Goal: Information Seeking & Learning: Learn about a topic

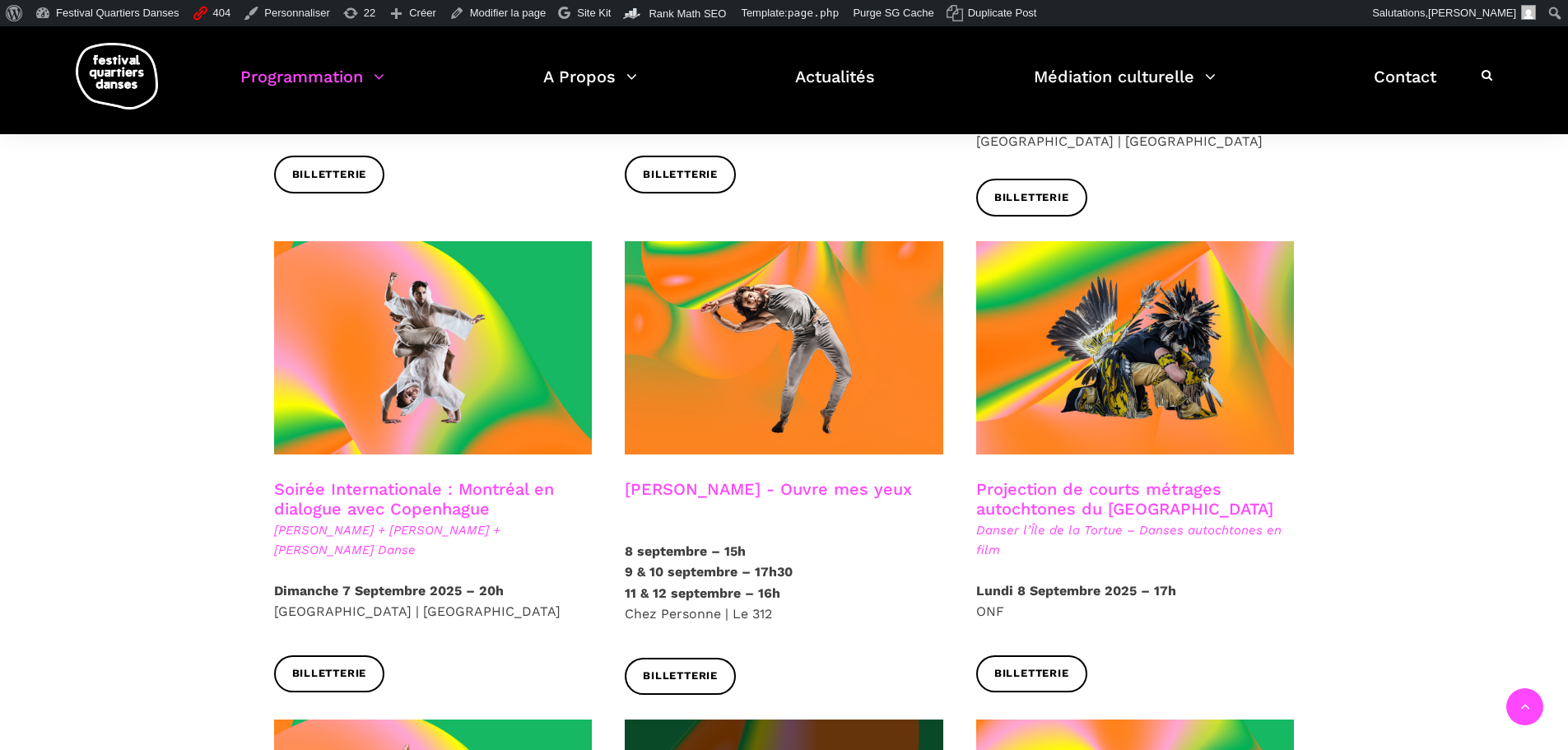
scroll to position [770, 0]
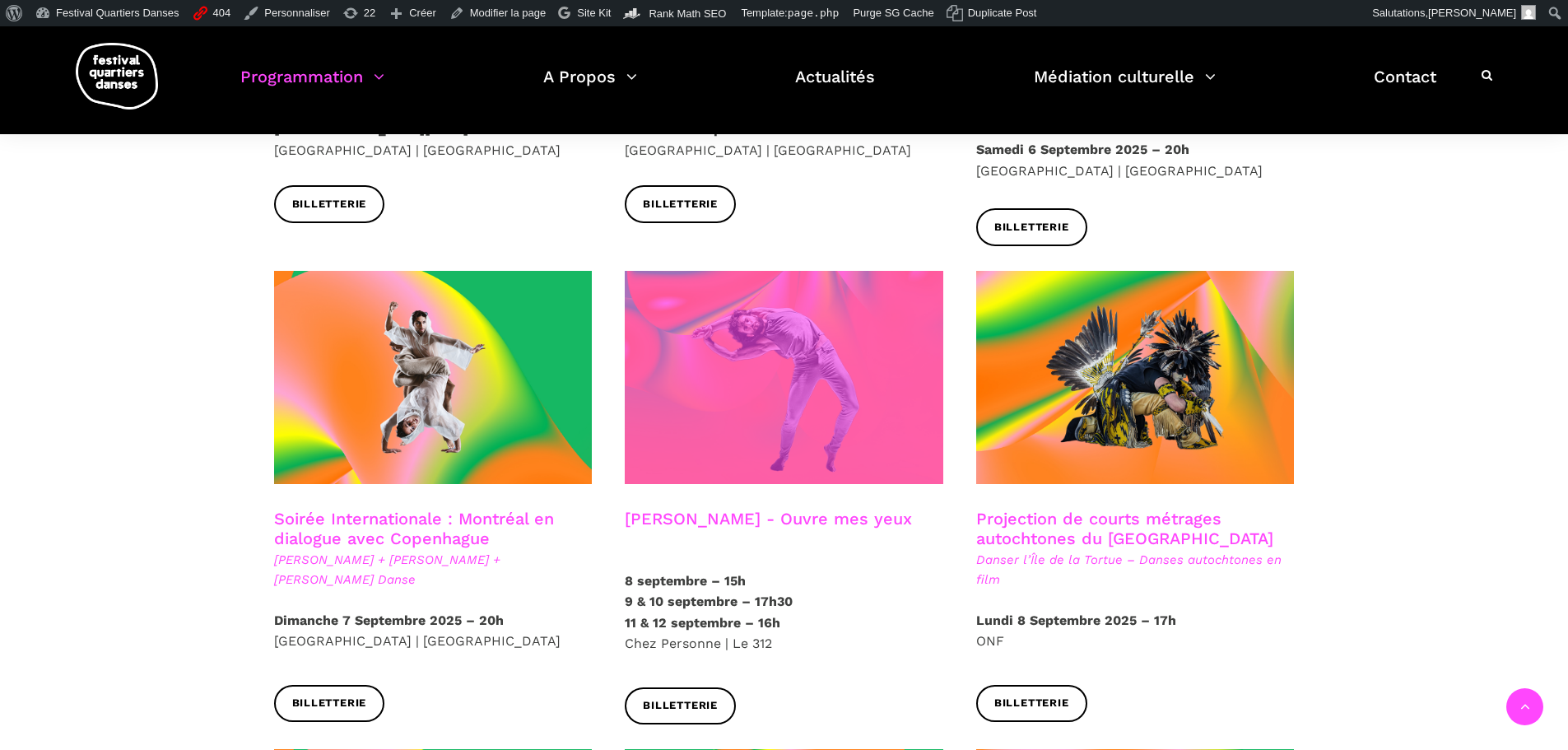
click at [790, 378] on span at bounding box center [784, 377] width 318 height 214
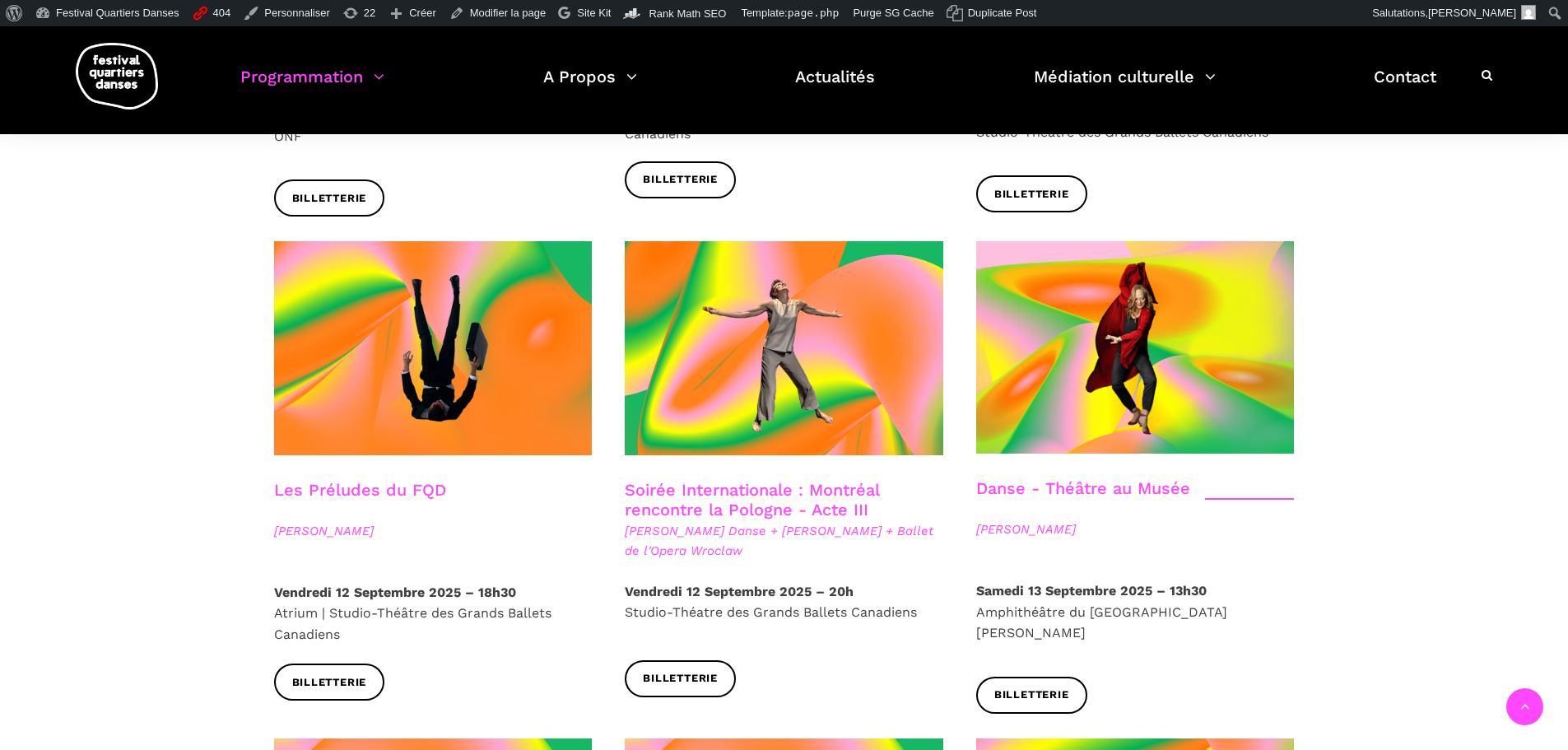
scroll to position [1840, 0]
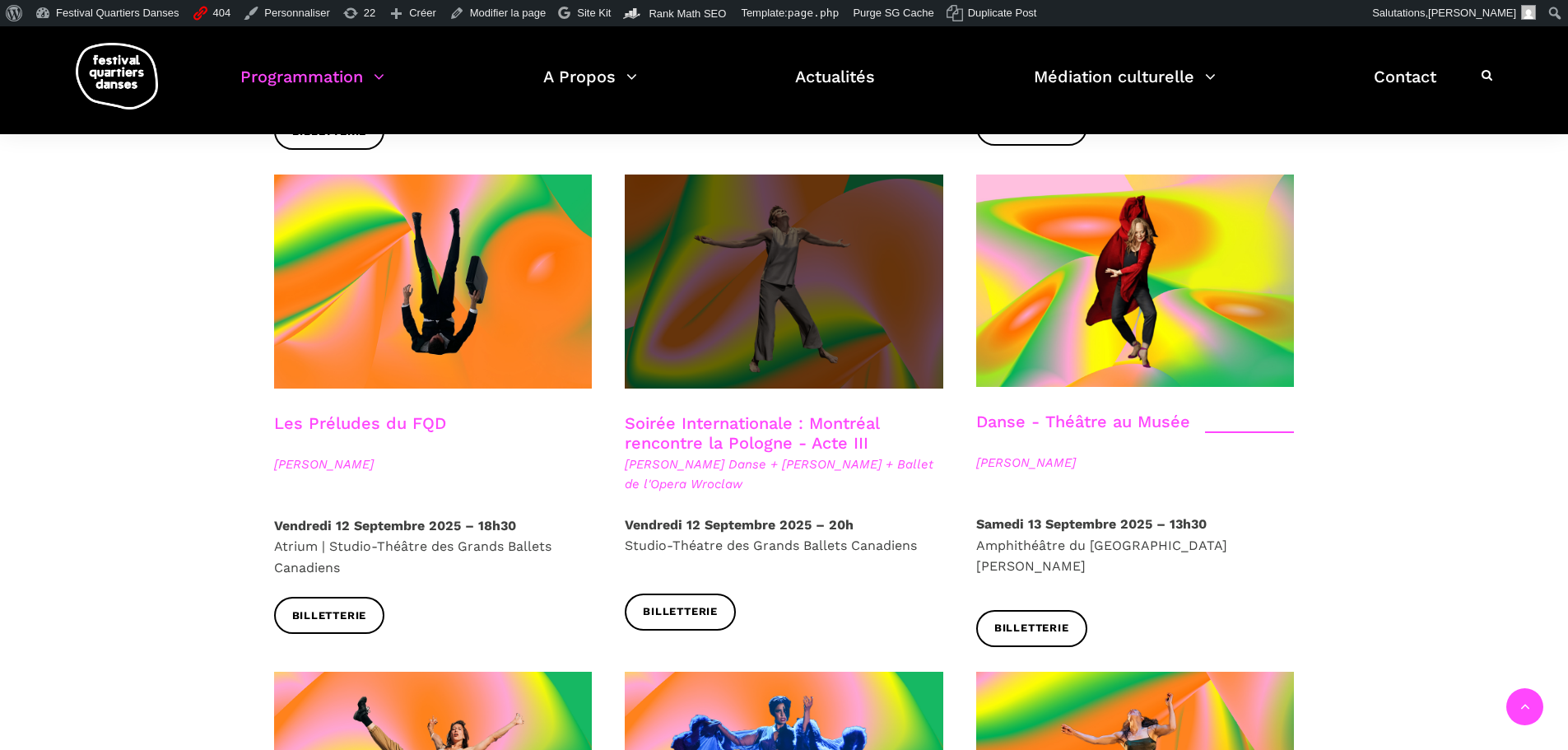
click at [806, 282] on span at bounding box center [784, 281] width 318 height 214
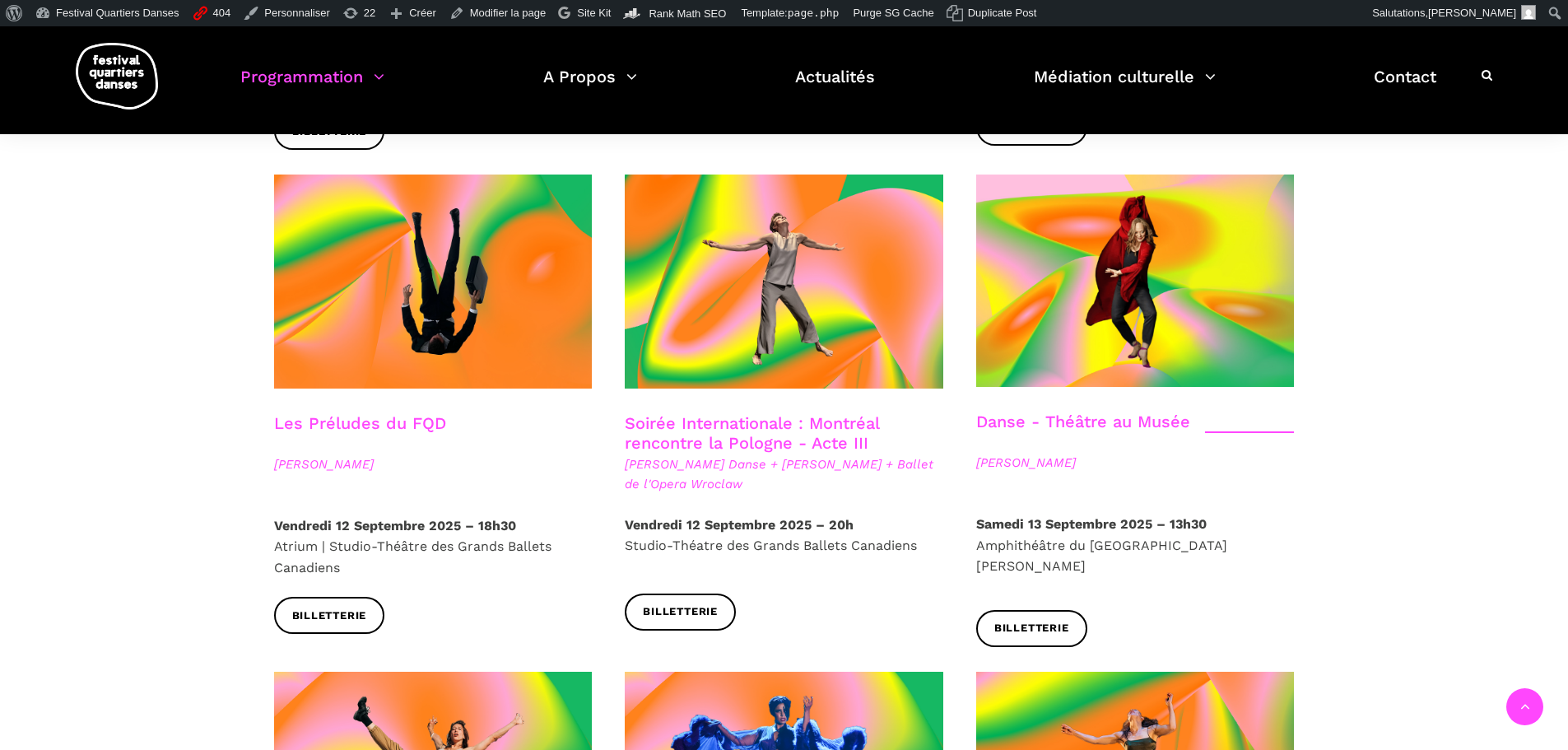
click at [1453, 438] on div "Spectacles en salles Soirée d'ouverture du FQD Grands Ballets Canadiens + Charl…" at bounding box center [784, 170] width 1568 height 3103
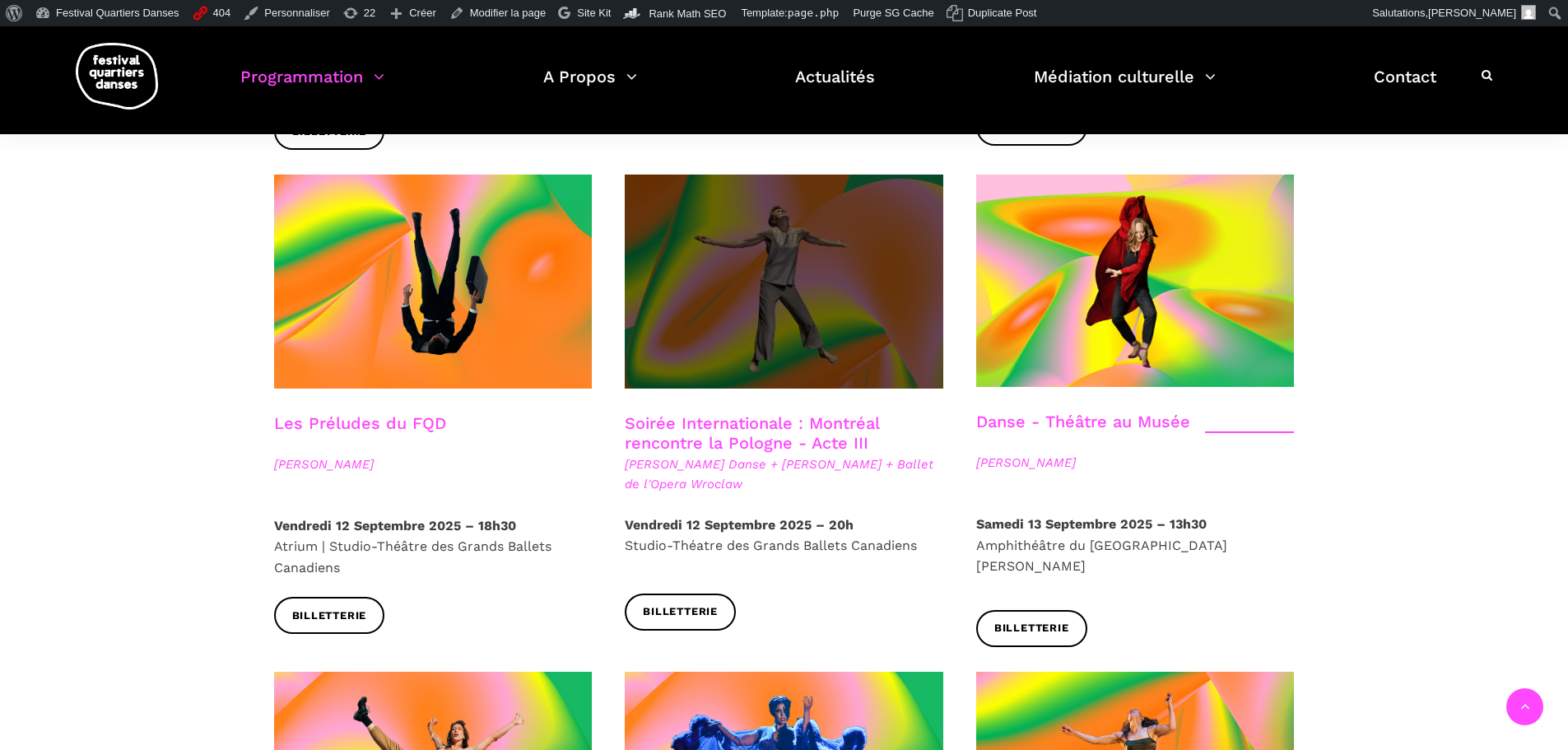
click at [784, 299] on span at bounding box center [784, 281] width 318 height 214
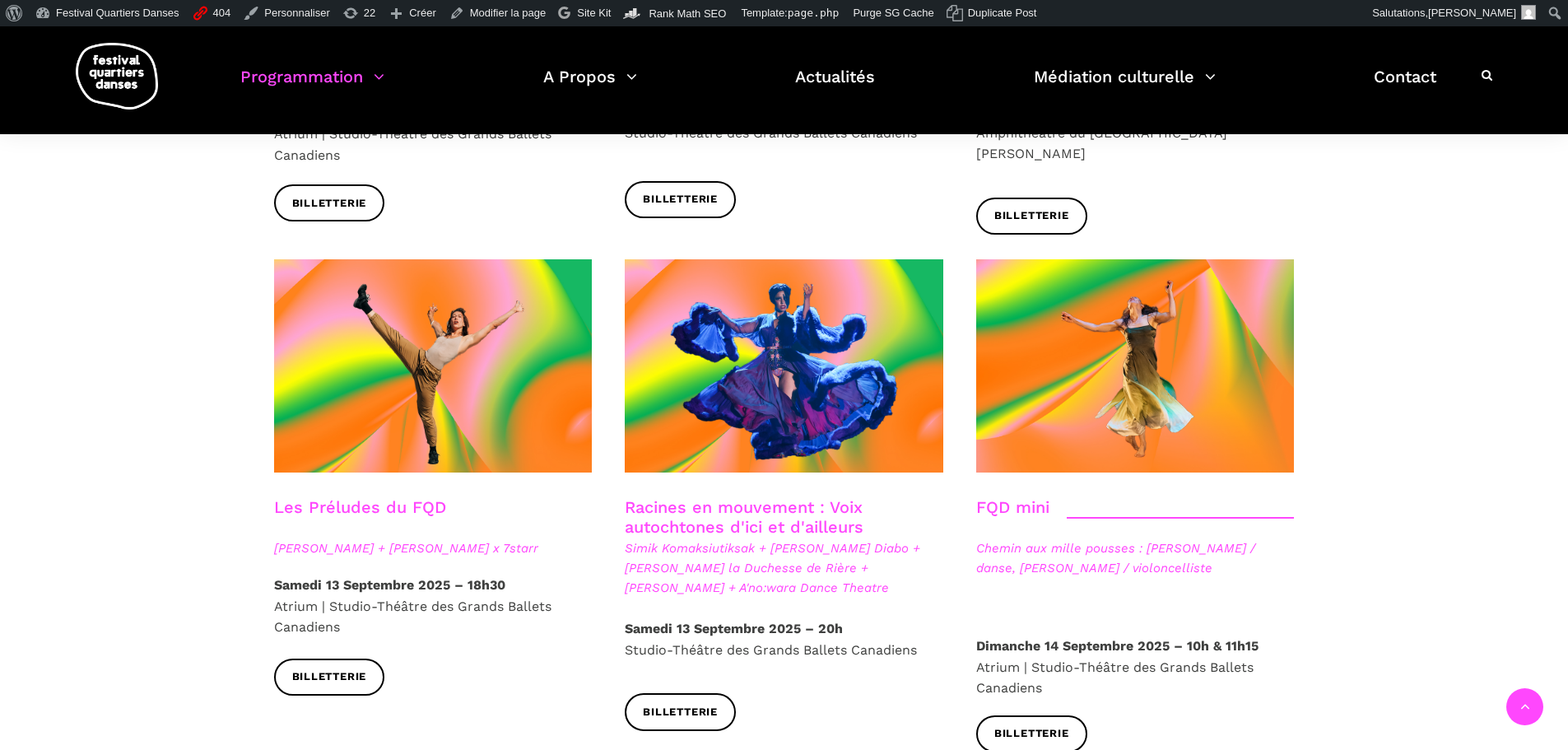
scroll to position [2334, 0]
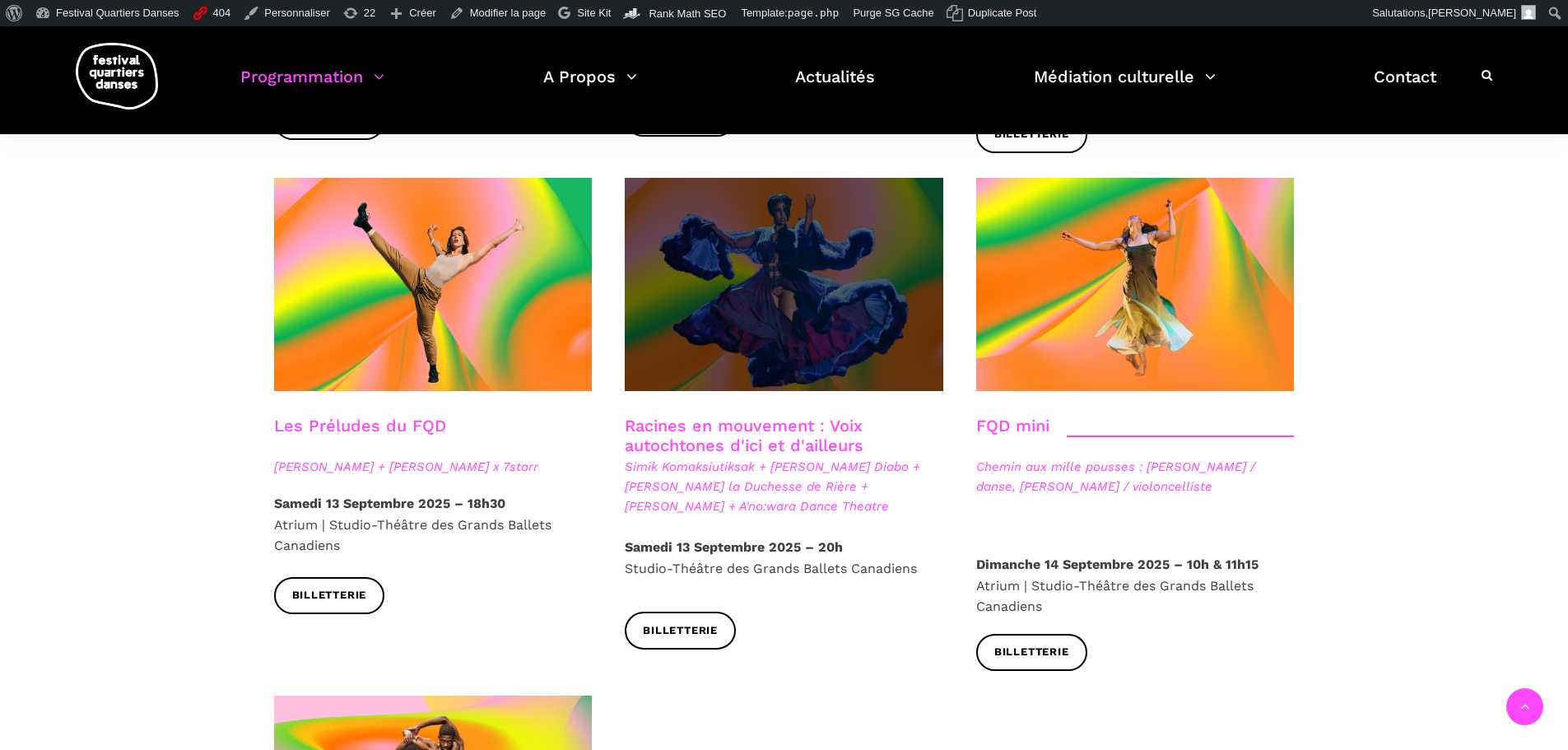
click at [787, 252] on span at bounding box center [784, 285] width 318 height 214
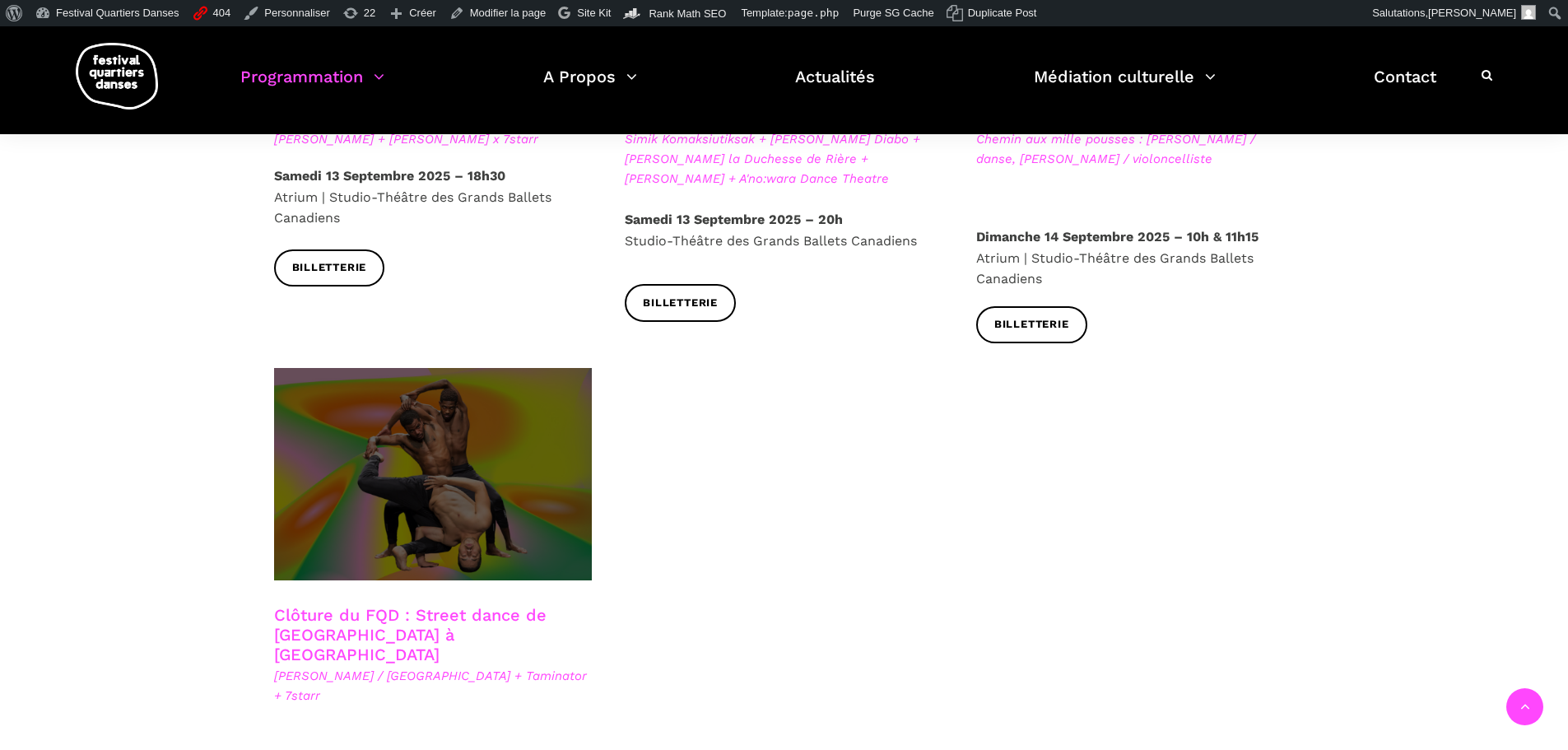
scroll to position [2663, 0]
click at [497, 410] on span at bounding box center [434, 473] width 318 height 213
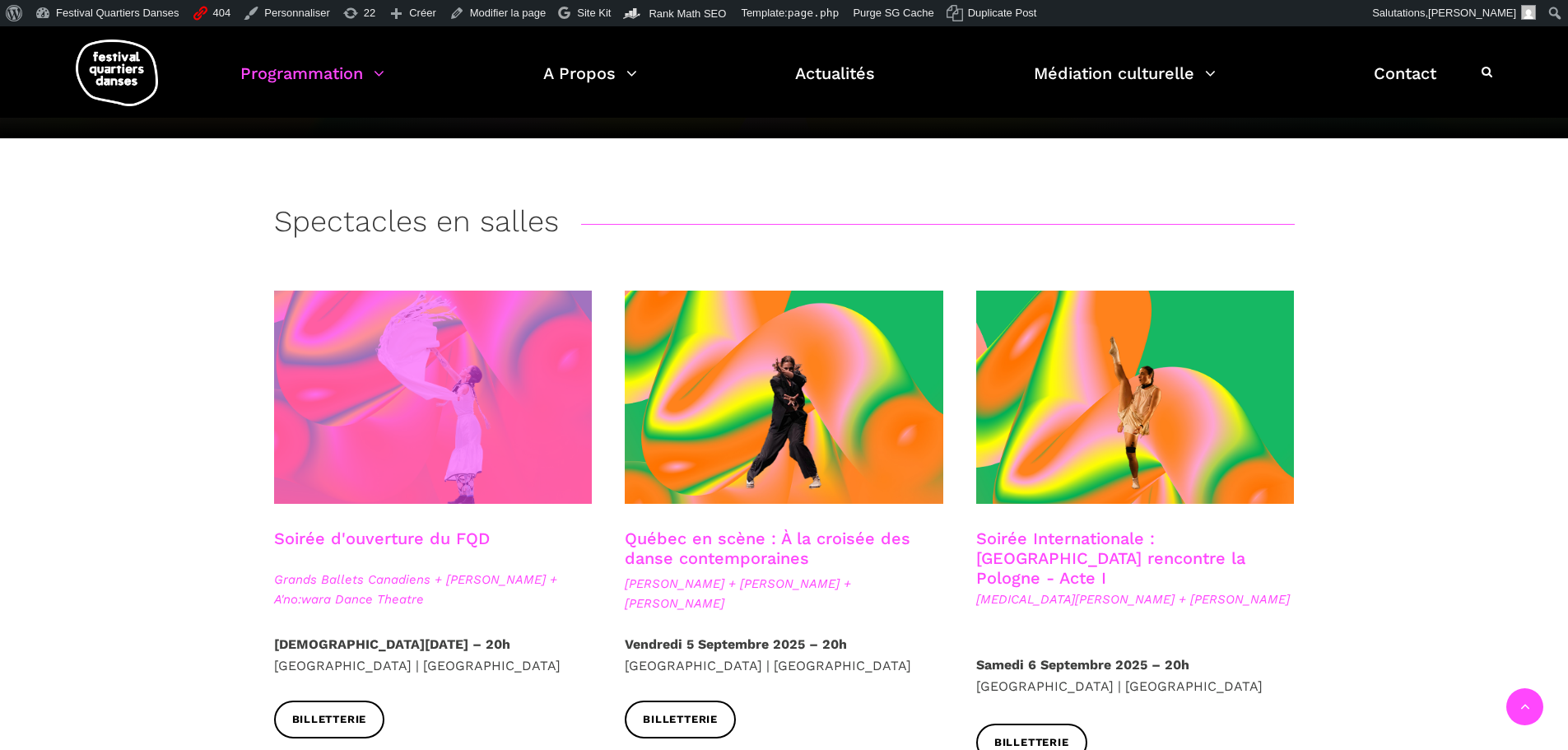
scroll to position [329, 0]
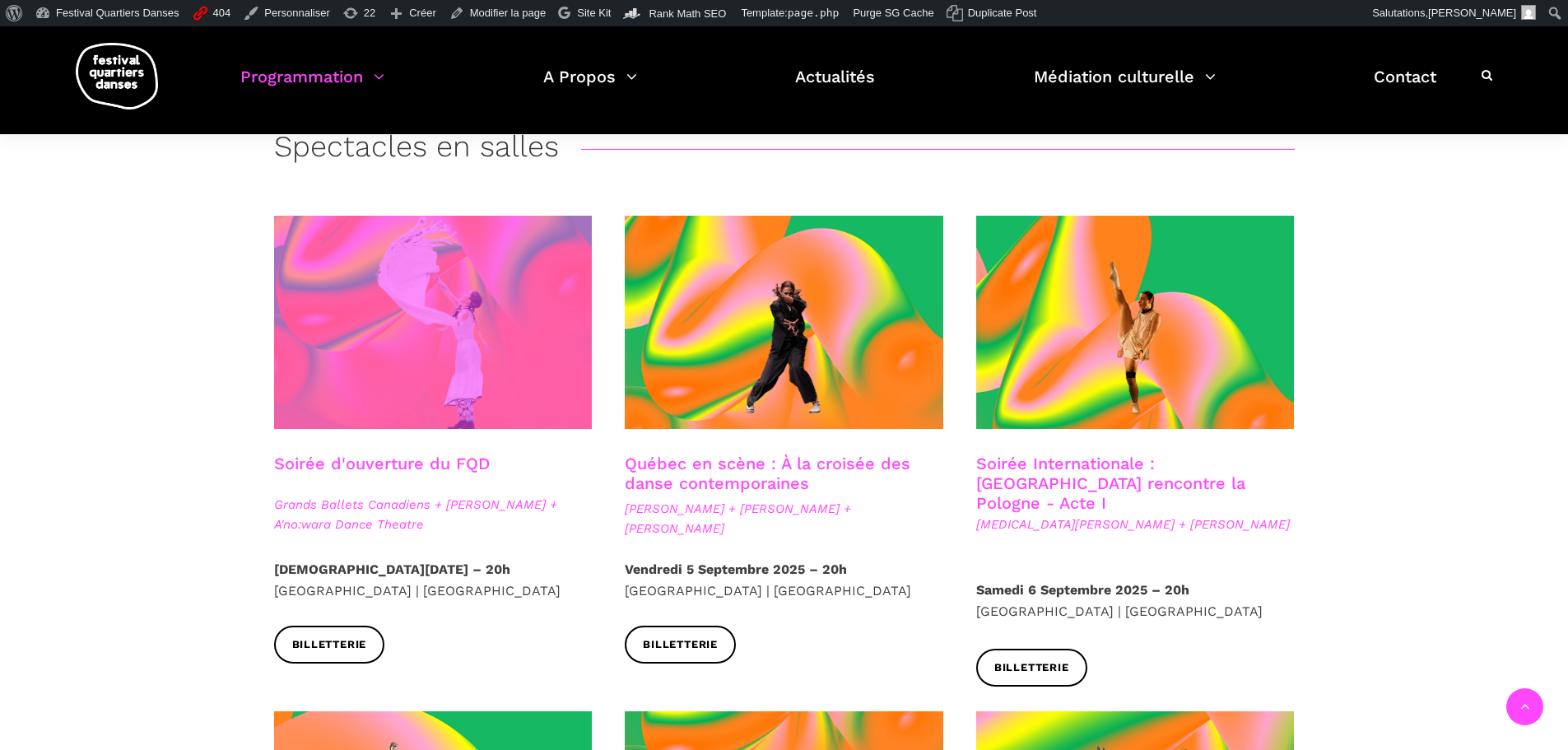
click at [390, 319] on span at bounding box center [434, 322] width 318 height 214
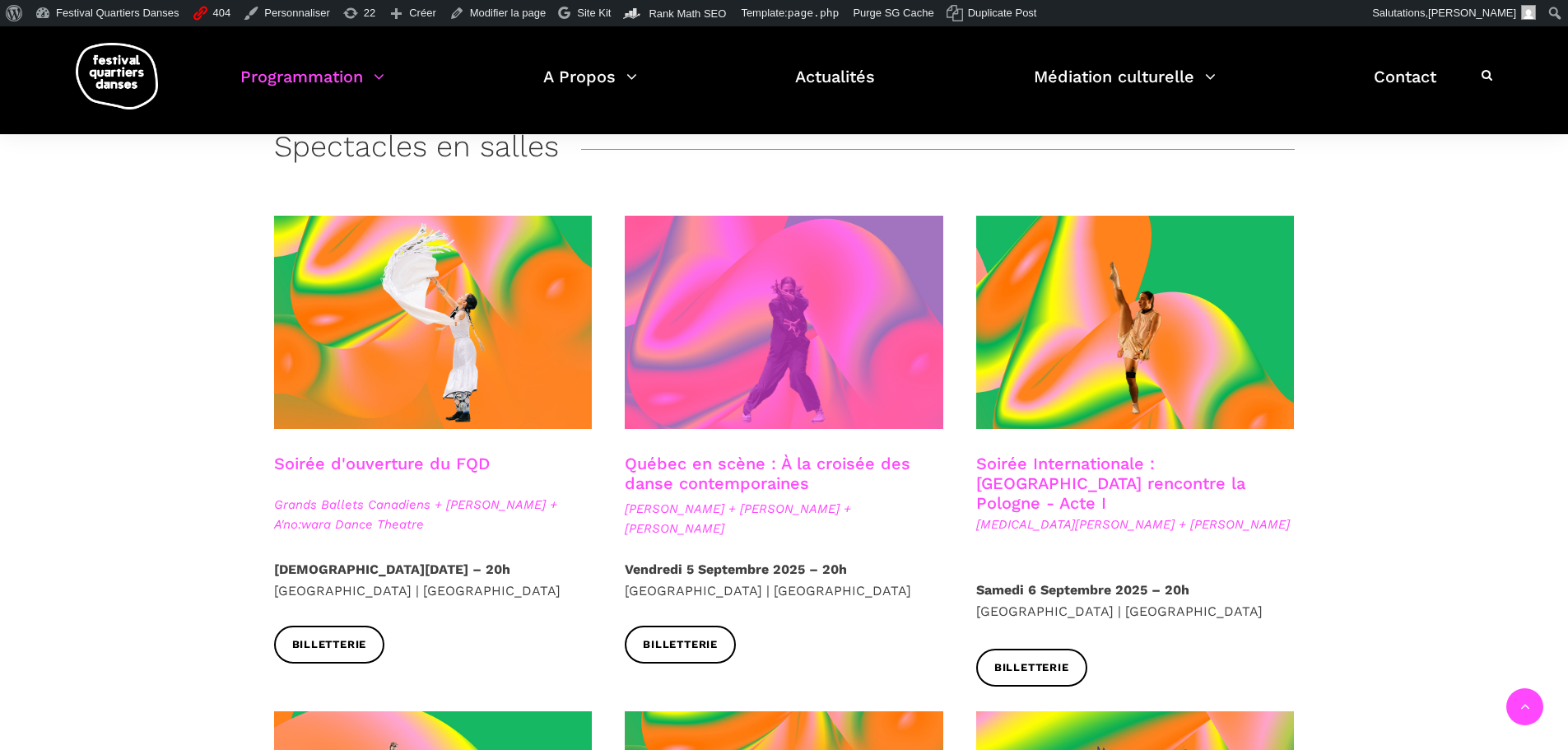
click at [799, 349] on span at bounding box center [784, 322] width 318 height 214
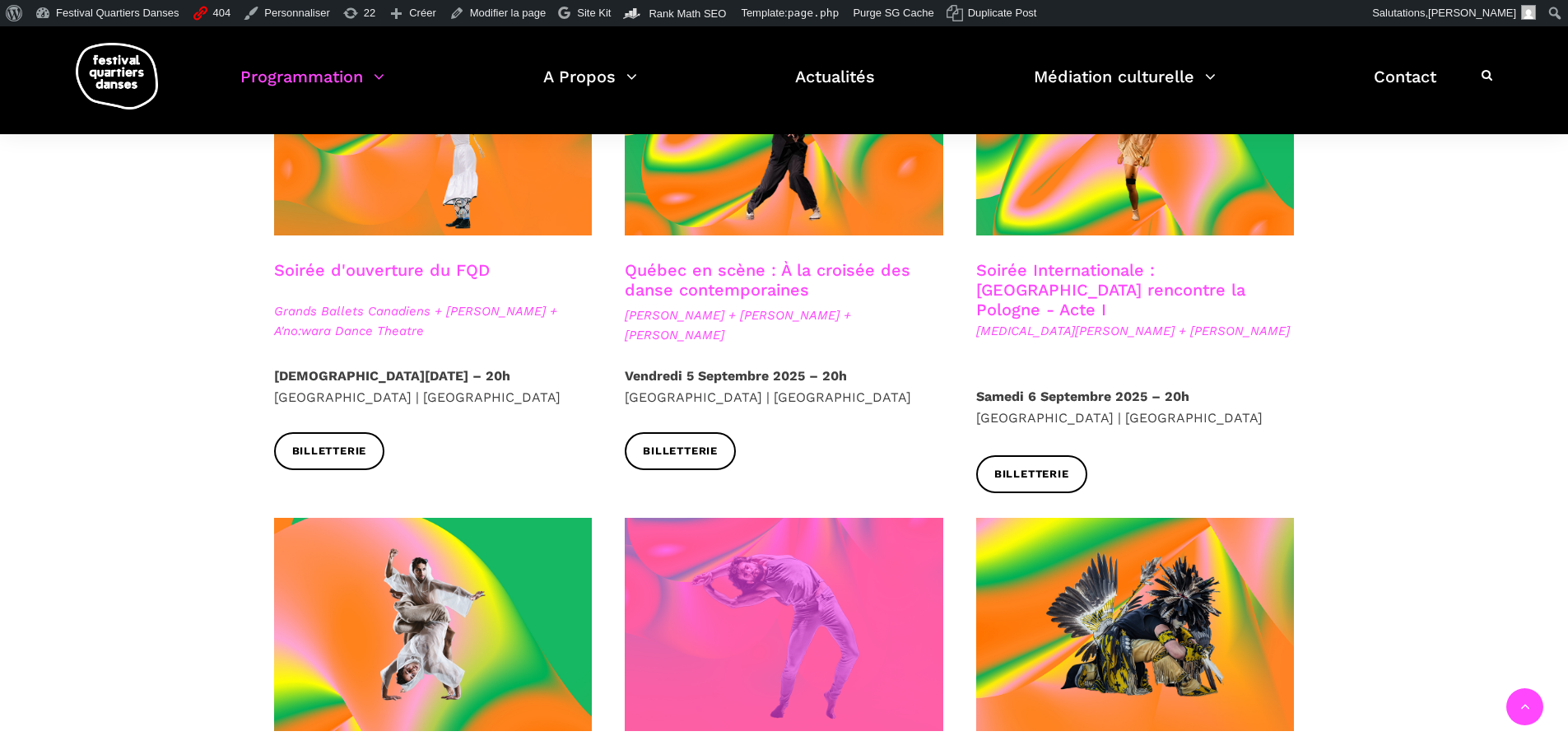
scroll to position [494, 0]
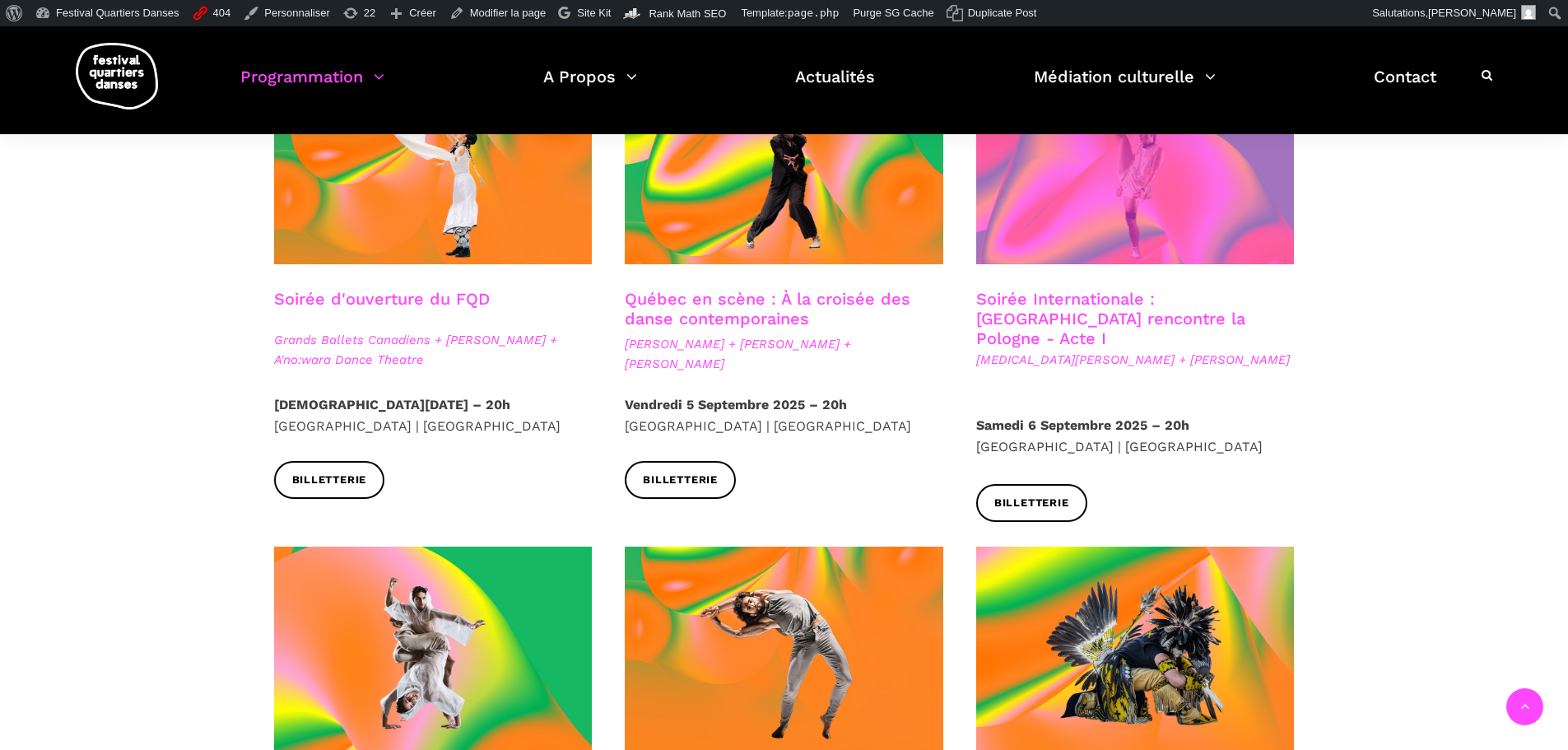
click at [1084, 215] on span at bounding box center [1135, 157] width 318 height 214
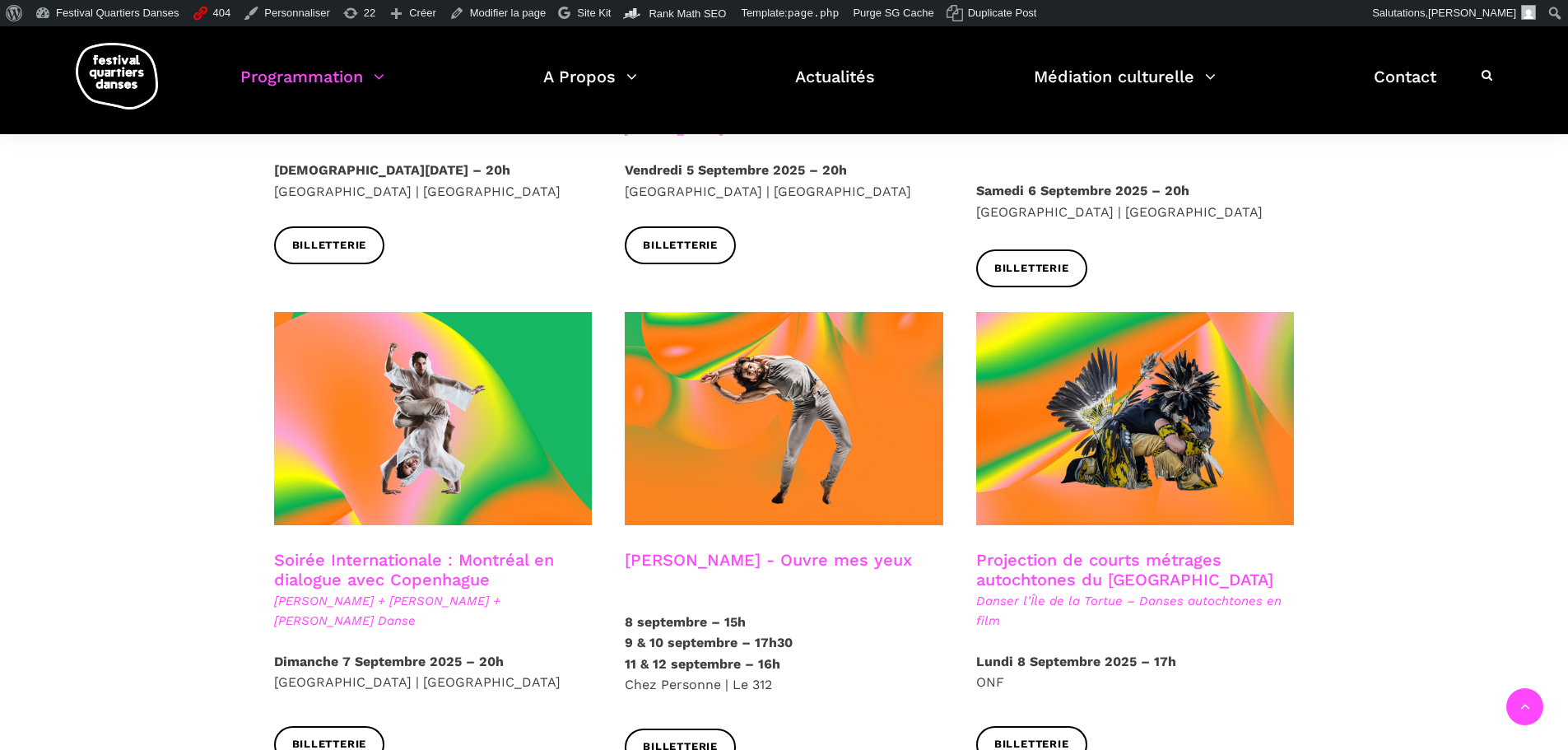
scroll to position [741, 0]
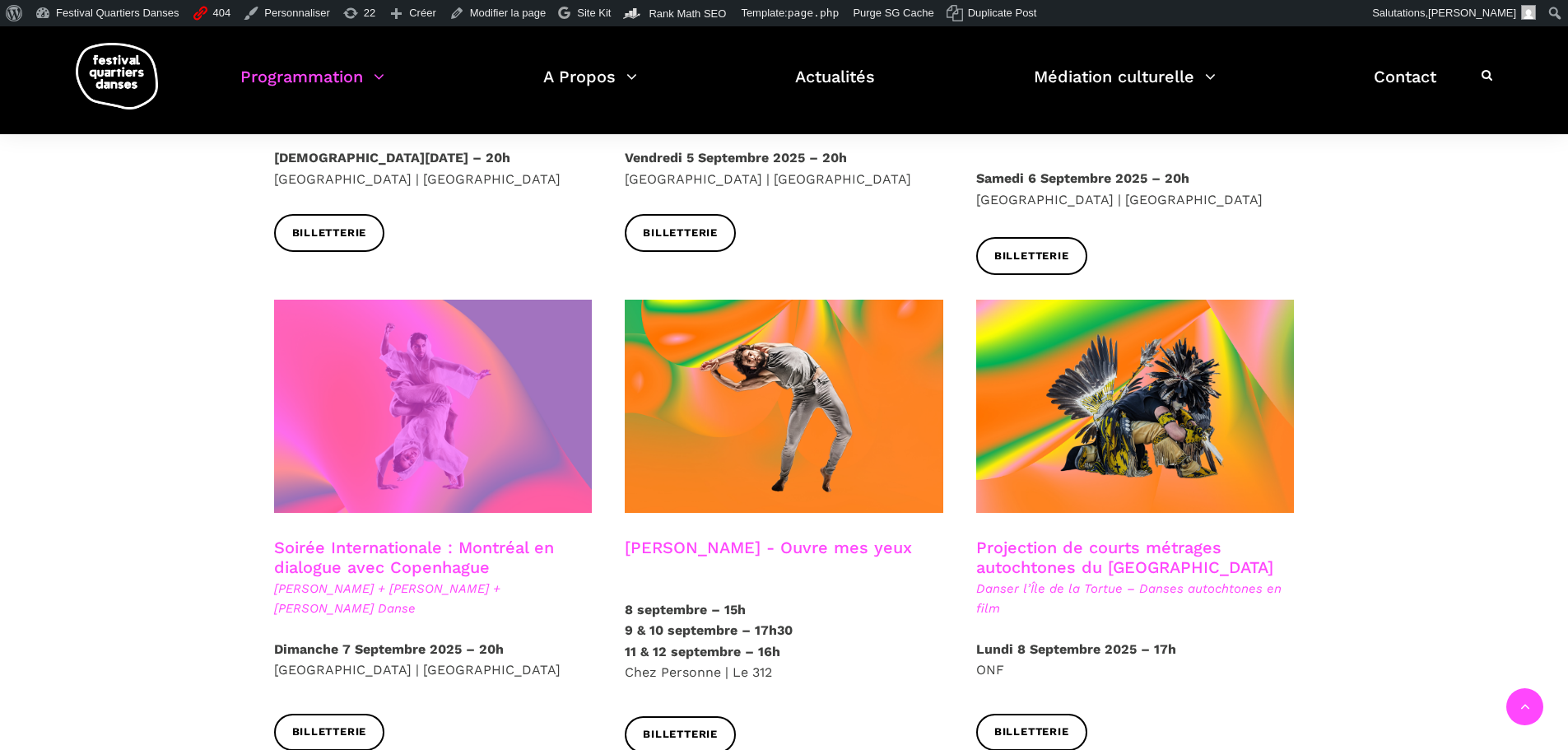
click at [487, 433] on span at bounding box center [434, 406] width 318 height 214
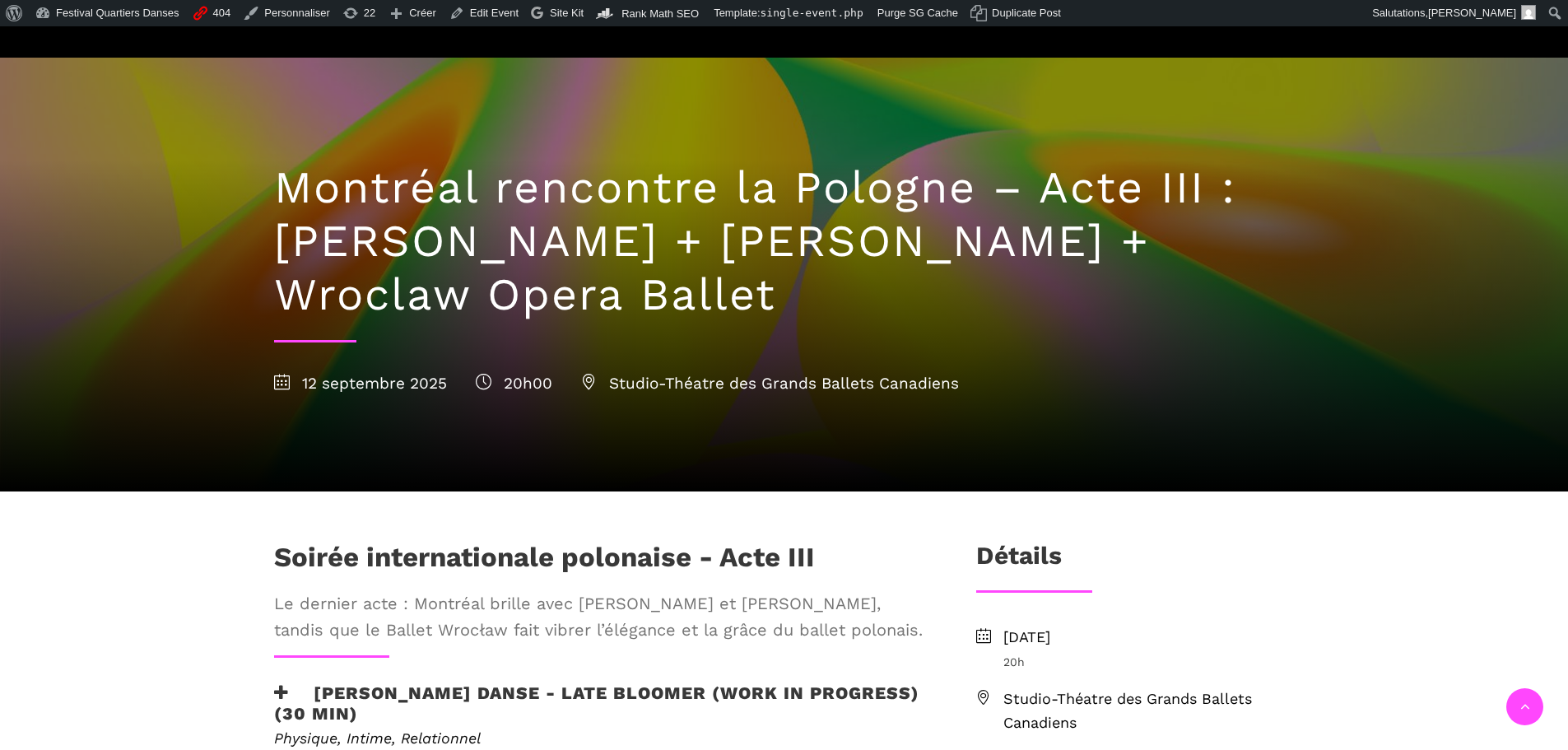
scroll to position [412, 0]
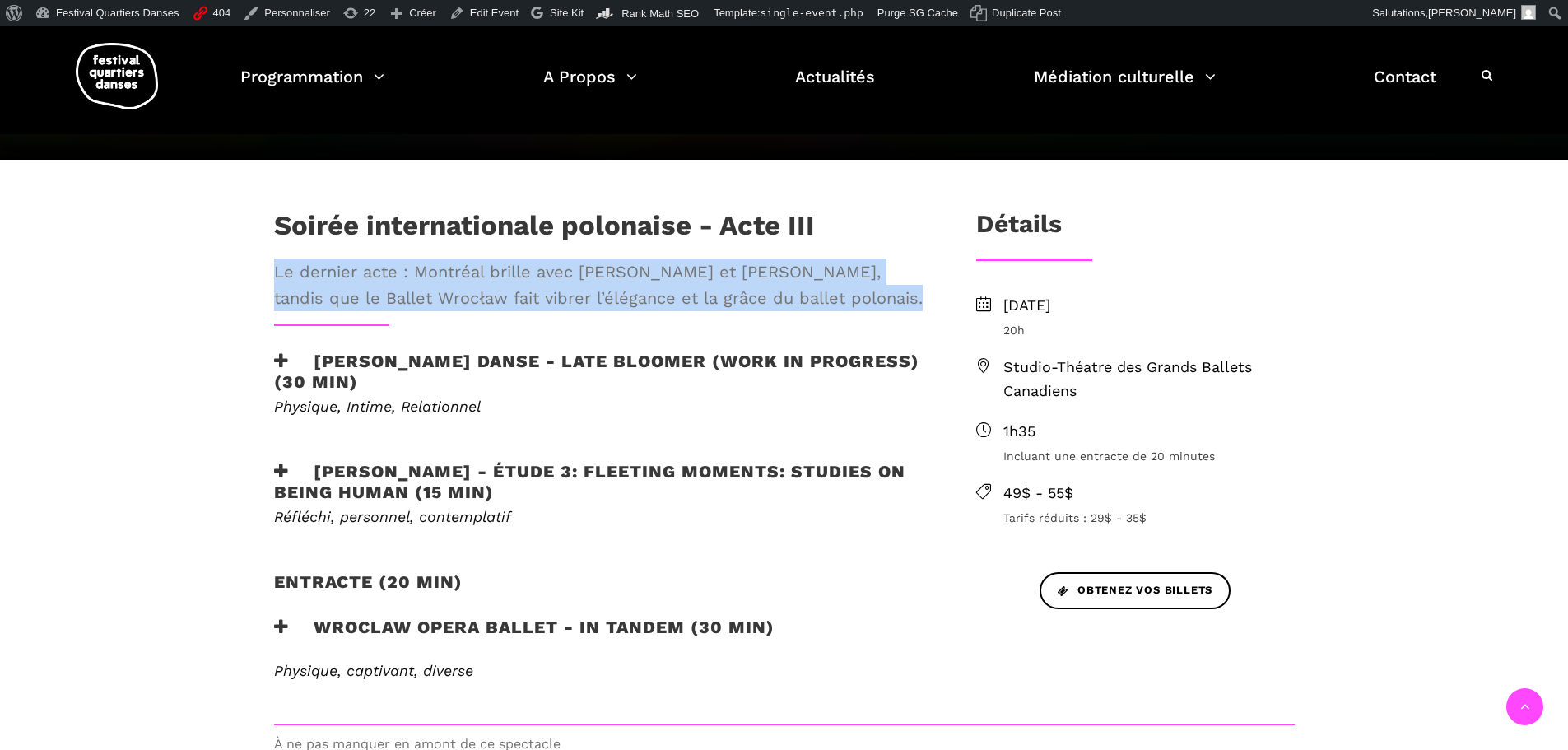
drag, startPoint x: 868, startPoint y: 301, endPoint x: 275, endPoint y: 268, distance: 593.9
click at [275, 268] on span "Le dernier acte : Montréal brille avec [PERSON_NAME] et [PERSON_NAME], tandis q…" at bounding box center [598, 285] width 648 height 53
copy span "Le dernier acte : Montréal brille avec [PERSON_NAME] et [PERSON_NAME], tandis q…"
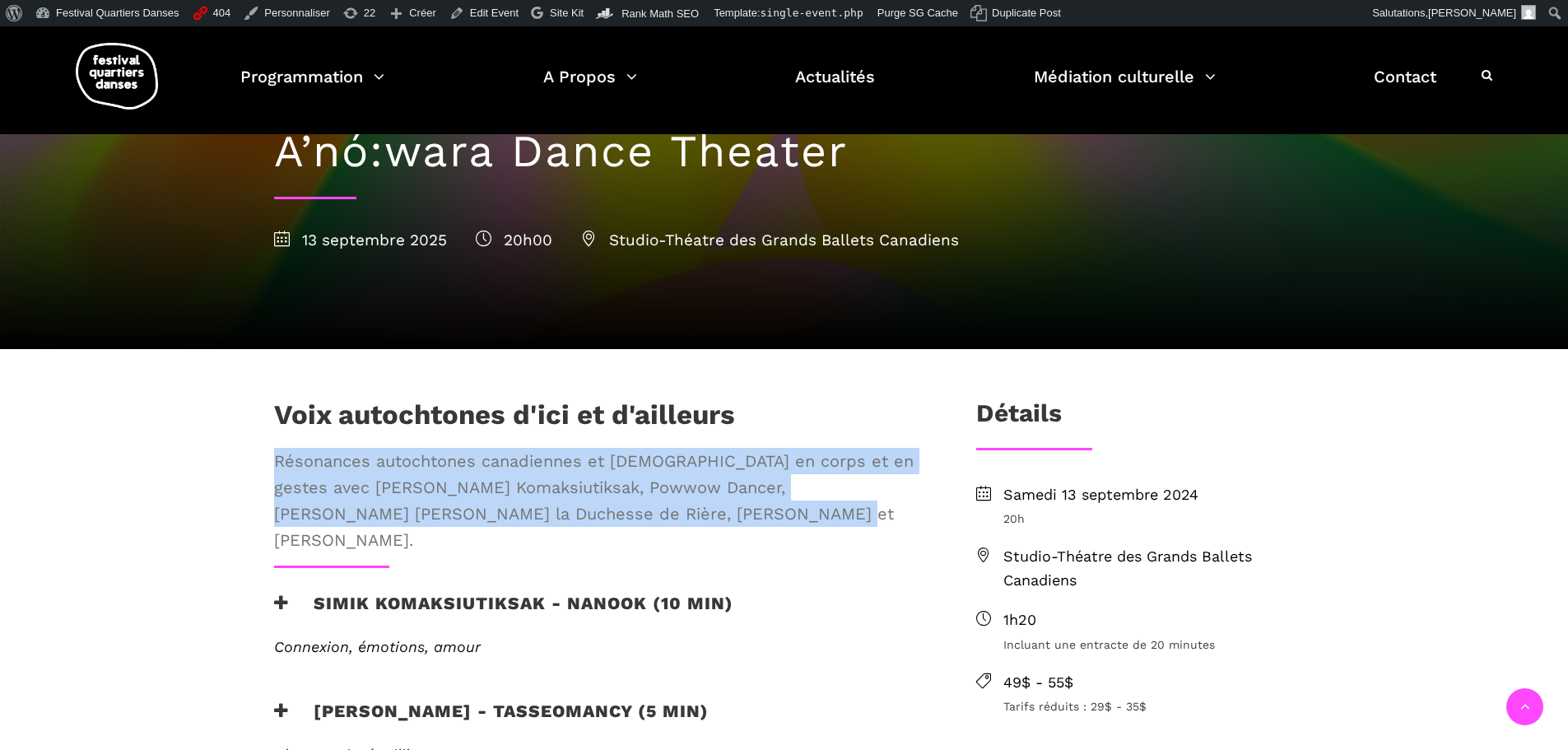
drag, startPoint x: 685, startPoint y: 517, endPoint x: 278, endPoint y: 470, distance: 409.7
click at [278, 470] on span "Résonances autochtones canadiennes et australiennes en corps et en gestes avec …" at bounding box center [598, 501] width 648 height 105
copy span "Résonances autochtones canadiennes et australiennes en corps et en gestes avec …"
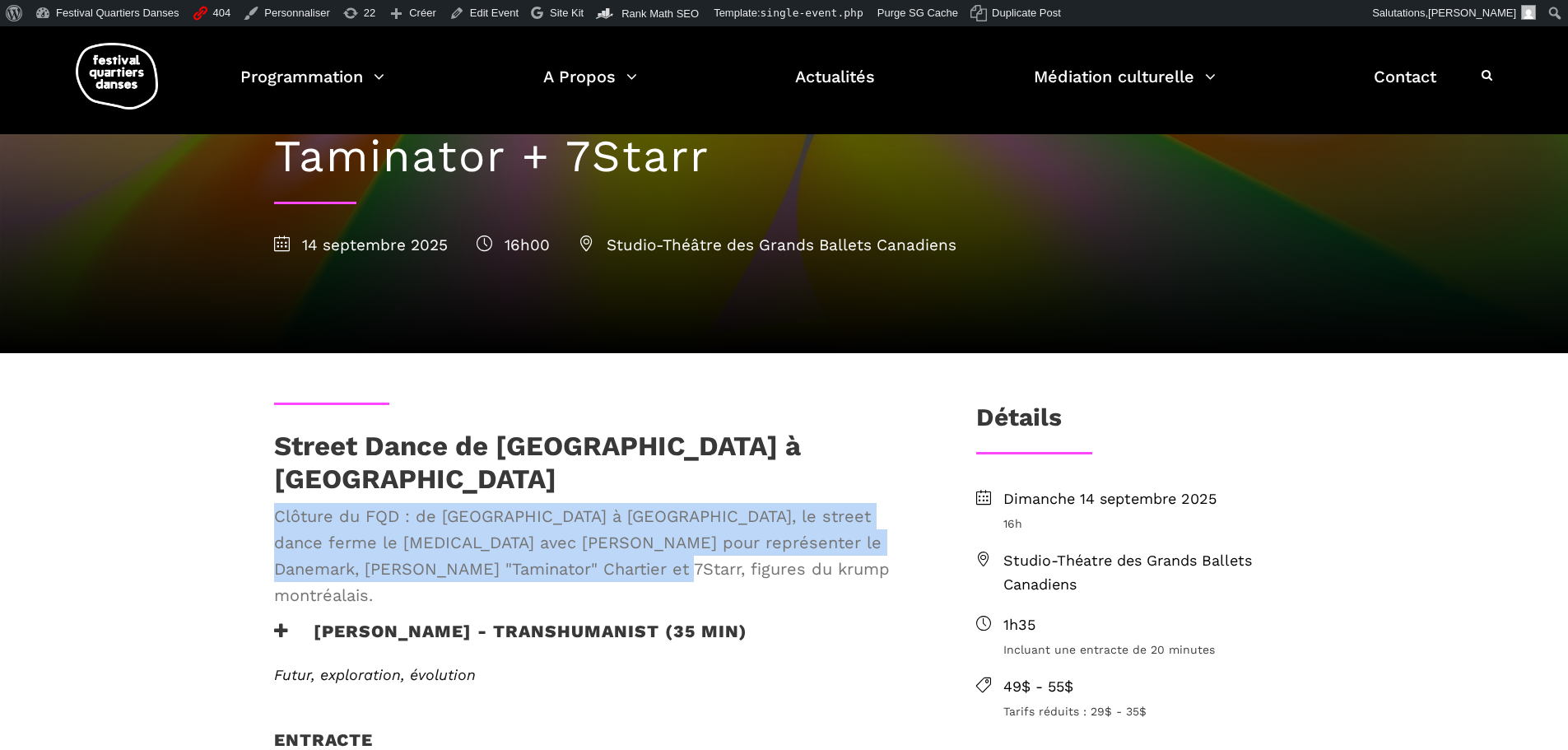
drag, startPoint x: 521, startPoint y: 543, endPoint x: 278, endPoint y: 500, distance: 246.8
click at [278, 503] on span "Clôture du FQD : de [GEOGRAPHIC_DATA] à [GEOGRAPHIC_DATA], le street dance ferm…" at bounding box center [598, 555] width 648 height 105
copy span "Clôture du FQD : de [GEOGRAPHIC_DATA] à [GEOGRAPHIC_DATA], le street dance ferm…"
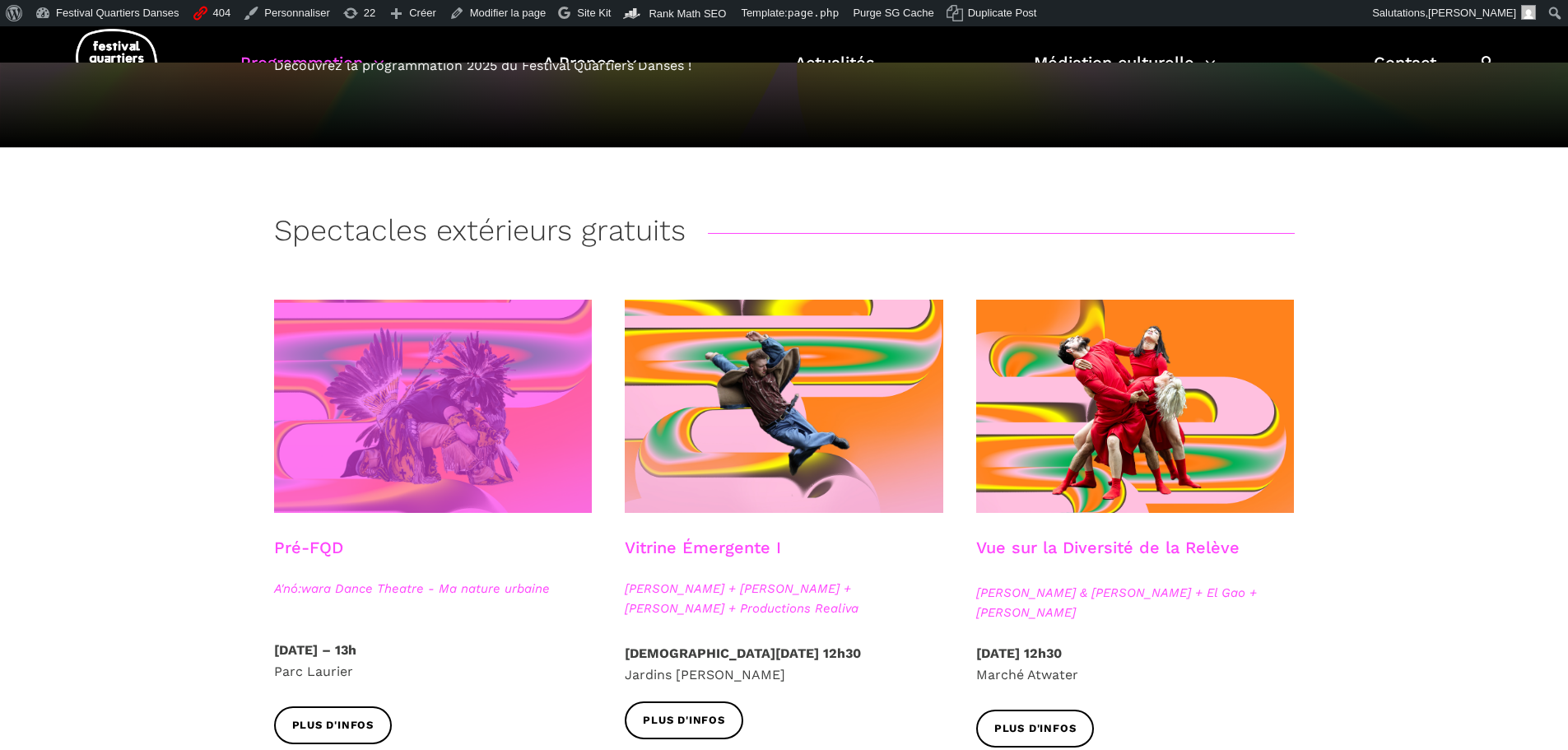
scroll to position [247, 0]
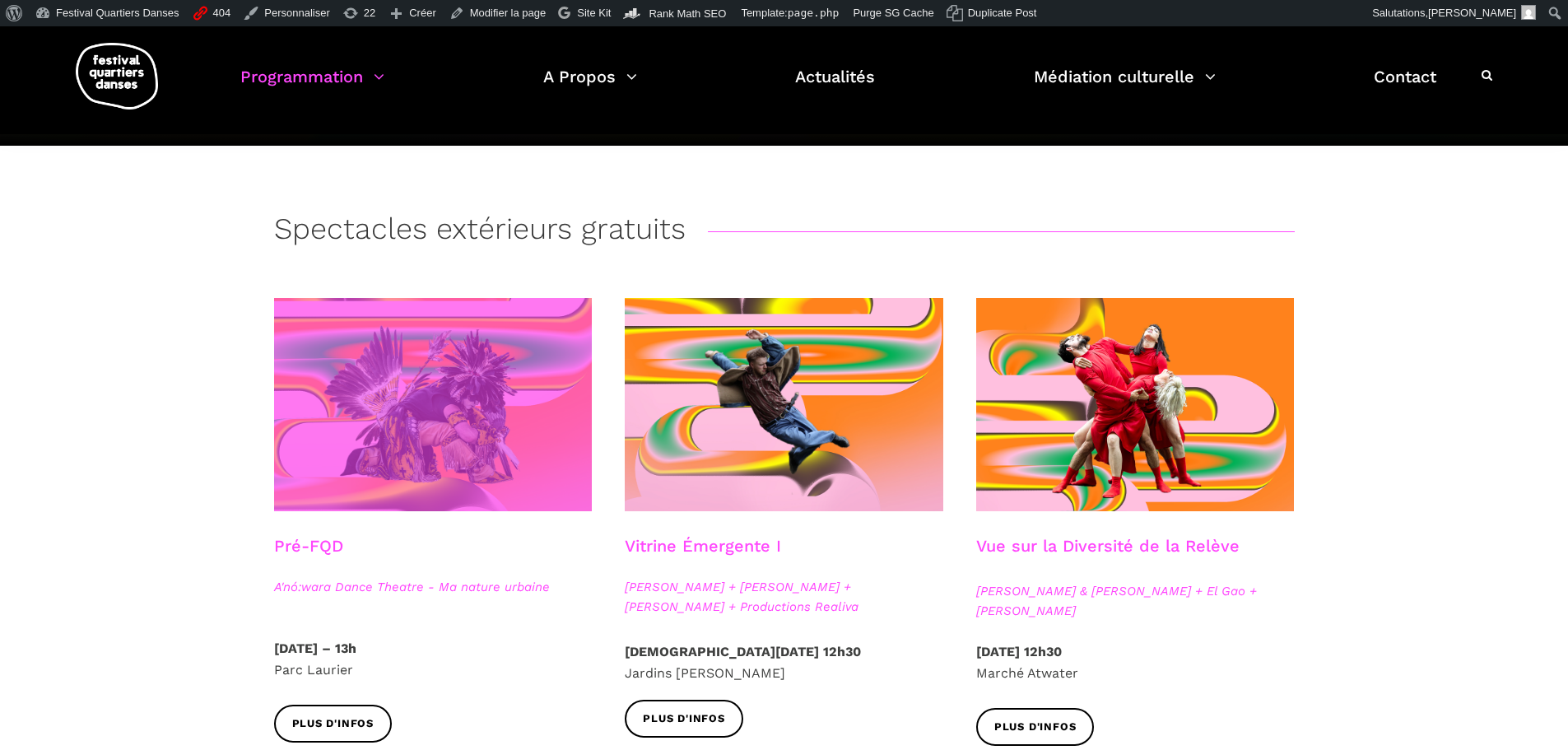
click at [484, 401] on span at bounding box center [434, 405] width 318 height 214
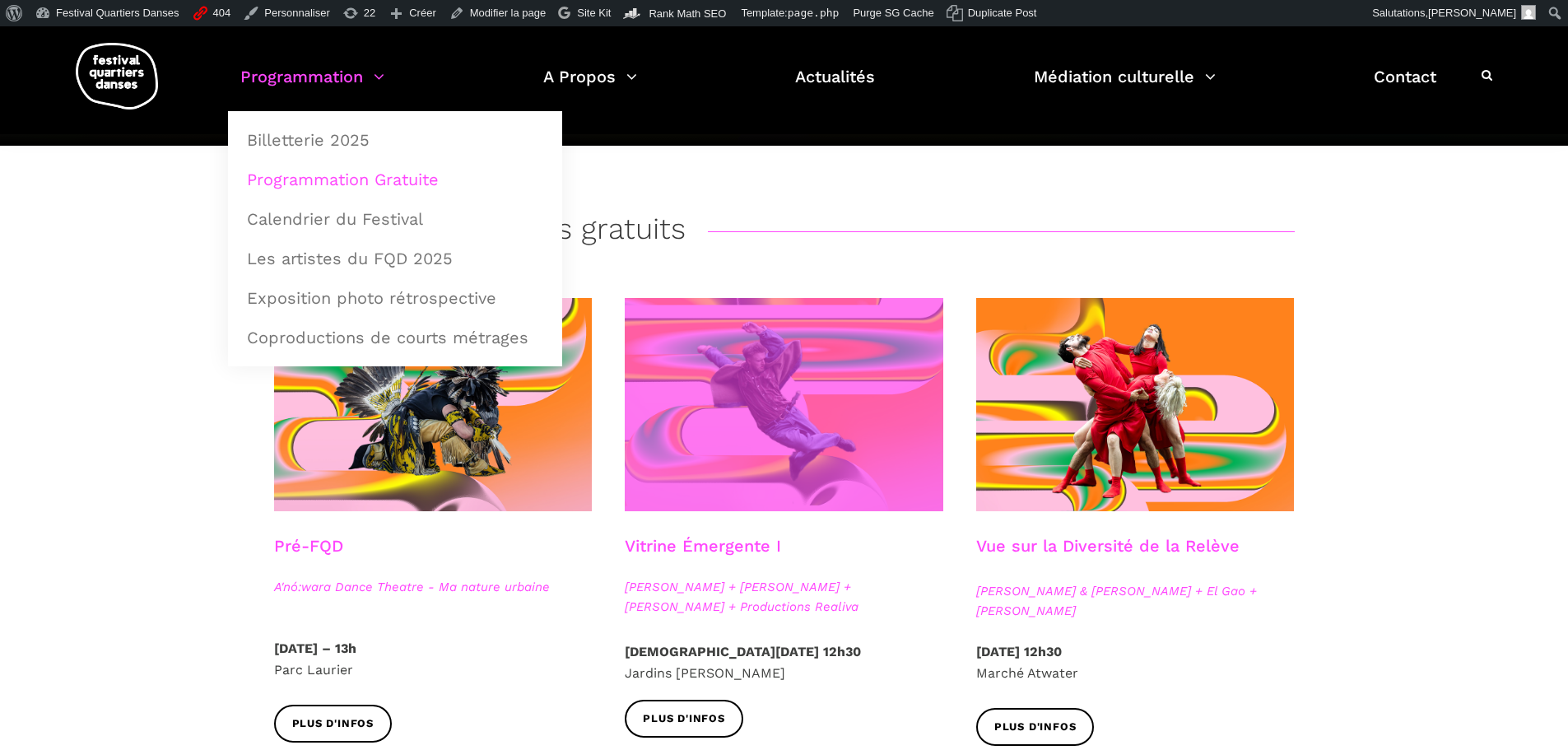
click at [730, 363] on span at bounding box center [784, 405] width 318 height 214
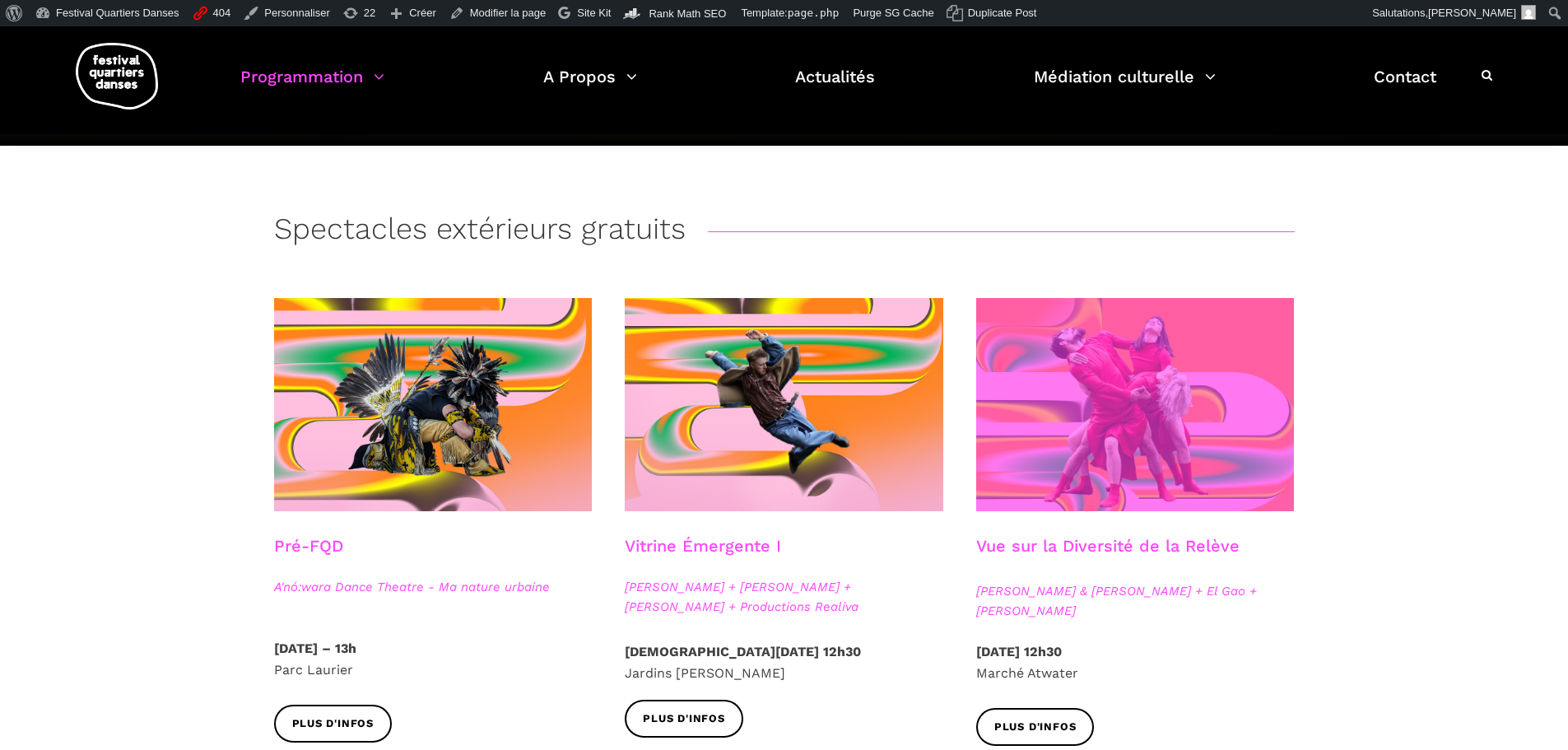
click at [1167, 442] on span at bounding box center [1135, 405] width 318 height 214
click at [1191, 426] on span at bounding box center [1135, 405] width 318 height 214
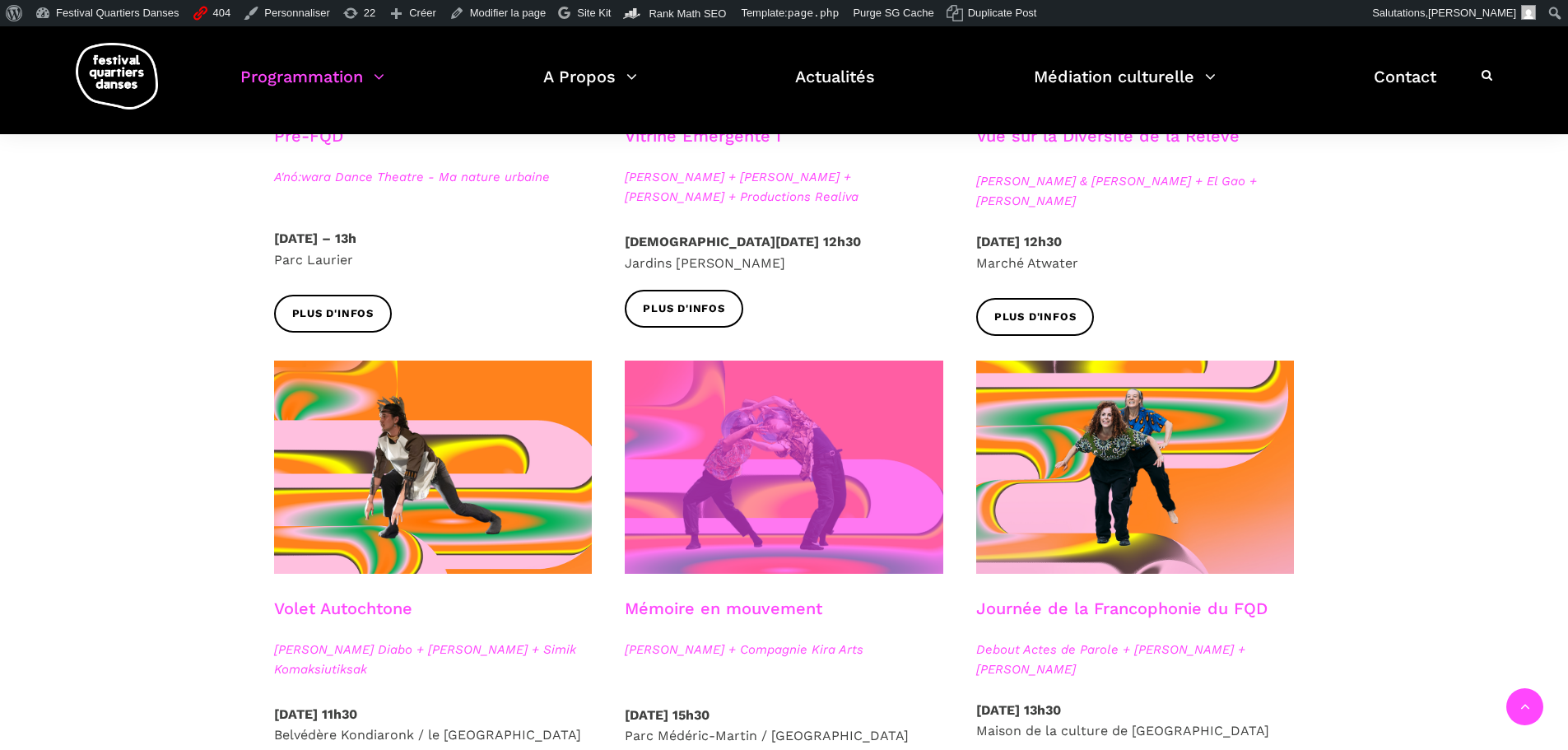
scroll to position [658, 0]
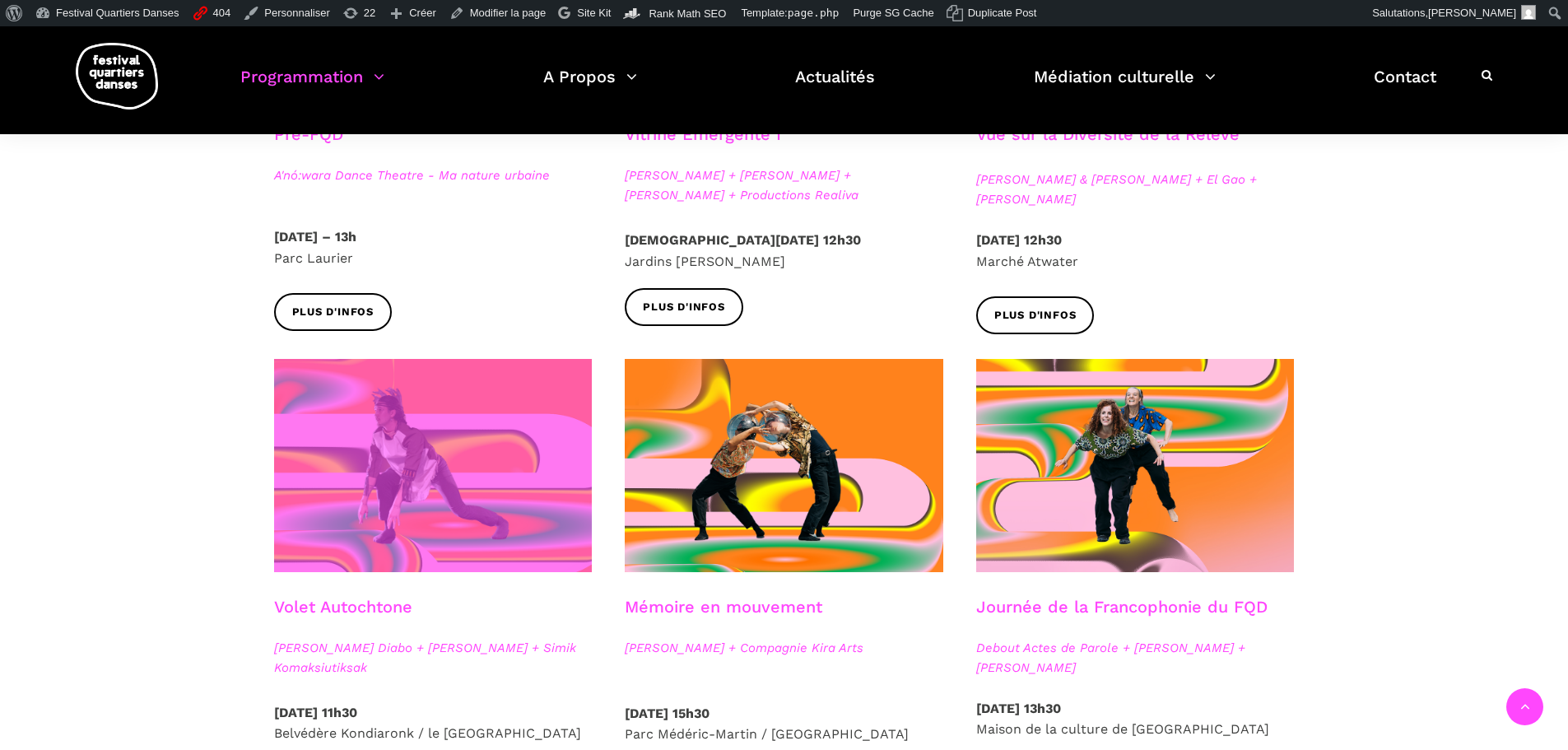
click at [370, 463] on span at bounding box center [434, 465] width 318 height 214
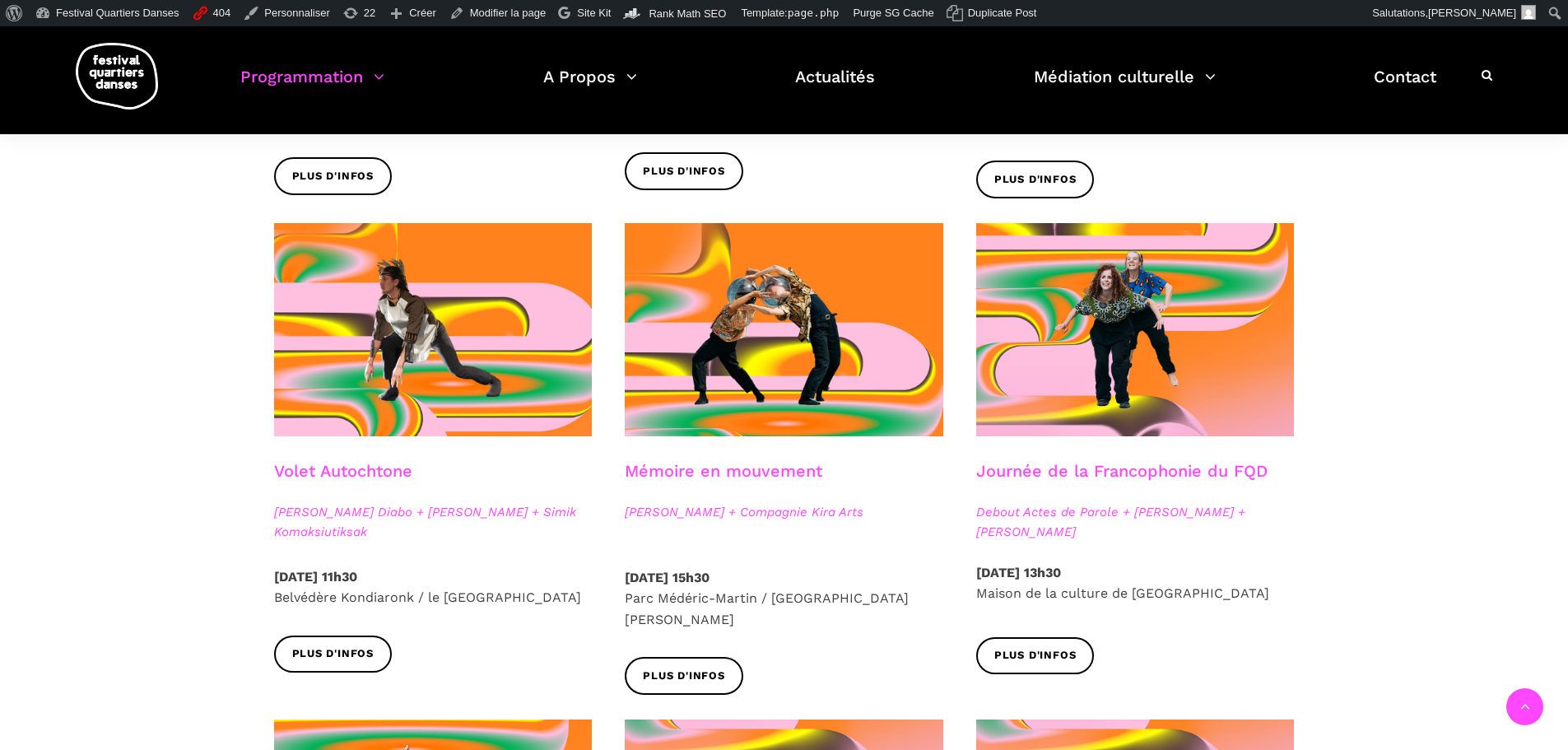
scroll to position [823, 0]
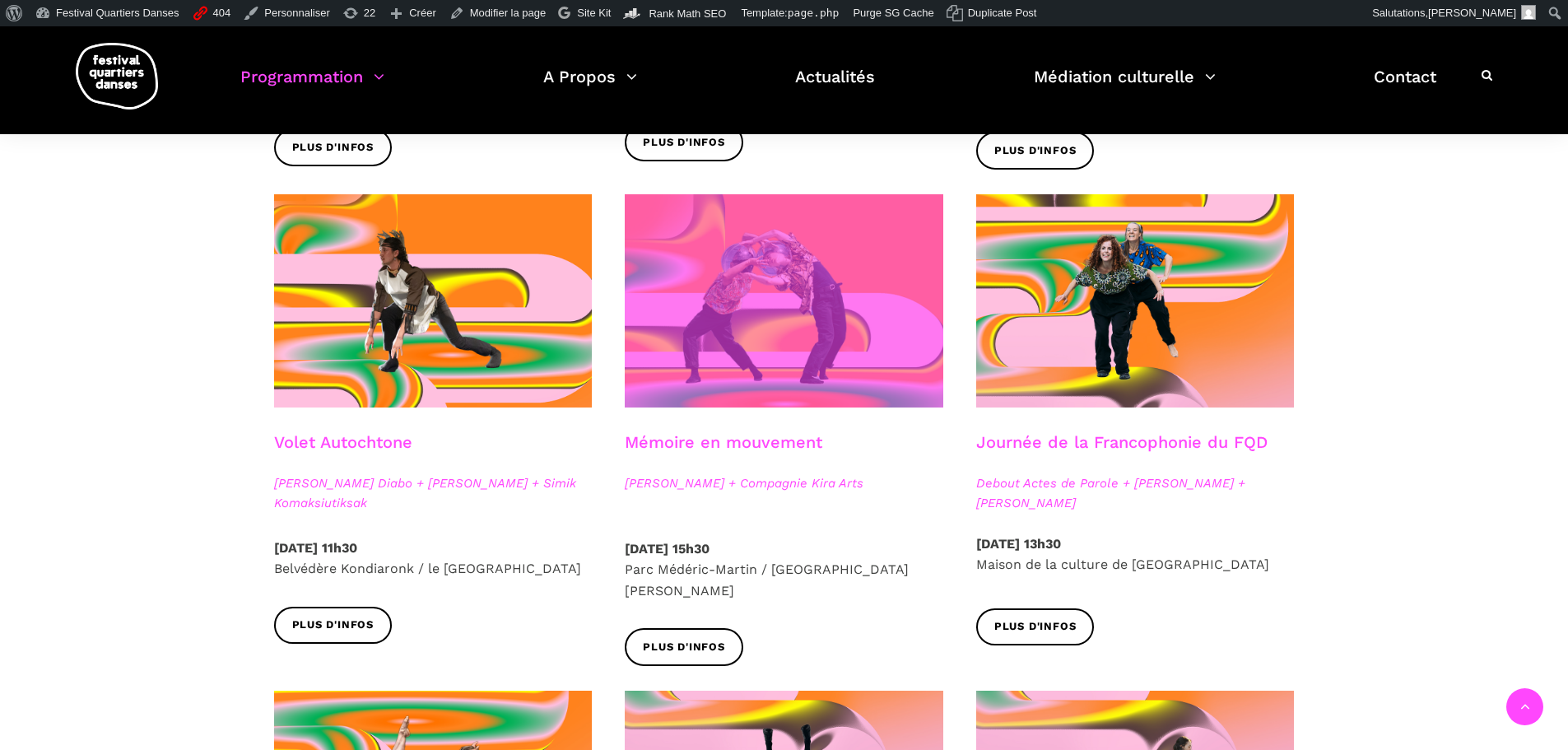
click at [806, 351] on span at bounding box center [784, 301] width 318 height 214
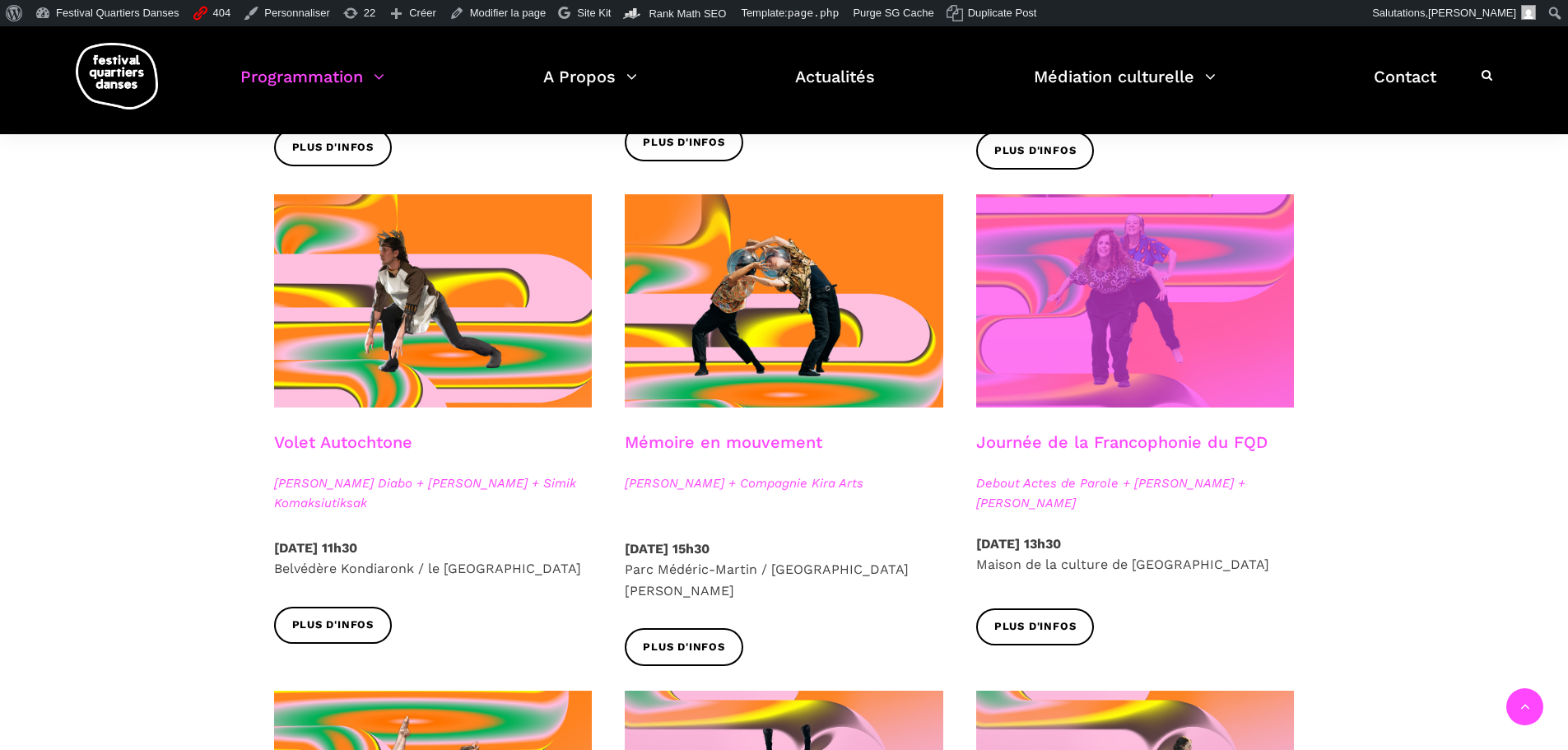
click at [1074, 347] on span at bounding box center [1135, 301] width 318 height 214
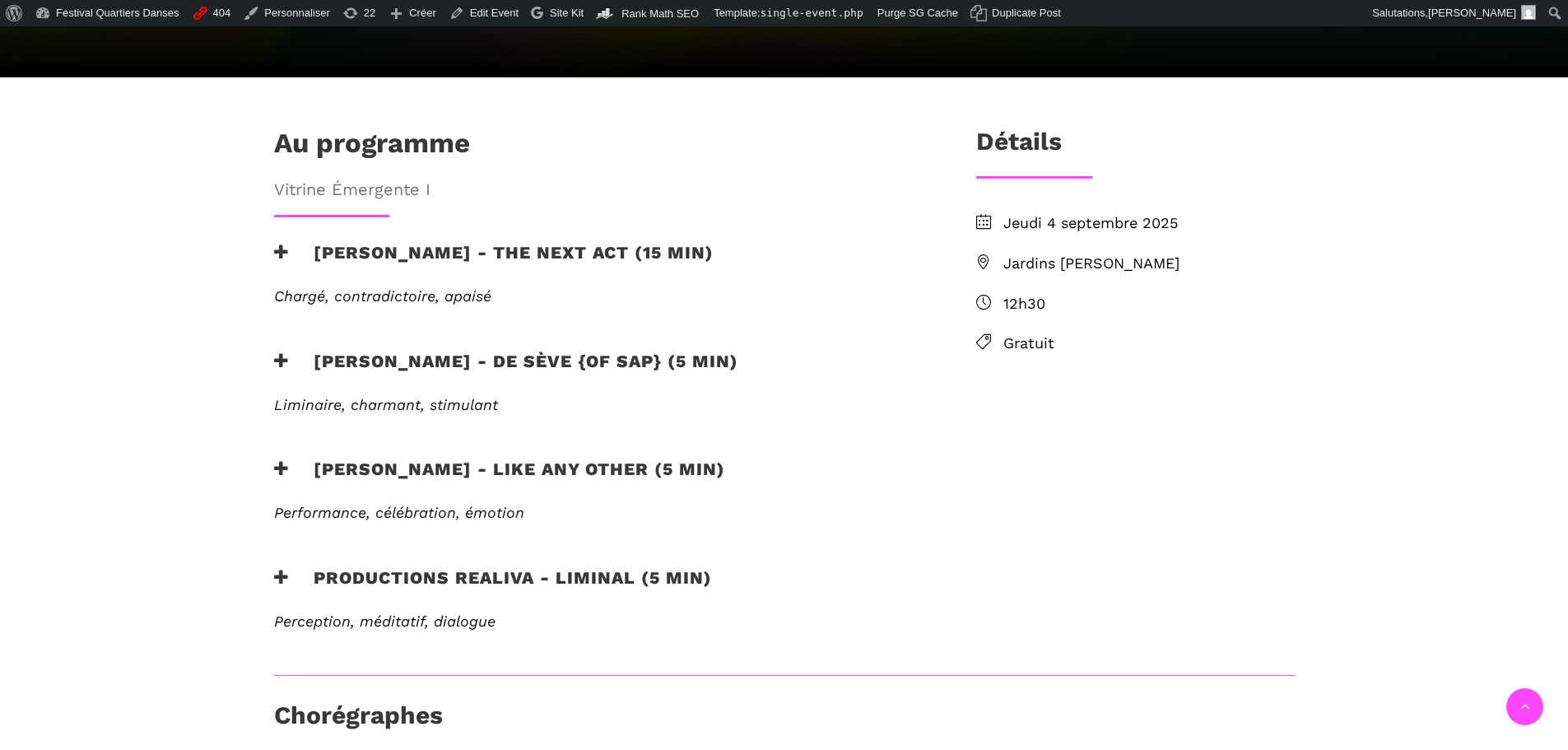
click at [434, 242] on h3 "[PERSON_NAME] - the next act (15 min)" at bounding box center [494, 262] width 439 height 41
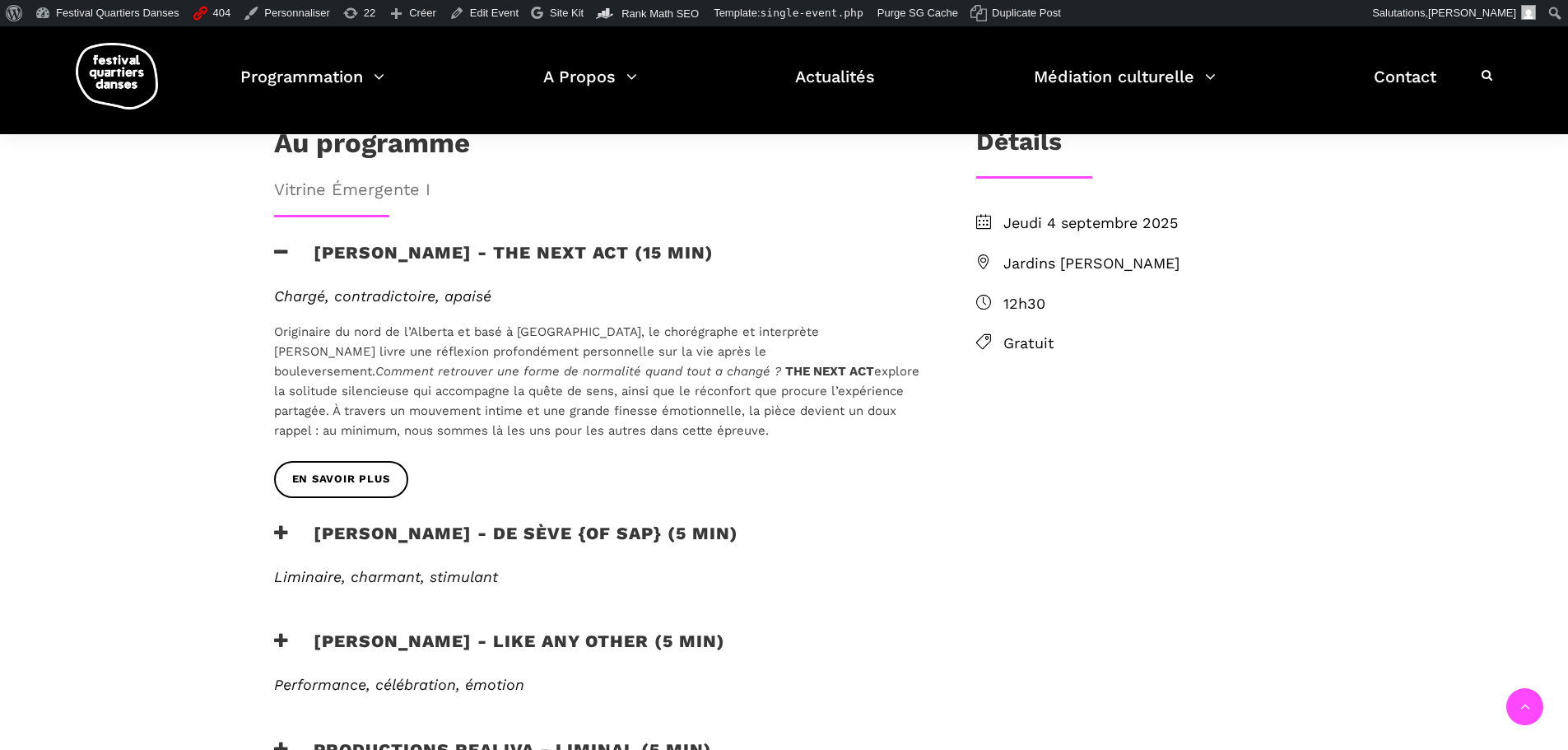
click at [509, 523] on h3 "Lamont - de sève {of sap} (5 min)" at bounding box center [506, 543] width 464 height 41
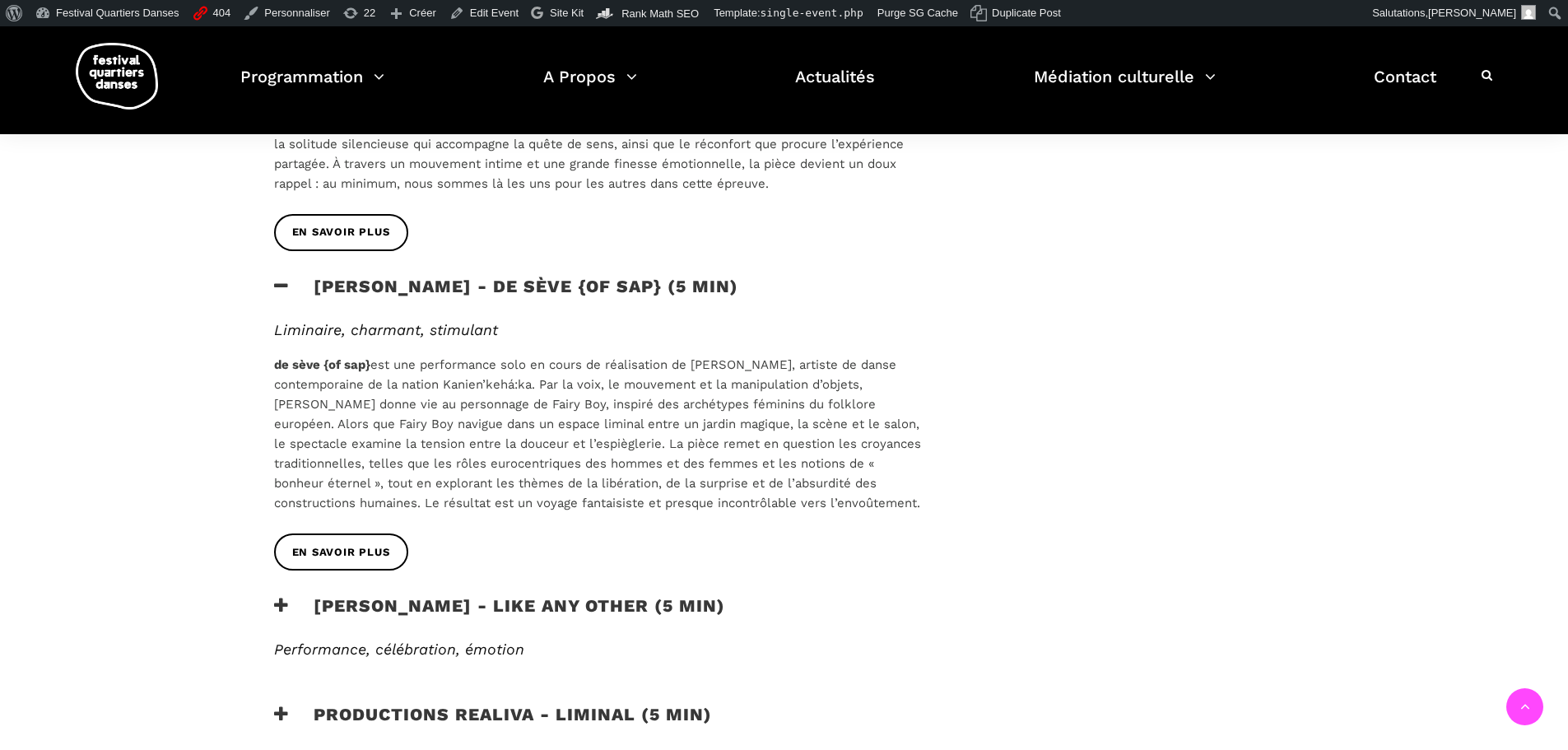
drag, startPoint x: 545, startPoint y: 548, endPoint x: 531, endPoint y: 470, distance: 79.2
click at [545, 595] on h3 "Morgane Guillou - Like any other (5 min)" at bounding box center [500, 615] width 451 height 41
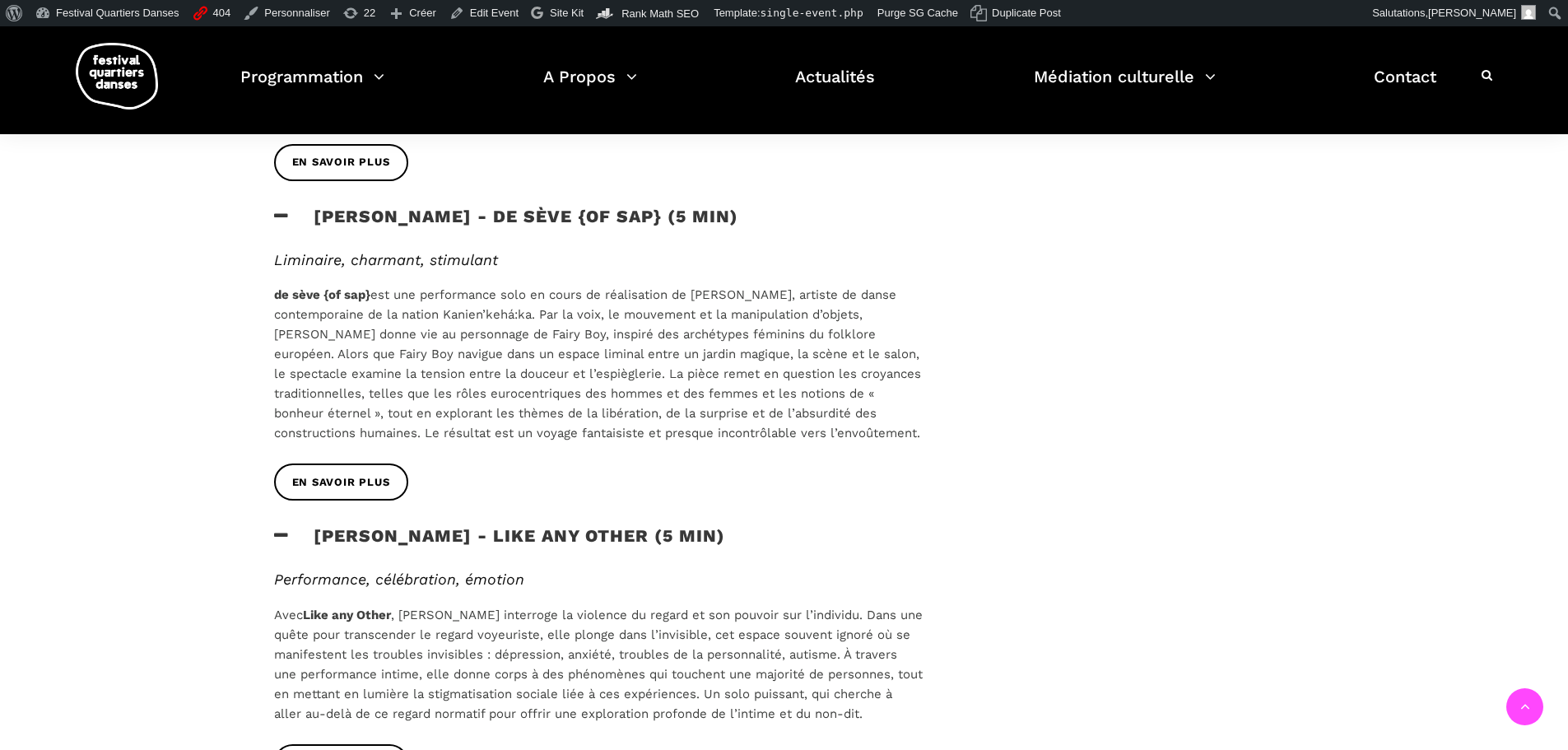
scroll to position [988, 0]
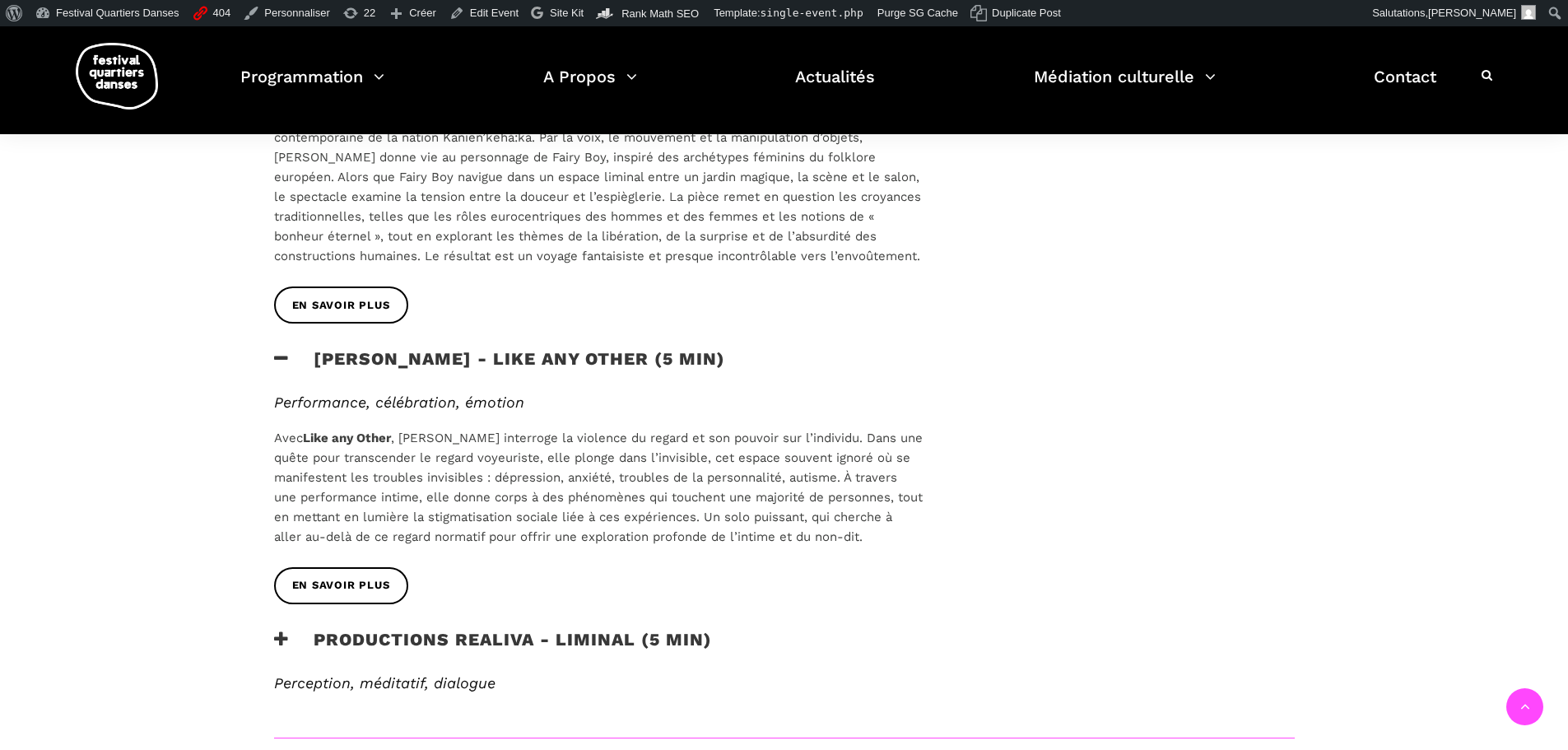
click at [560, 629] on h3 "Productions Realiva - Liminal (5 min)" at bounding box center [494, 649] width 438 height 41
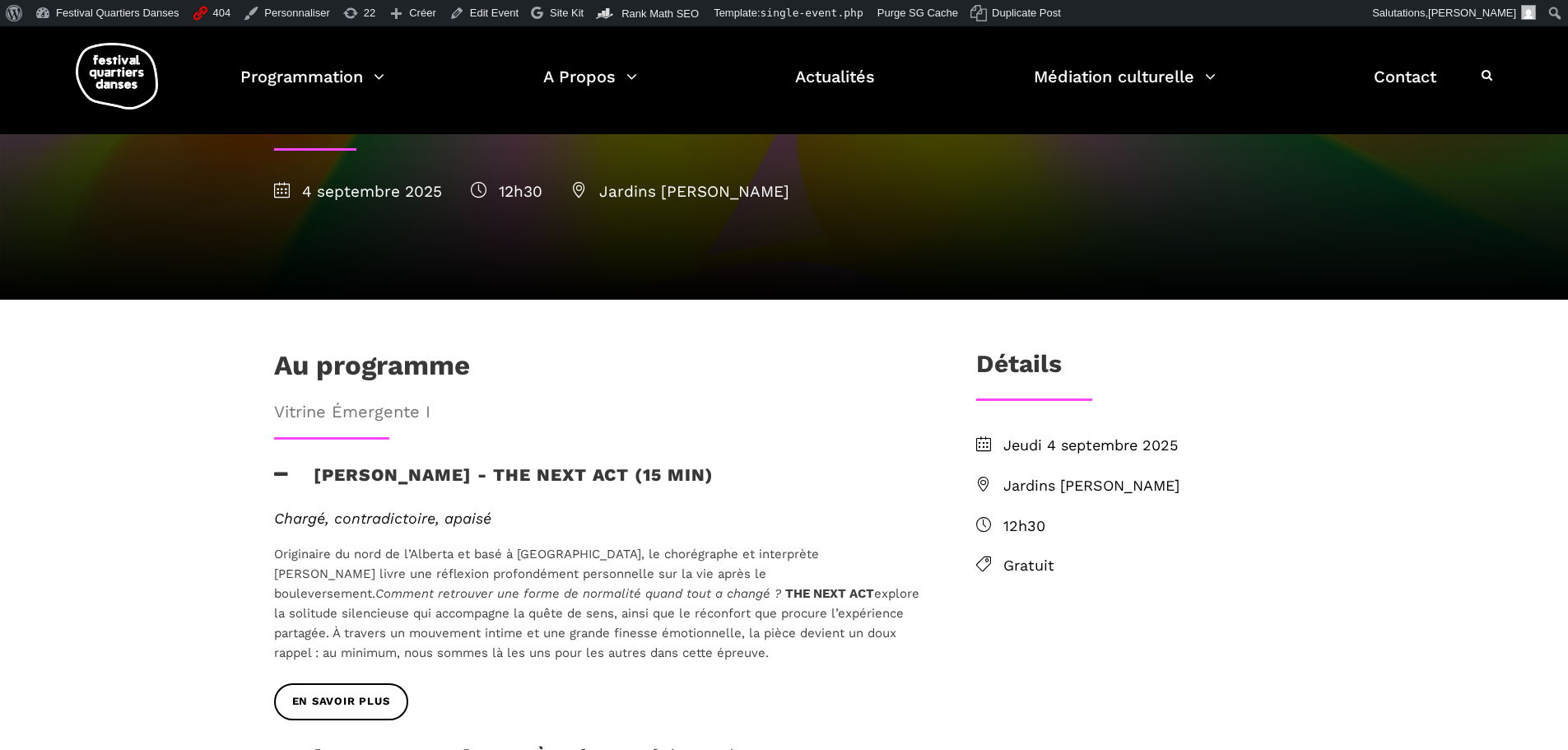
scroll to position [247, 0]
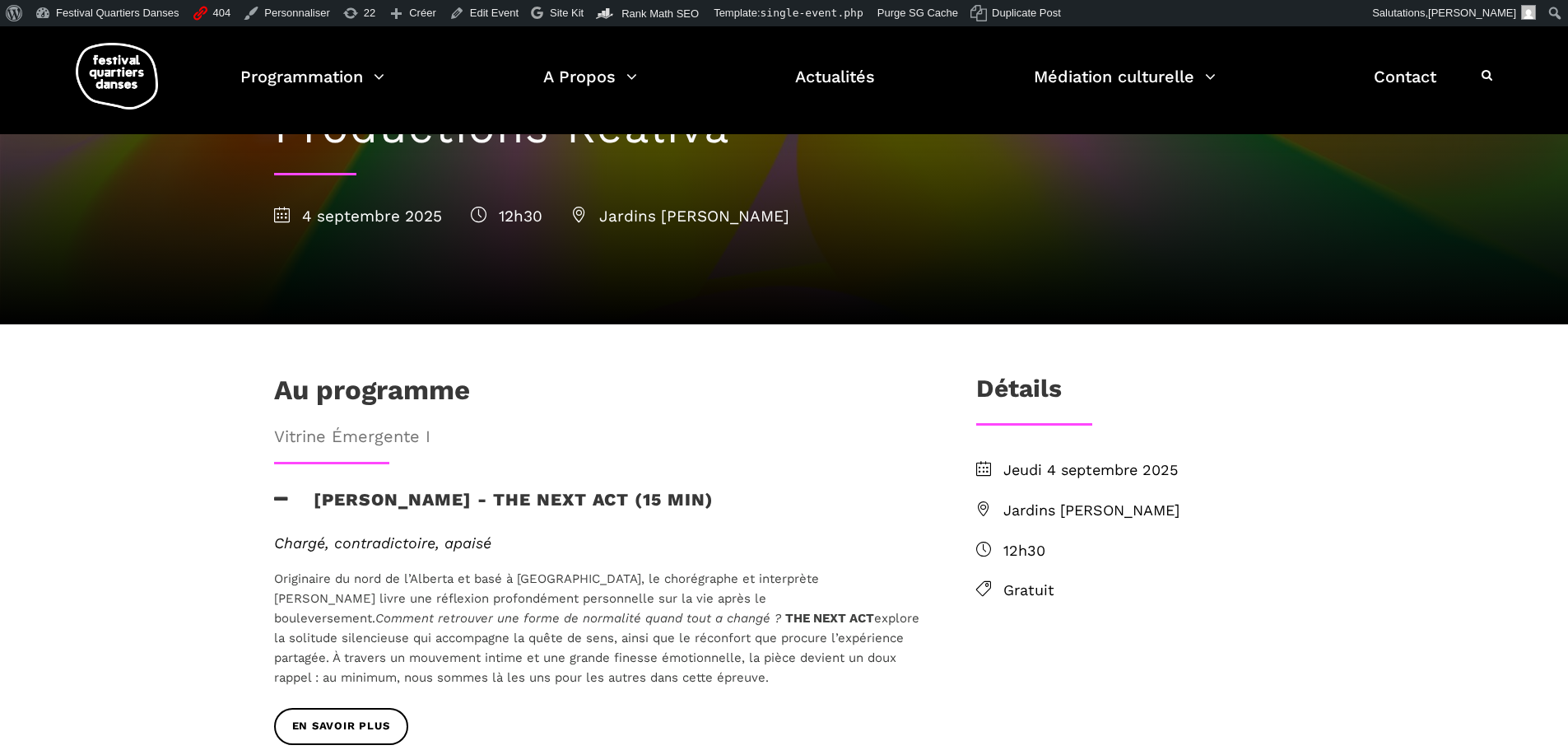
drag, startPoint x: 253, startPoint y: 443, endPoint x: 233, endPoint y: 431, distance: 23.3
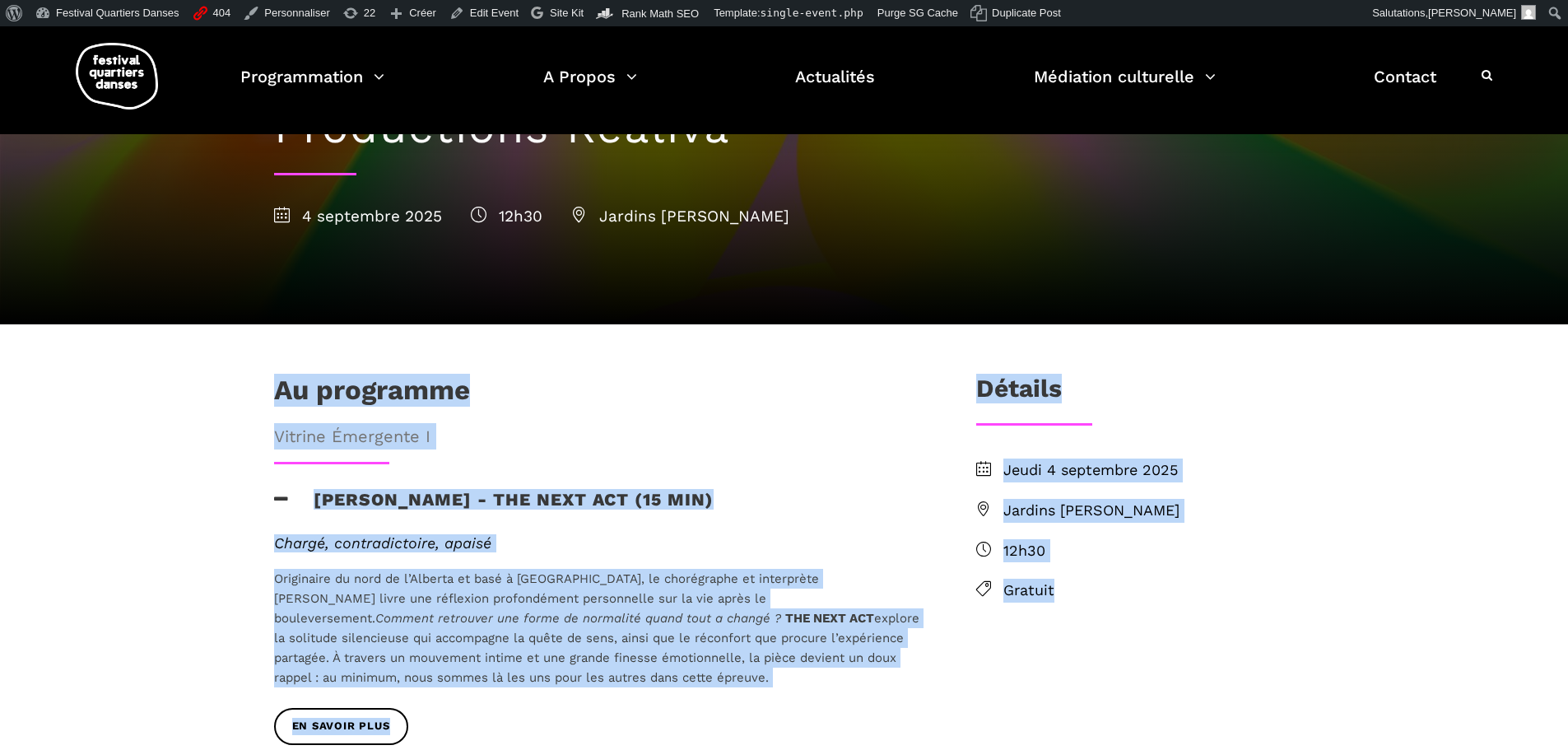
drag, startPoint x: 239, startPoint y: 329, endPoint x: 264, endPoint y: 344, distance: 29.2
copy div "Au programme Vitrine Émergente I Jake poloz - the next act (15 min) Chargé, con…"
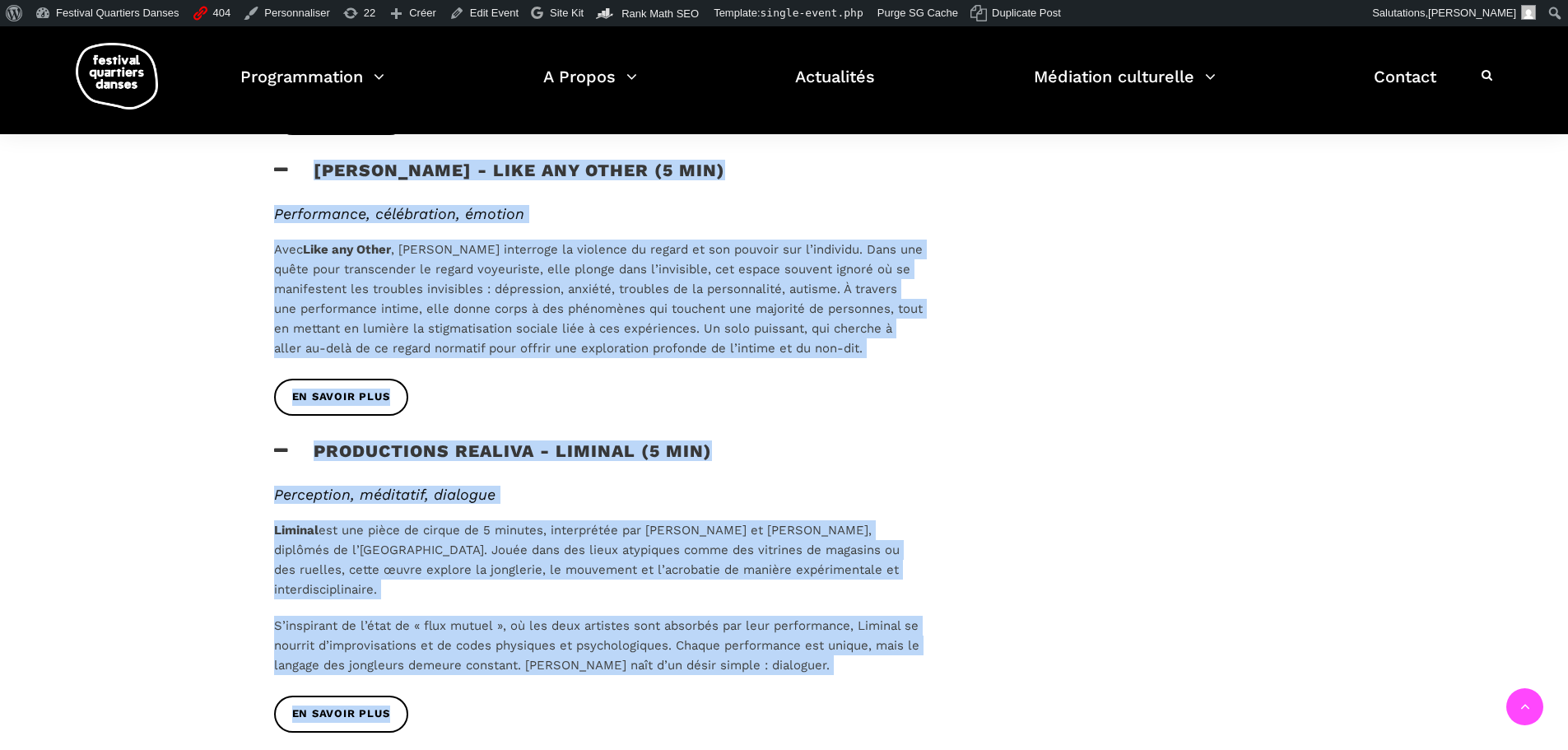
scroll to position [1399, 0]
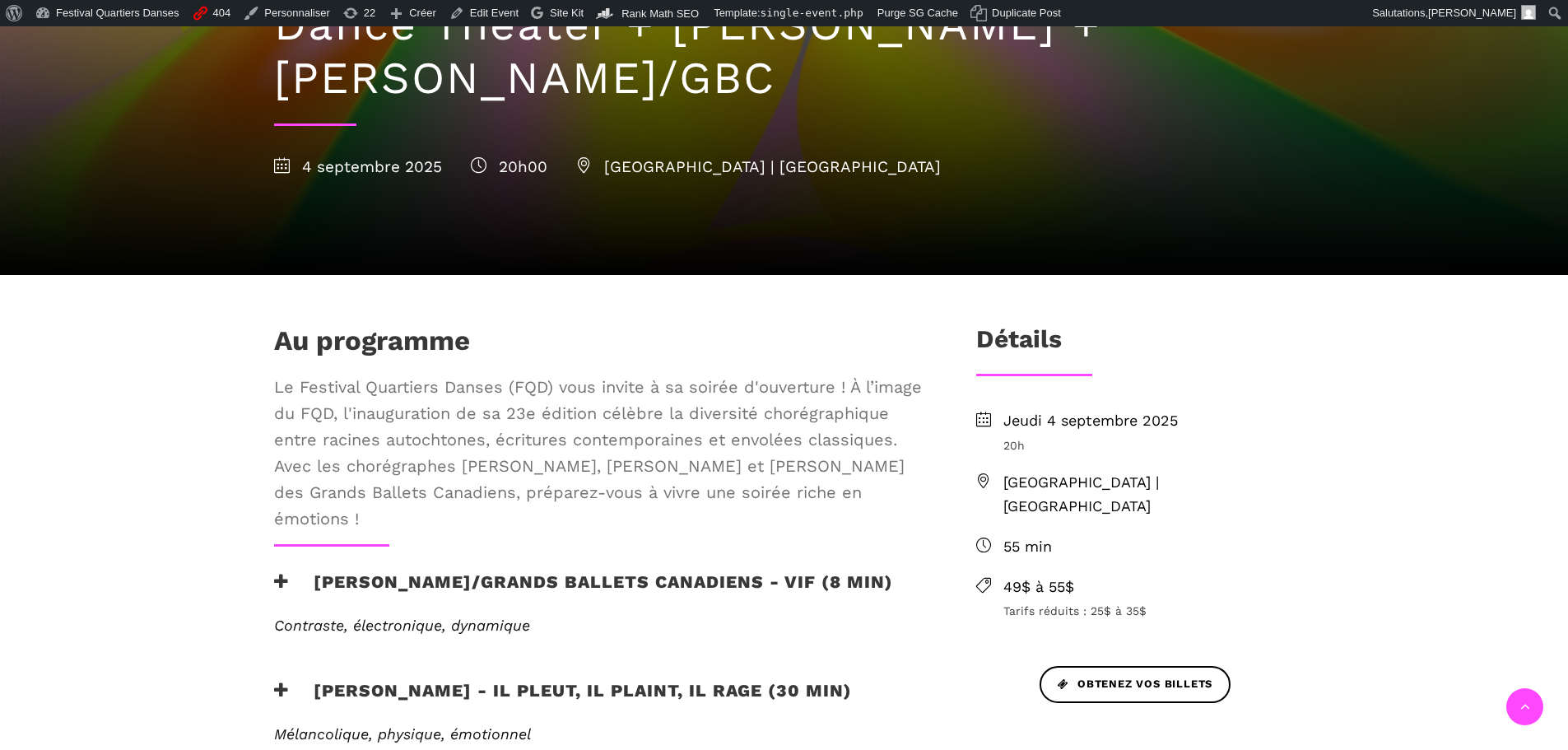
scroll to position [329, 0]
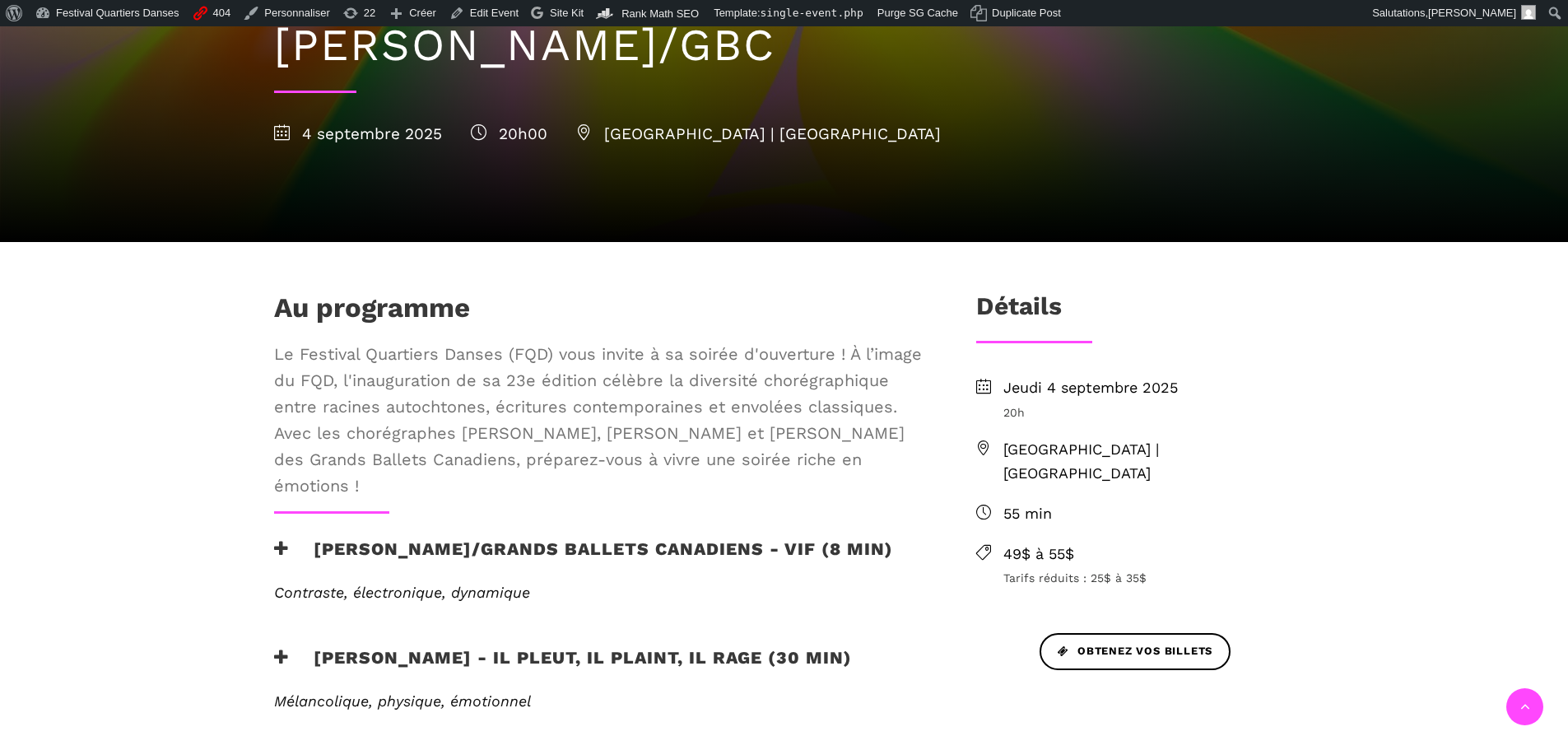
click at [674, 533] on div "Au programme Le Festival Quartiers Danses (FQD) vous invite à sa soirée d'ouver…" at bounding box center [598, 577] width 682 height 572
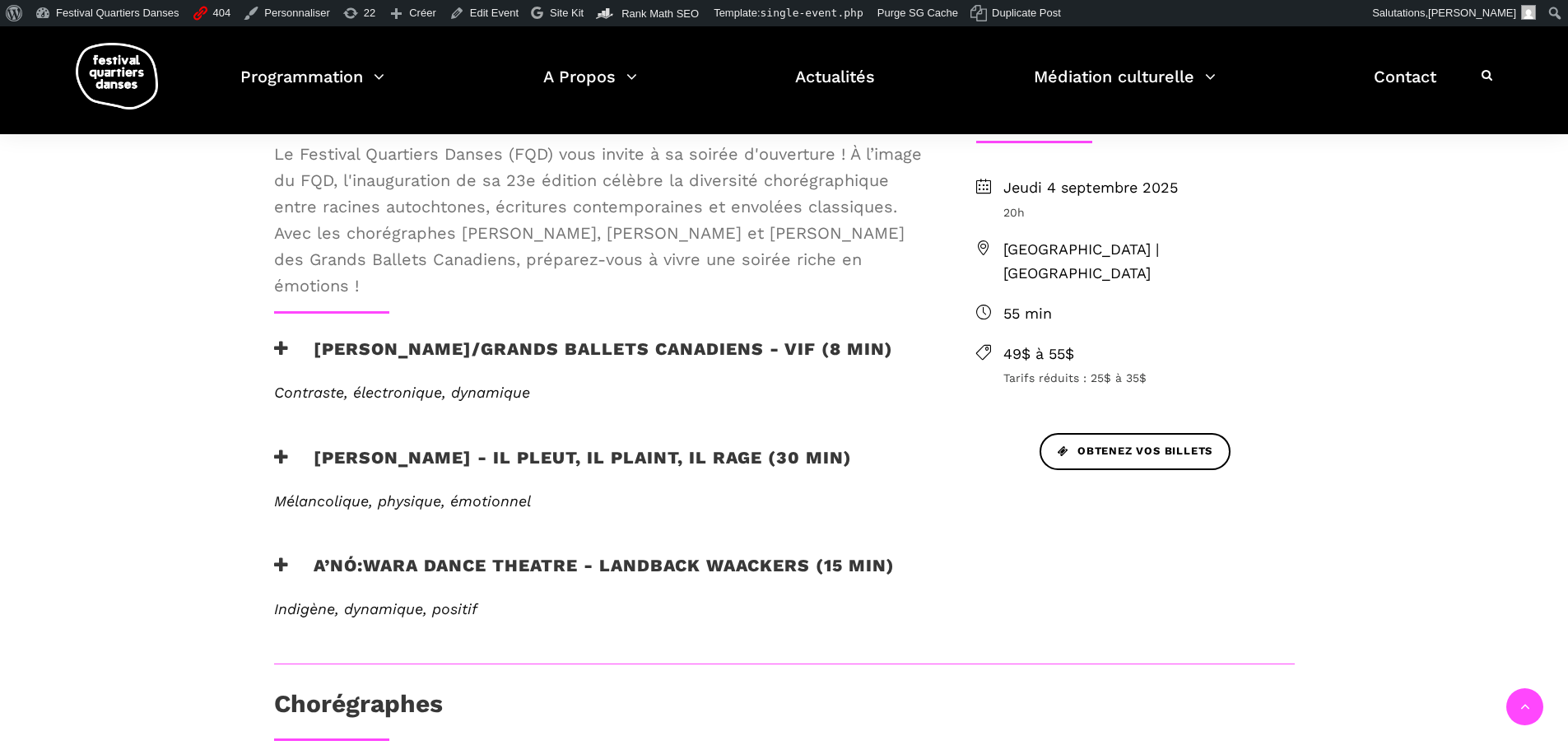
scroll to position [576, 0]
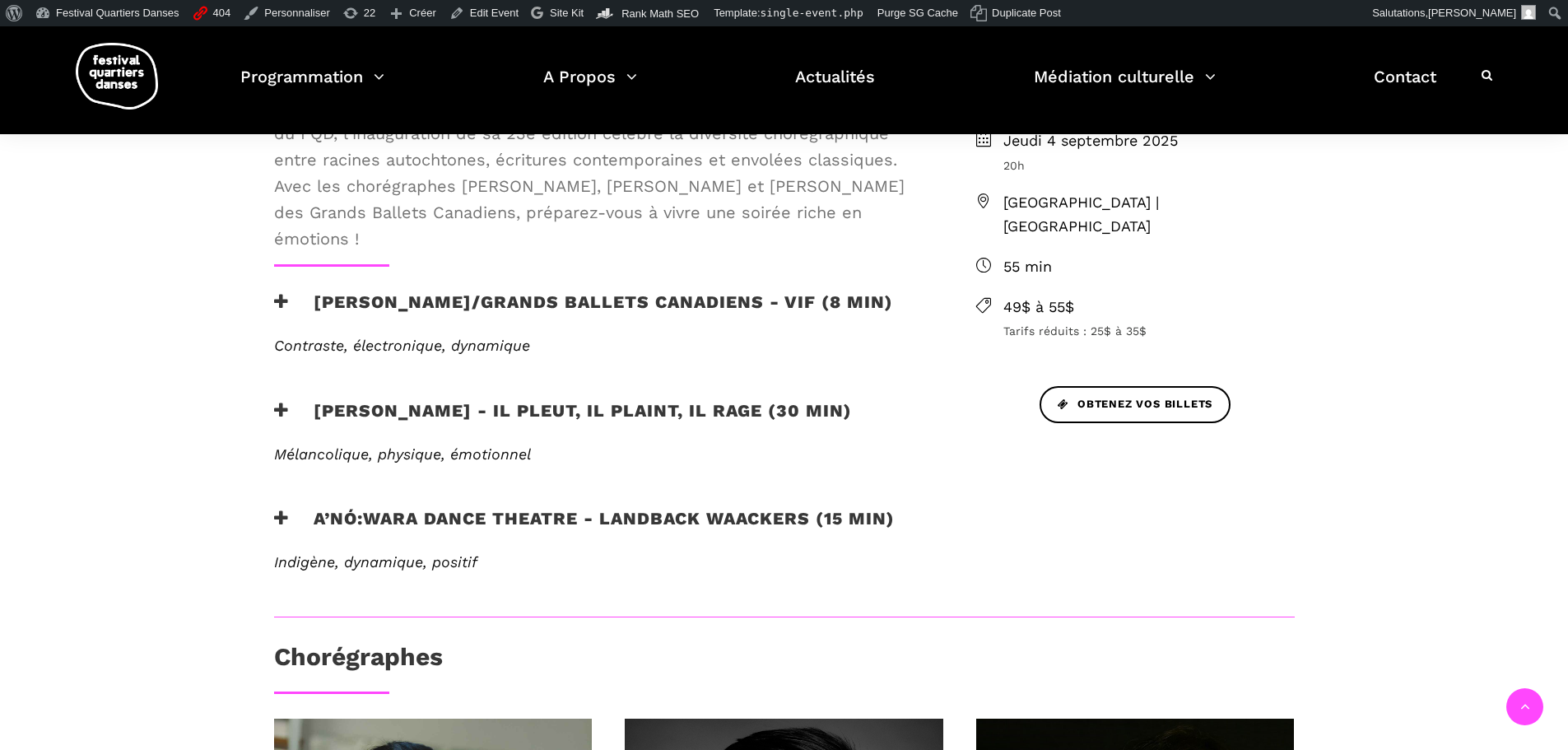
click at [642, 309] on h3 "[PERSON_NAME]/Grands Ballets Canadiens - Vif (8 min)" at bounding box center [584, 312] width 619 height 41
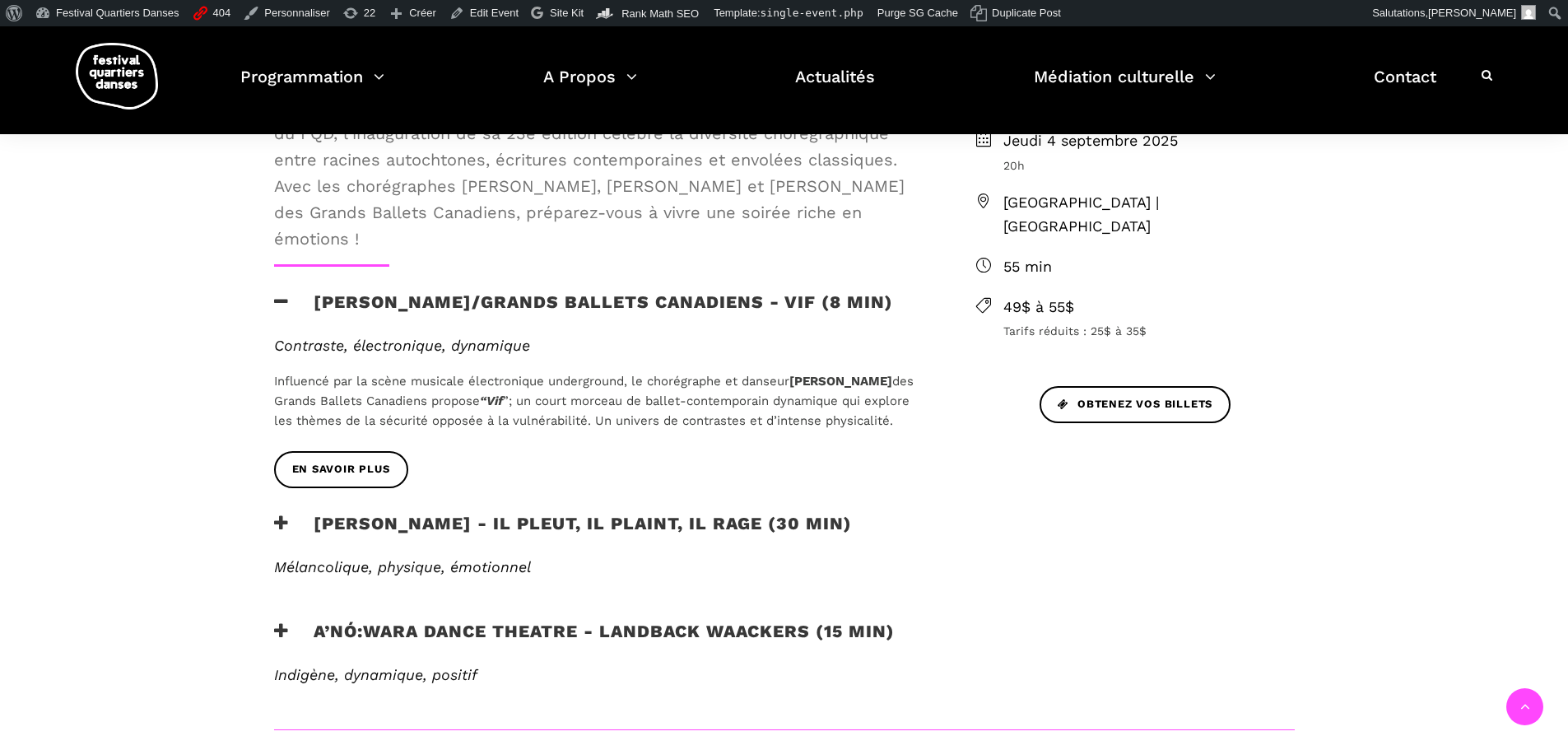
click at [653, 547] on h3 "[PERSON_NAME] - Il pleut, il plaint, il rage (30 min)" at bounding box center [564, 533] width 578 height 41
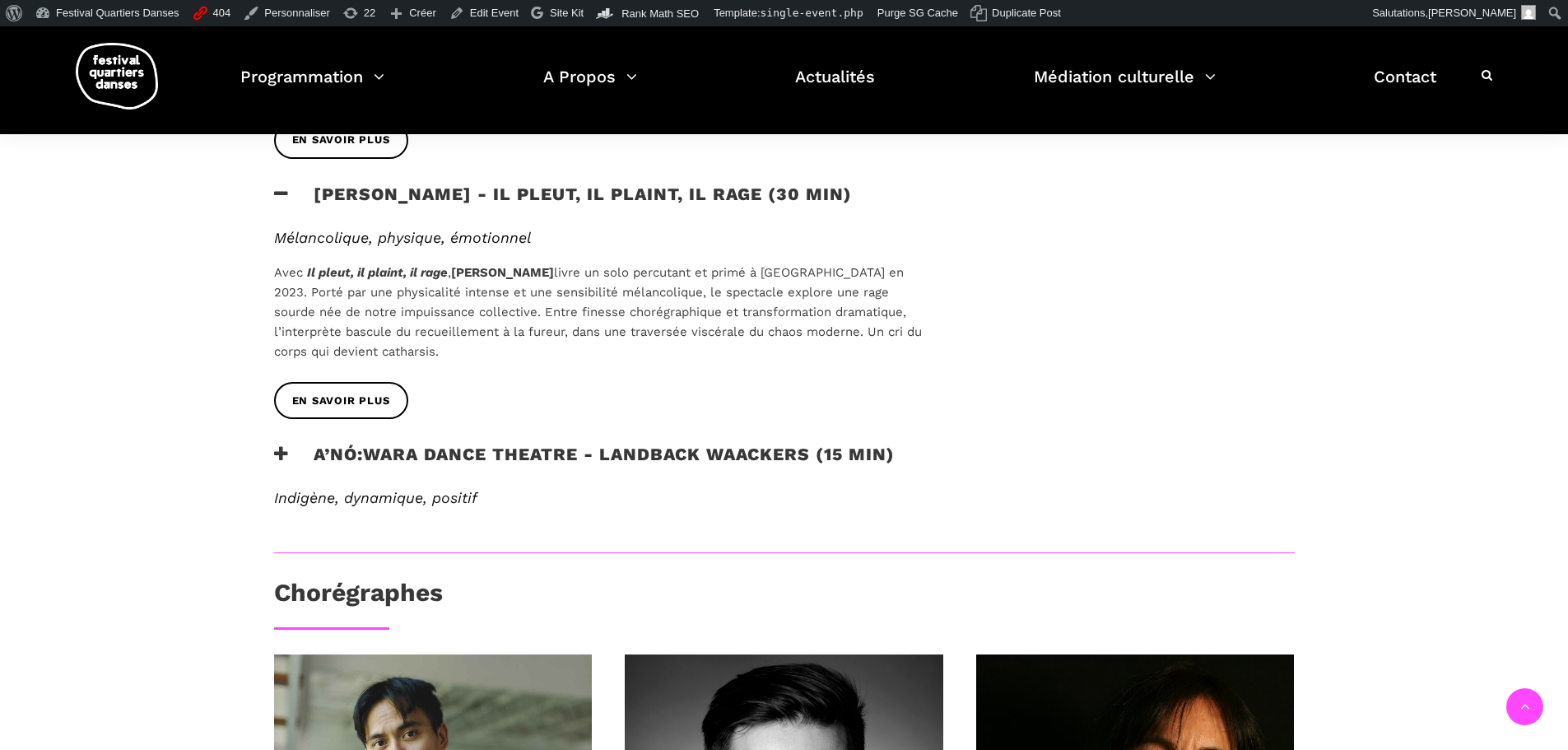
click at [606, 475] on h3 "A’nó:wara Dance Theatre - Landback Waackers (15 min)" at bounding box center [584, 464] width 621 height 41
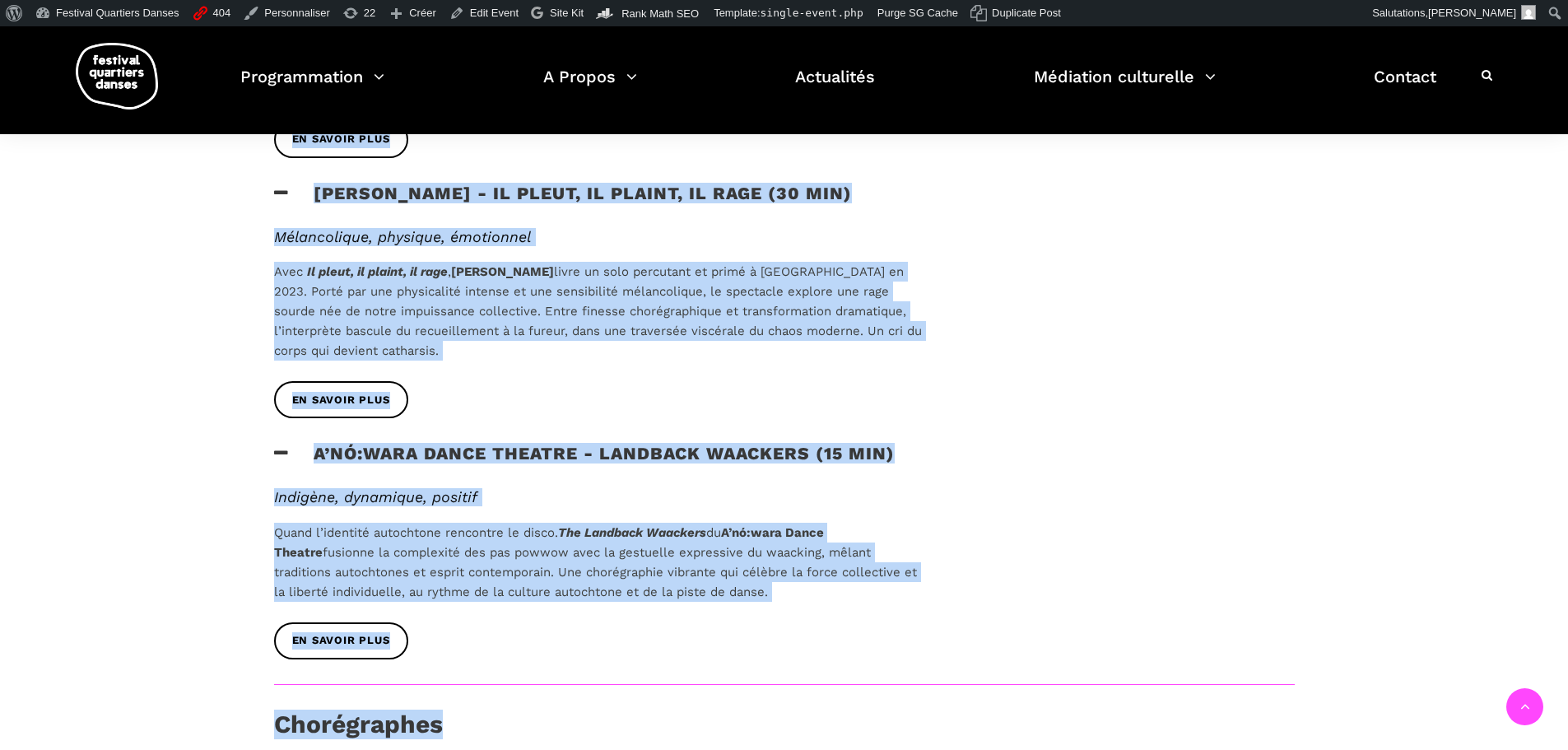
scroll to position [970, 0]
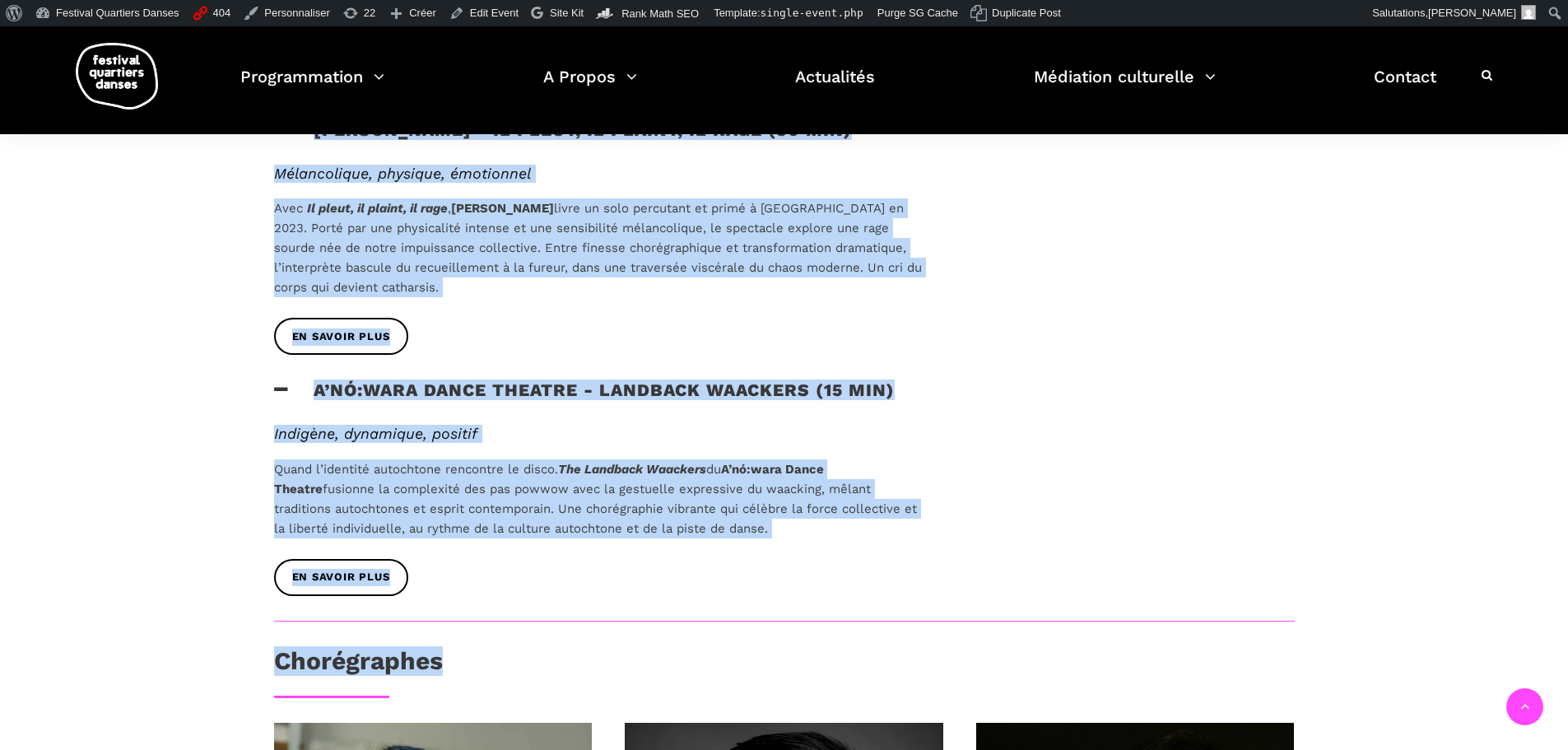
drag, startPoint x: 307, startPoint y: 311, endPoint x: 753, endPoint y: 572, distance: 516.8
click at [753, 572] on div "Au programme Le Festival Quartiers Danses (FQD) vous invite à sa soirée d'ouver…" at bounding box center [598, 135] width 682 height 970
copy div "Au programme Le Festival Quartiers Danses (FQD) vous invite à sa soirée d'ouver…"
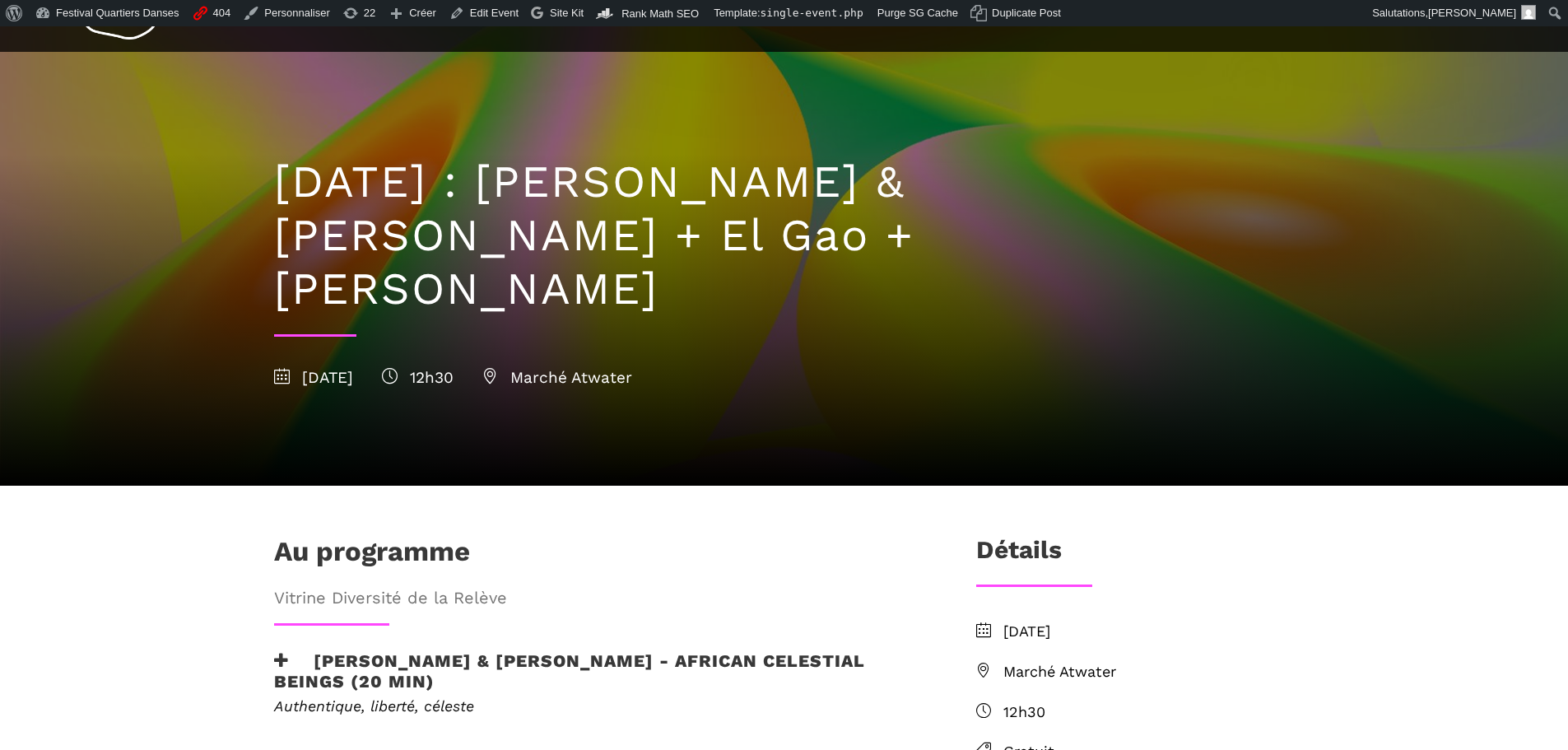
scroll to position [329, 0]
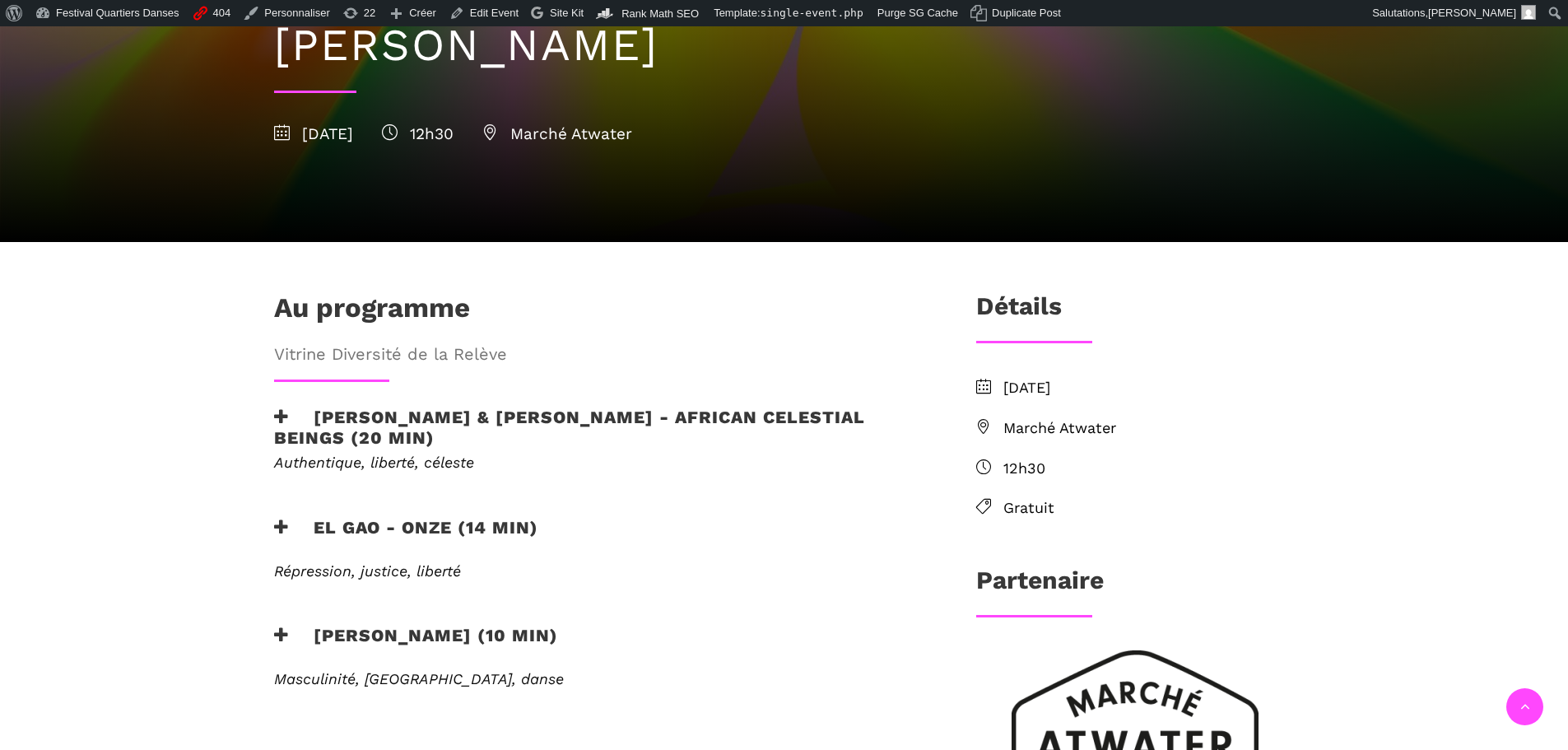
click at [514, 406] on h3 "Athena Lucie Assamba & Leah Danga - African Celestial Beings (20 min)" at bounding box center [598, 426] width 648 height 41
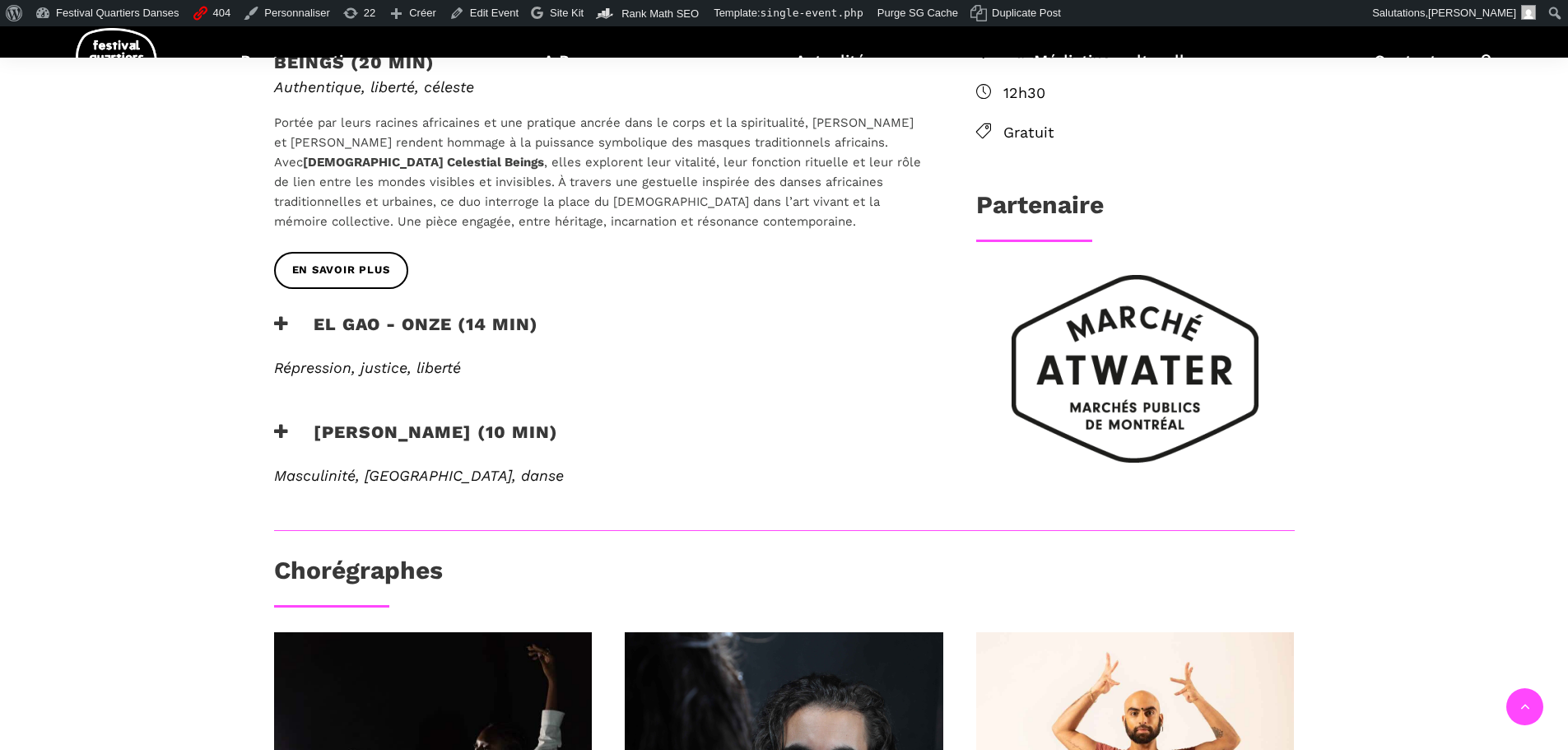
scroll to position [741, 0]
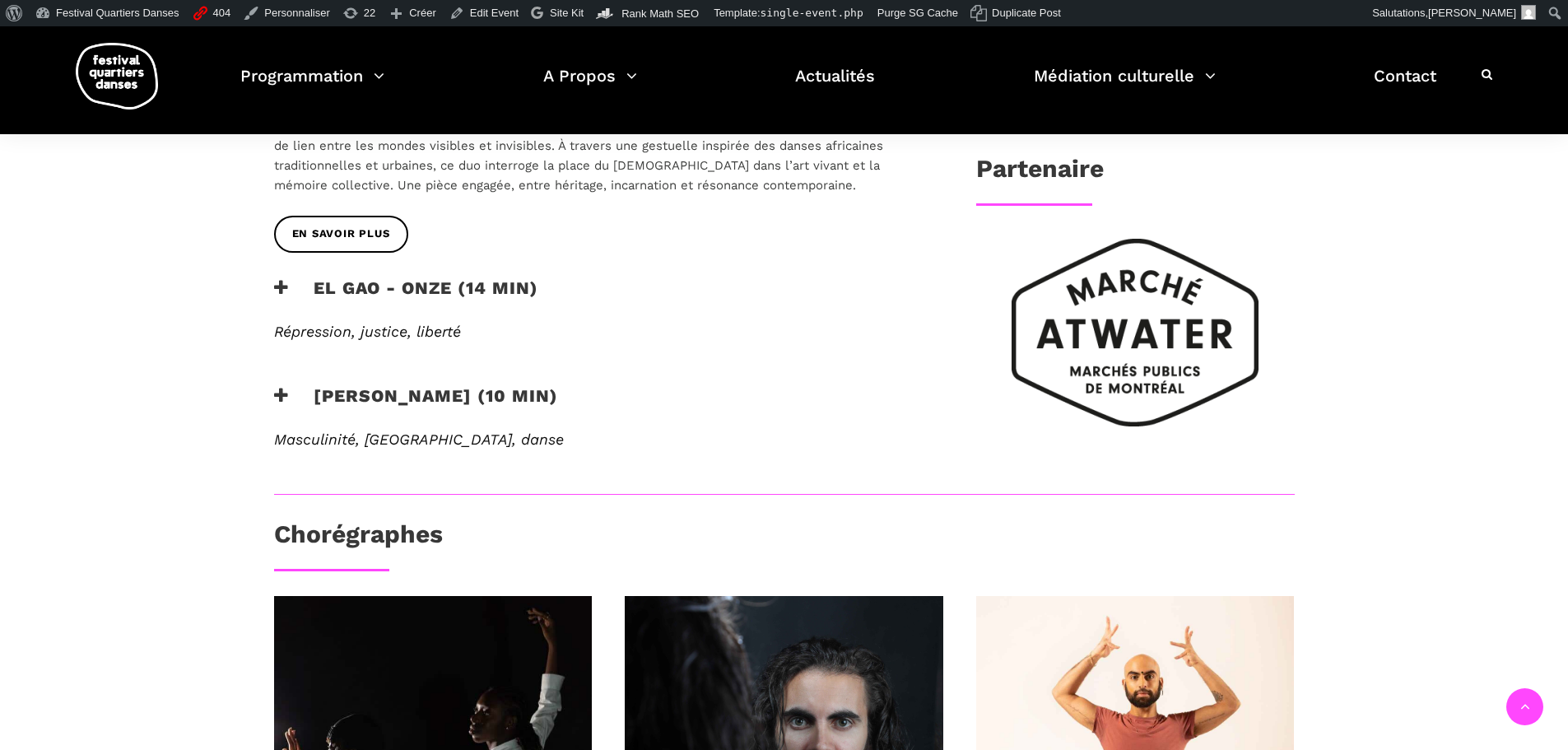
click at [453, 277] on h3 "EL GAO - ONZE (14 min)" at bounding box center [406, 297] width 265 height 41
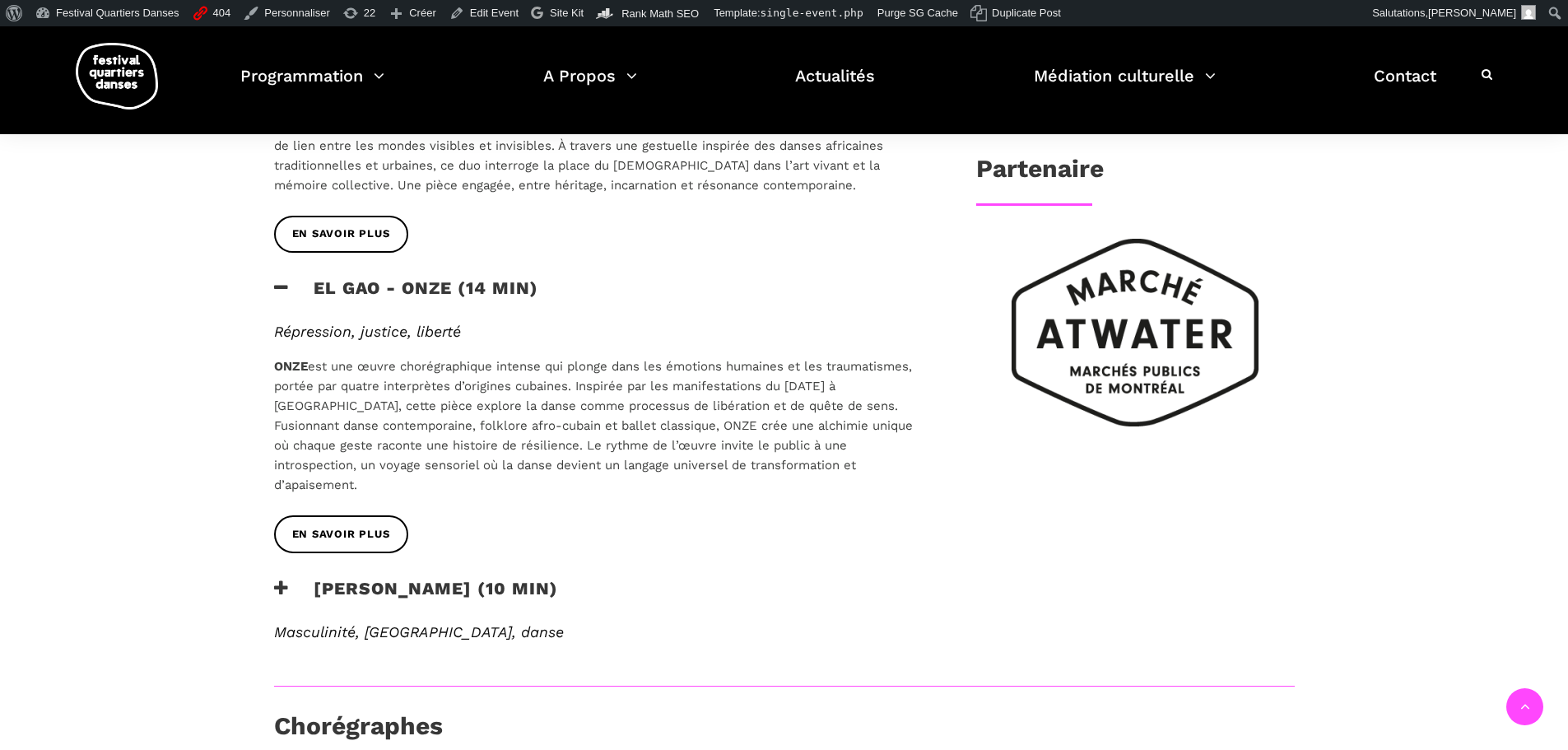
click at [536, 578] on h3 "Rameez Karim - PEHCHAAN (10 min)" at bounding box center [416, 598] width 284 height 41
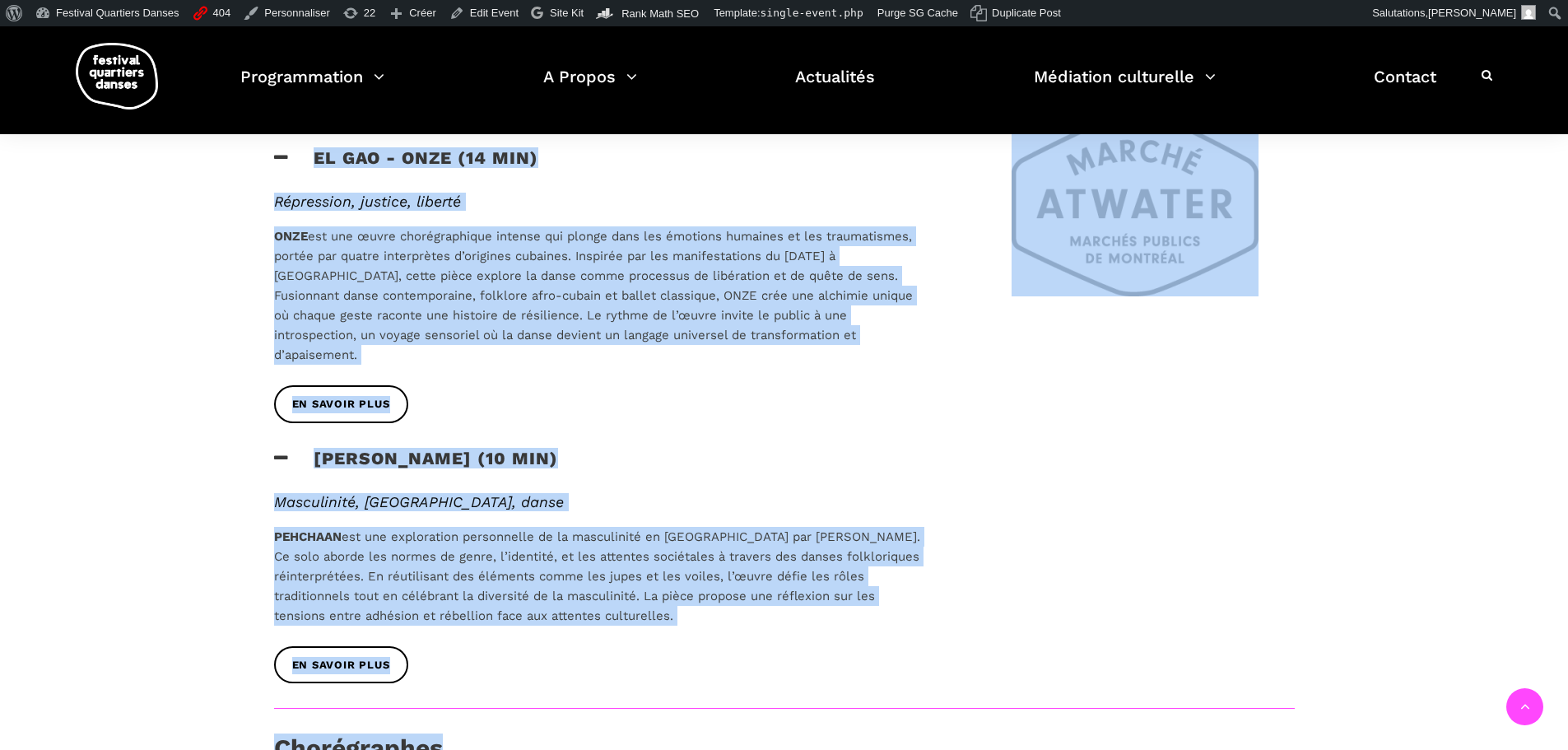
scroll to position [941, 0]
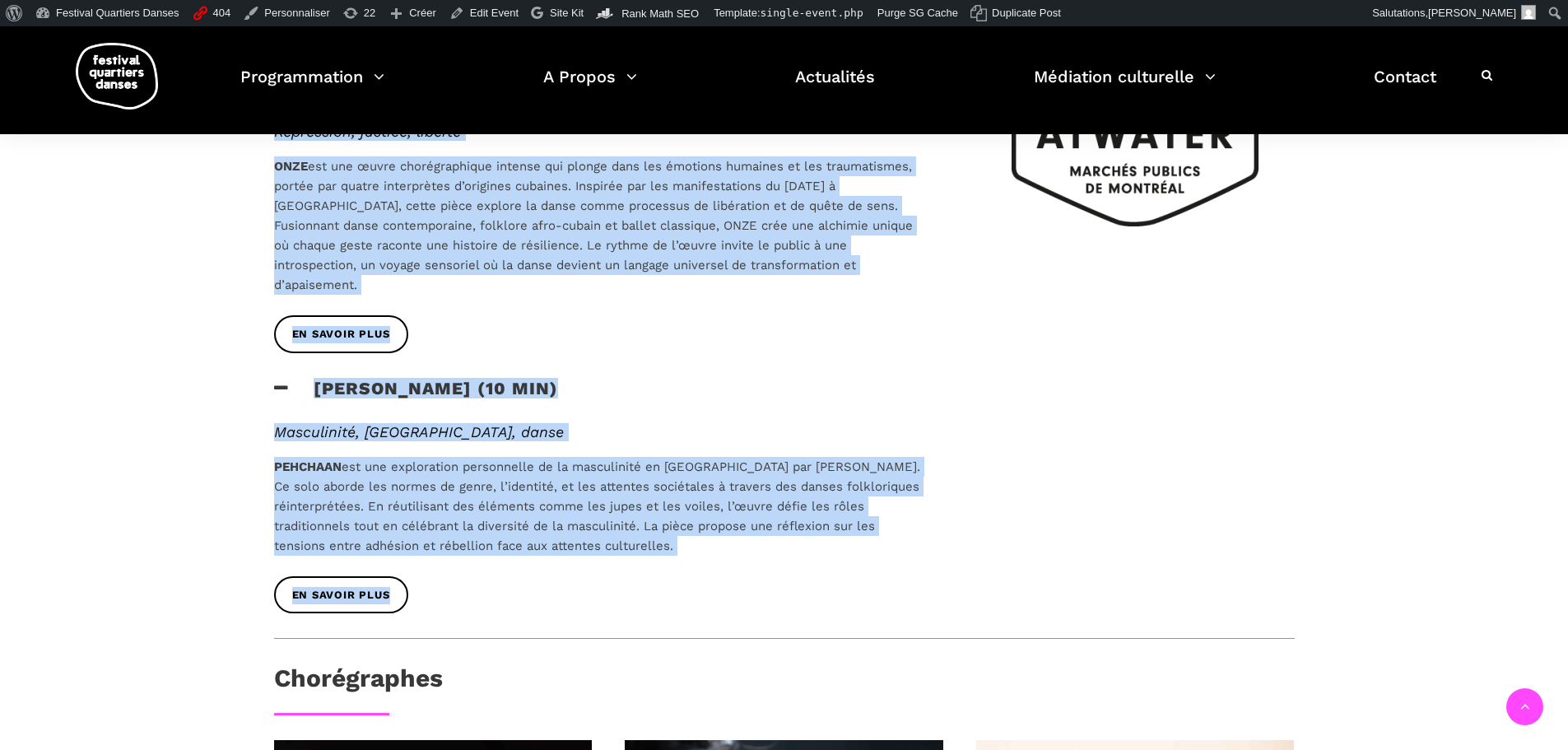
drag, startPoint x: 275, startPoint y: 255, endPoint x: 624, endPoint y: 547, distance: 455.0
click at [624, 547] on div "Au programme Vitrine Diversité de la Relève Athena Lucie Assamba & Leah Danga -…" at bounding box center [598, 159] width 682 height 958
copy div "Au programme Vitrine Diversité de la Relève Athena Lucie Assamba & Leah Danga -…"
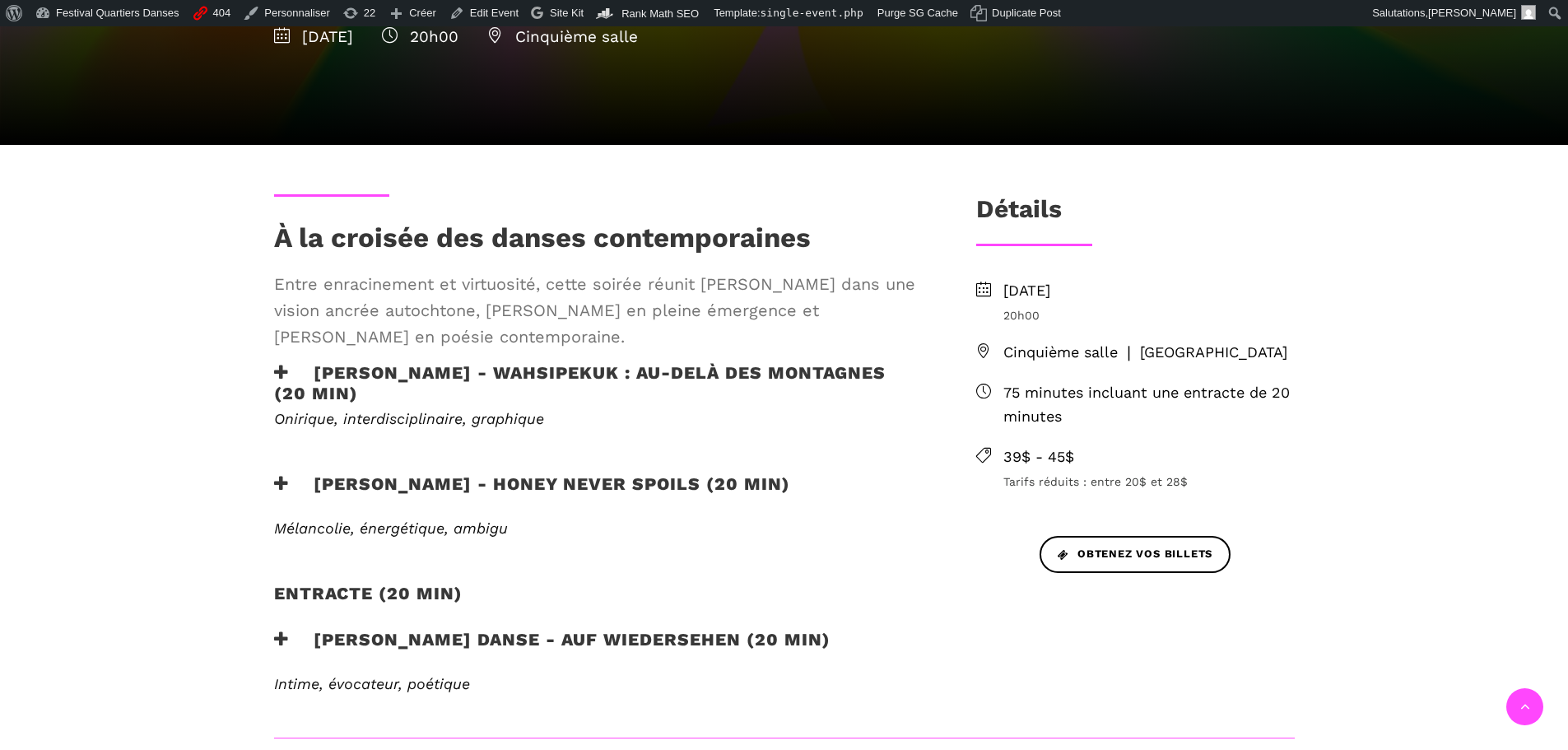
scroll to position [412, 0]
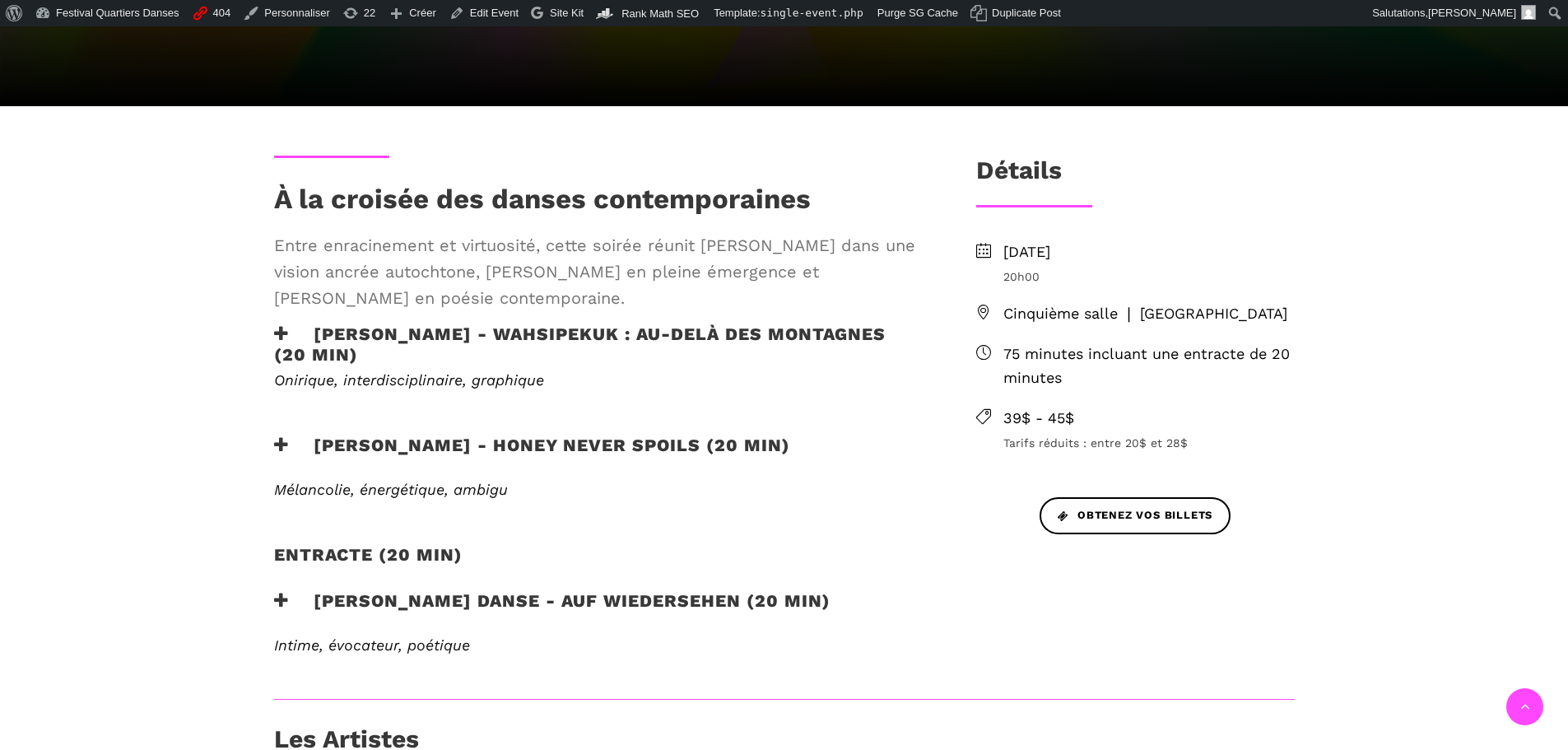
click at [554, 330] on h3 "Ivanie Aubin-Malo - WAHSIPEKUK : Au-delà des montagnes (20 min)" at bounding box center [598, 344] width 648 height 41
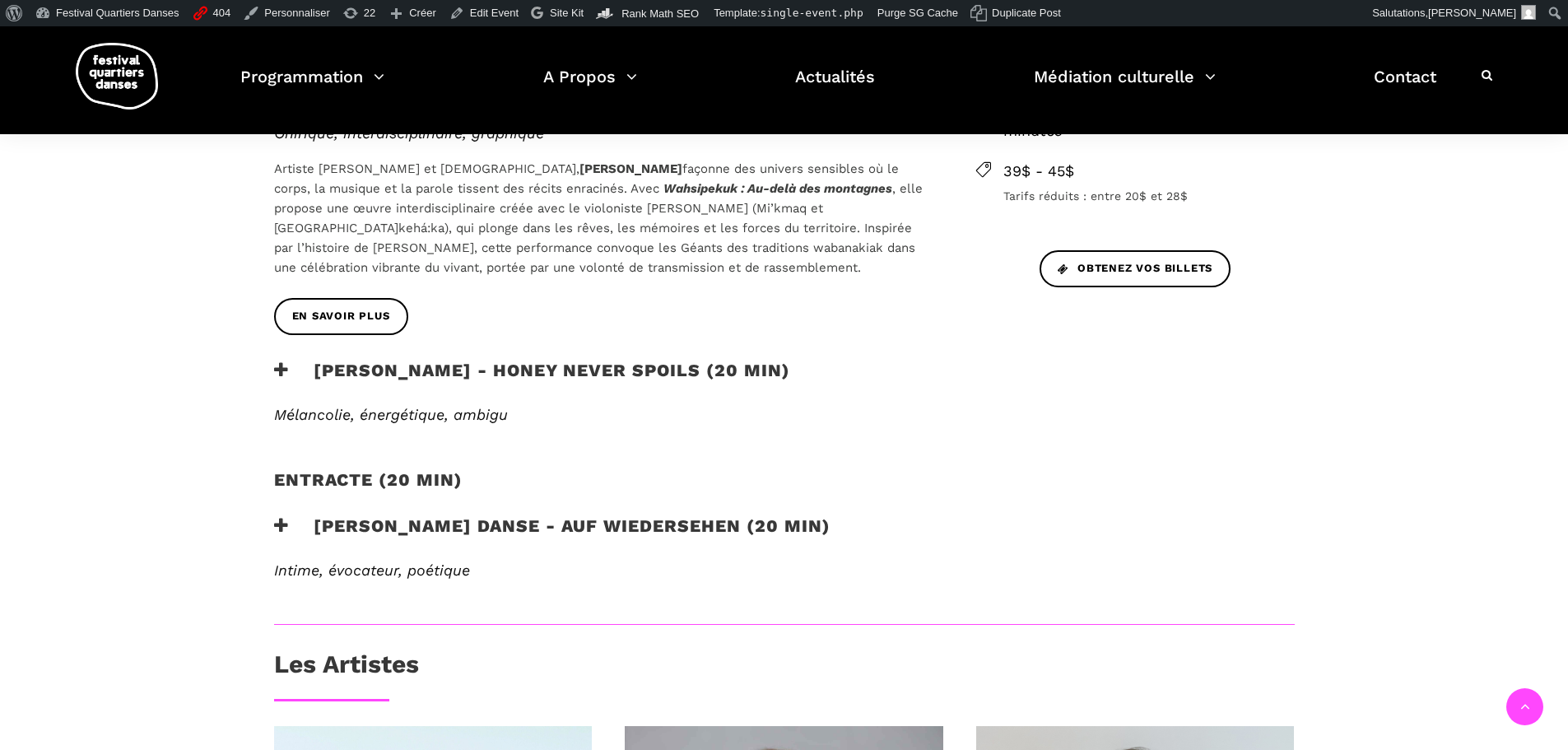
click at [640, 366] on h3 "Zachary Bastille - Honey Never Spoils (20 min)" at bounding box center [533, 380] width 516 height 41
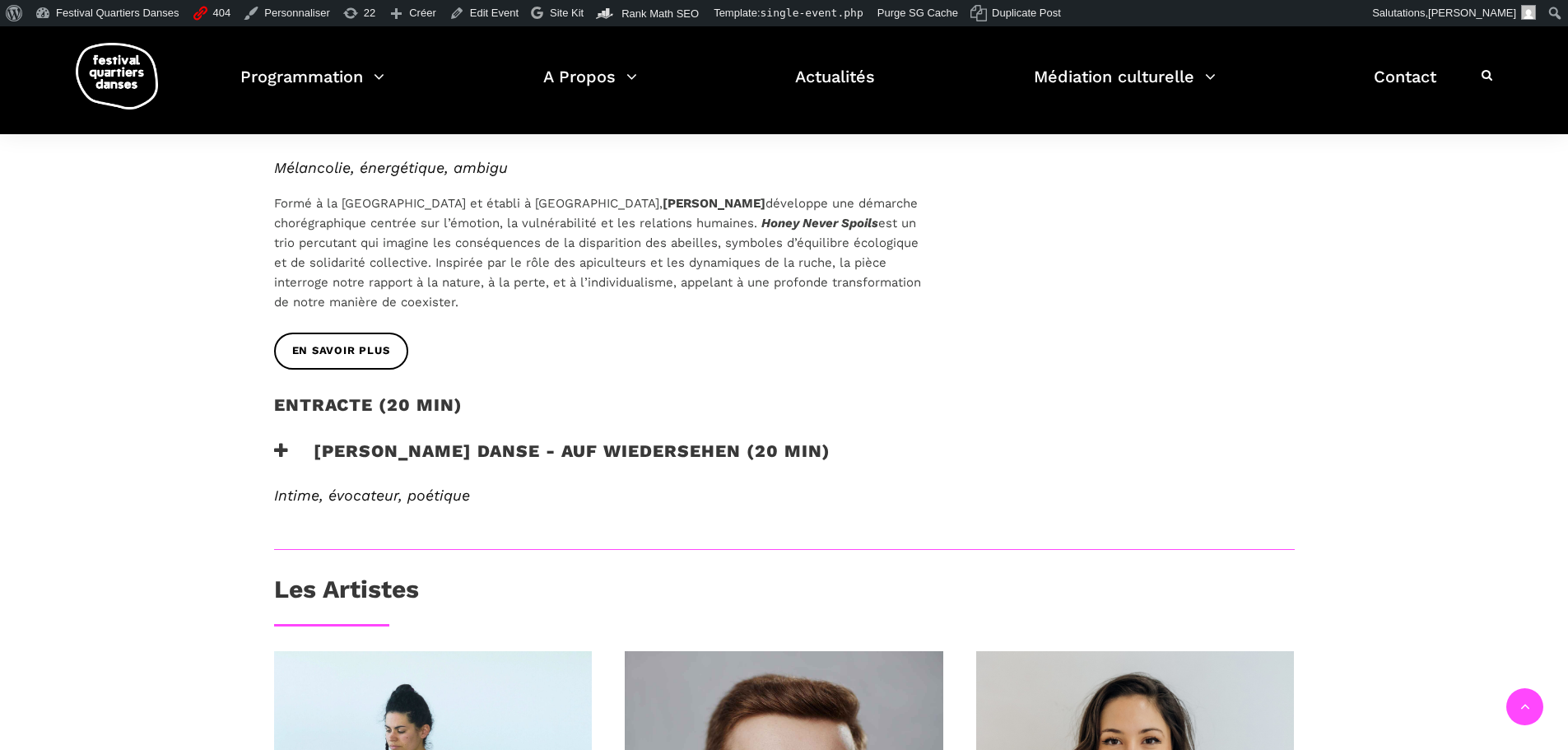
click at [635, 445] on h3 "Pauline Berndsen Danse - Auf Wiedersehen (20 min)" at bounding box center [553, 460] width 556 height 41
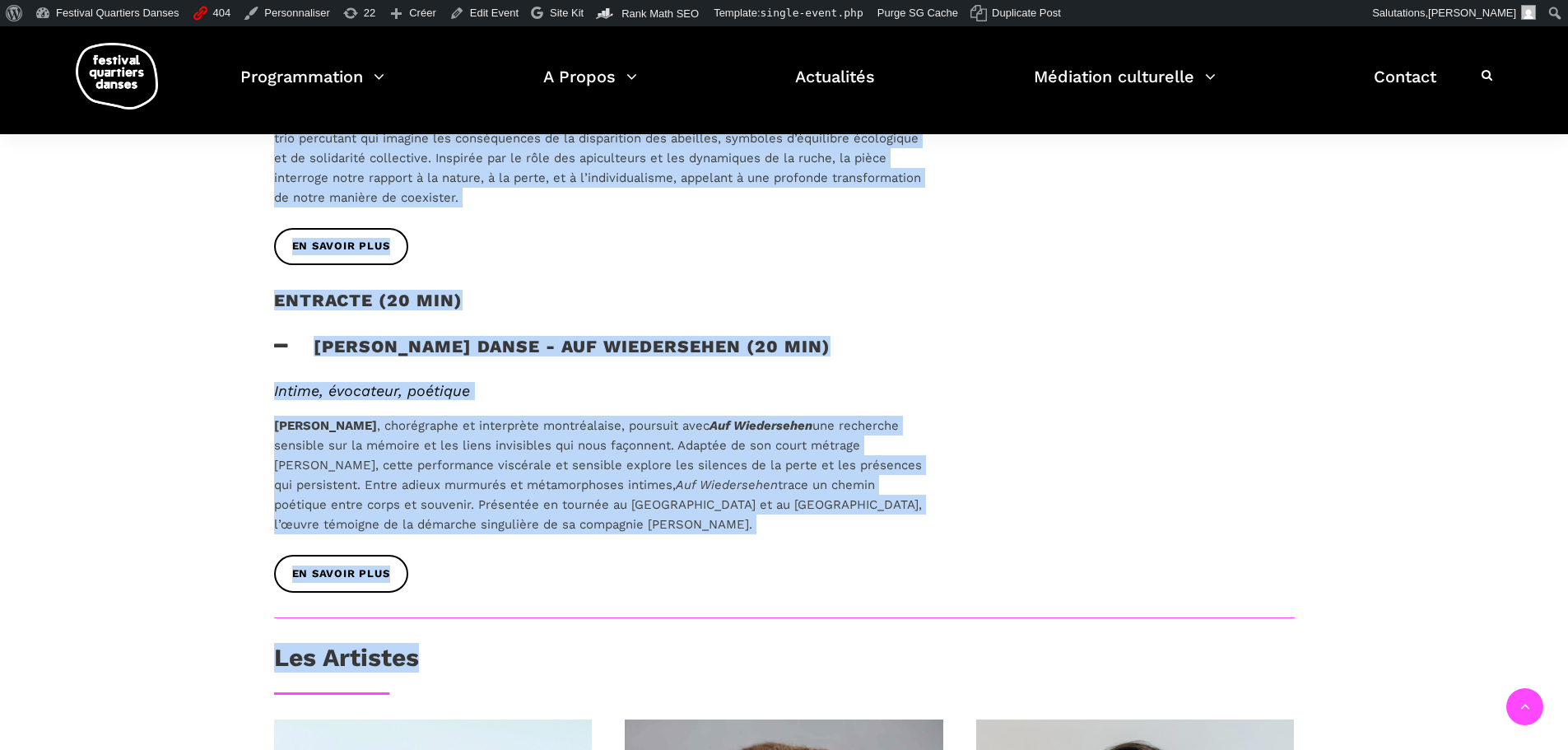
scroll to position [1015, 0]
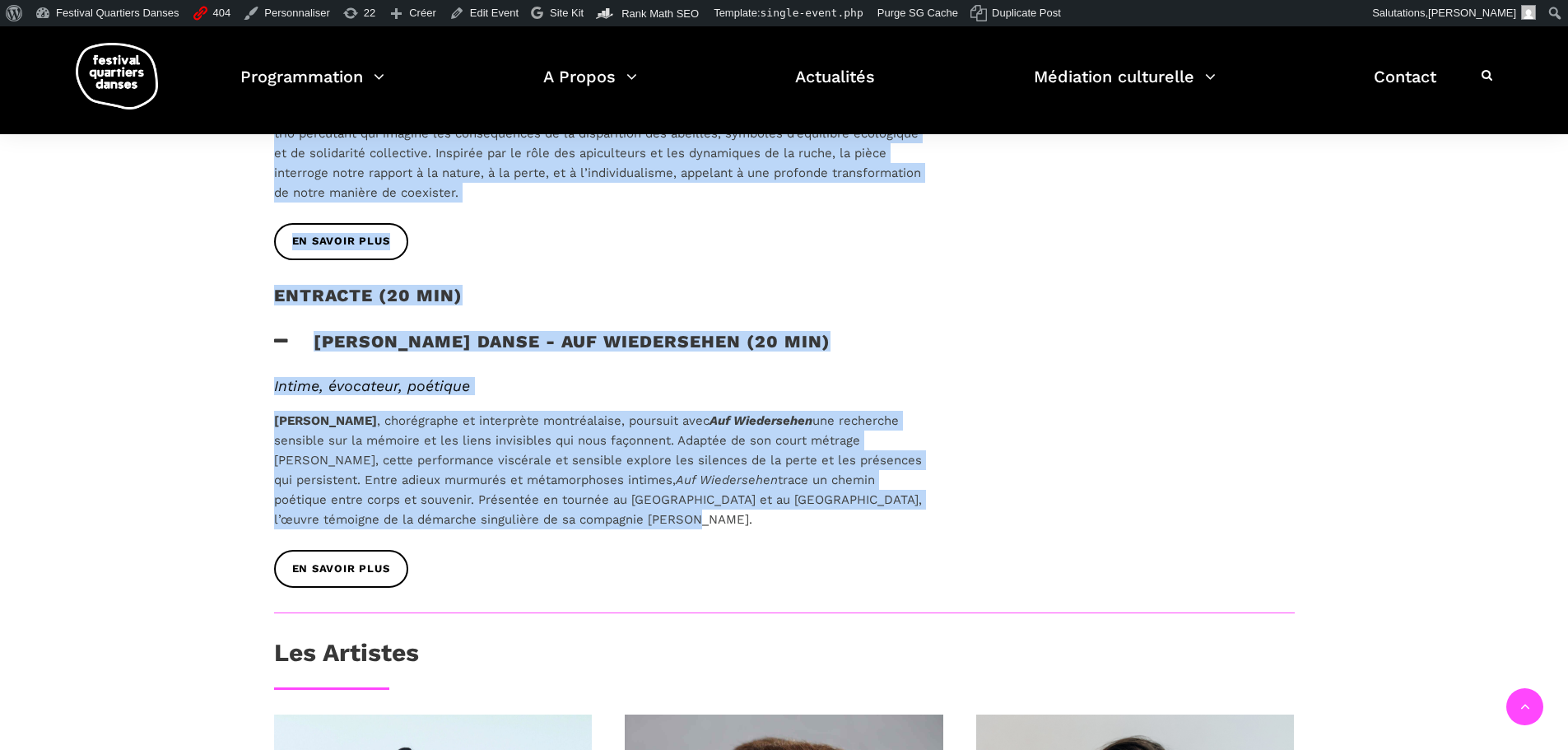
drag, startPoint x: 275, startPoint y: 443, endPoint x: 911, endPoint y: 524, distance: 641.1
click at [916, 525] on div "À la croisée des danses contemporaines Entre enracinement et virtuosité, cette …" at bounding box center [598, 81] width 682 height 1059
copy div "À la croisée des danses contemporaines Entre enracinement et virtuosité, cette …"
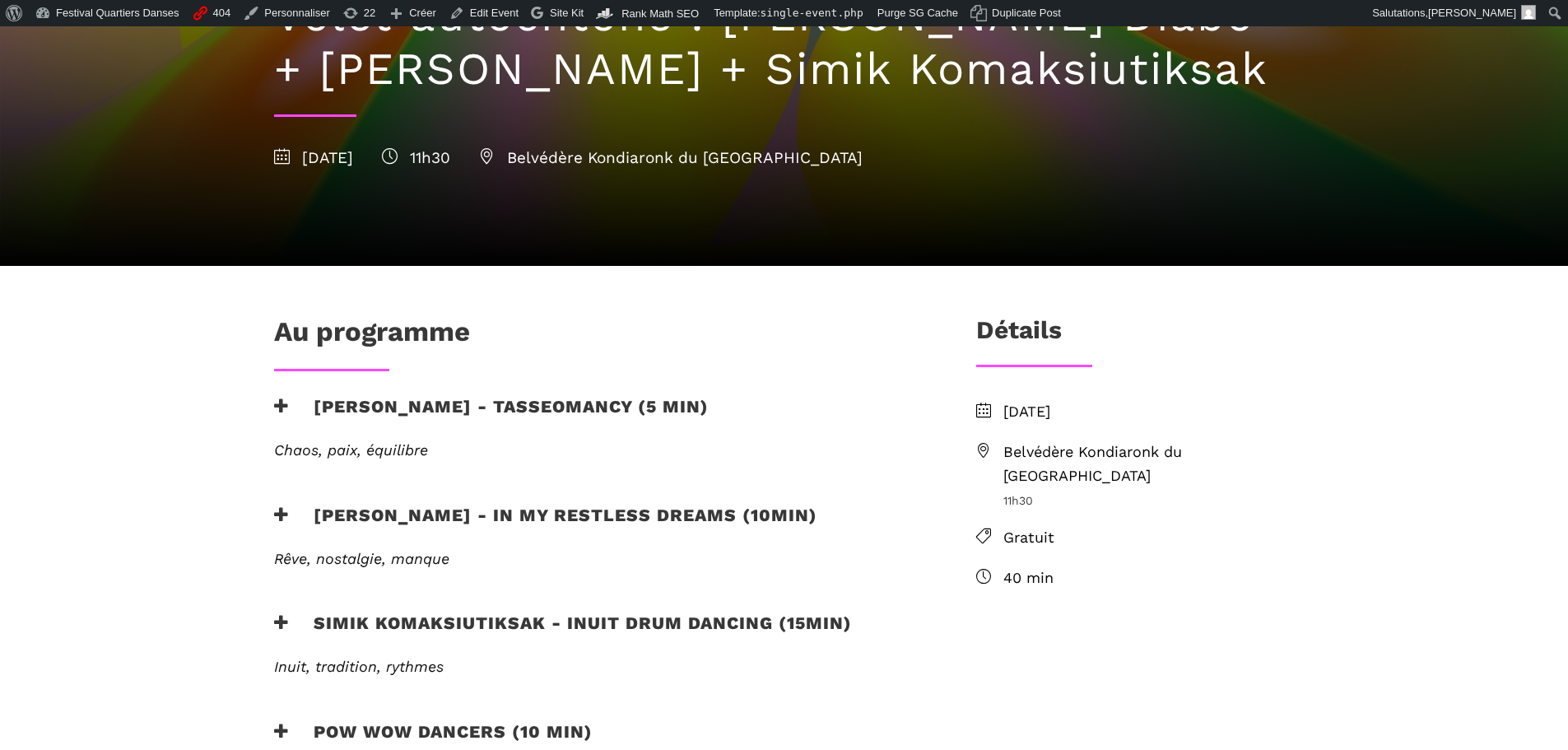
scroll to position [329, 0]
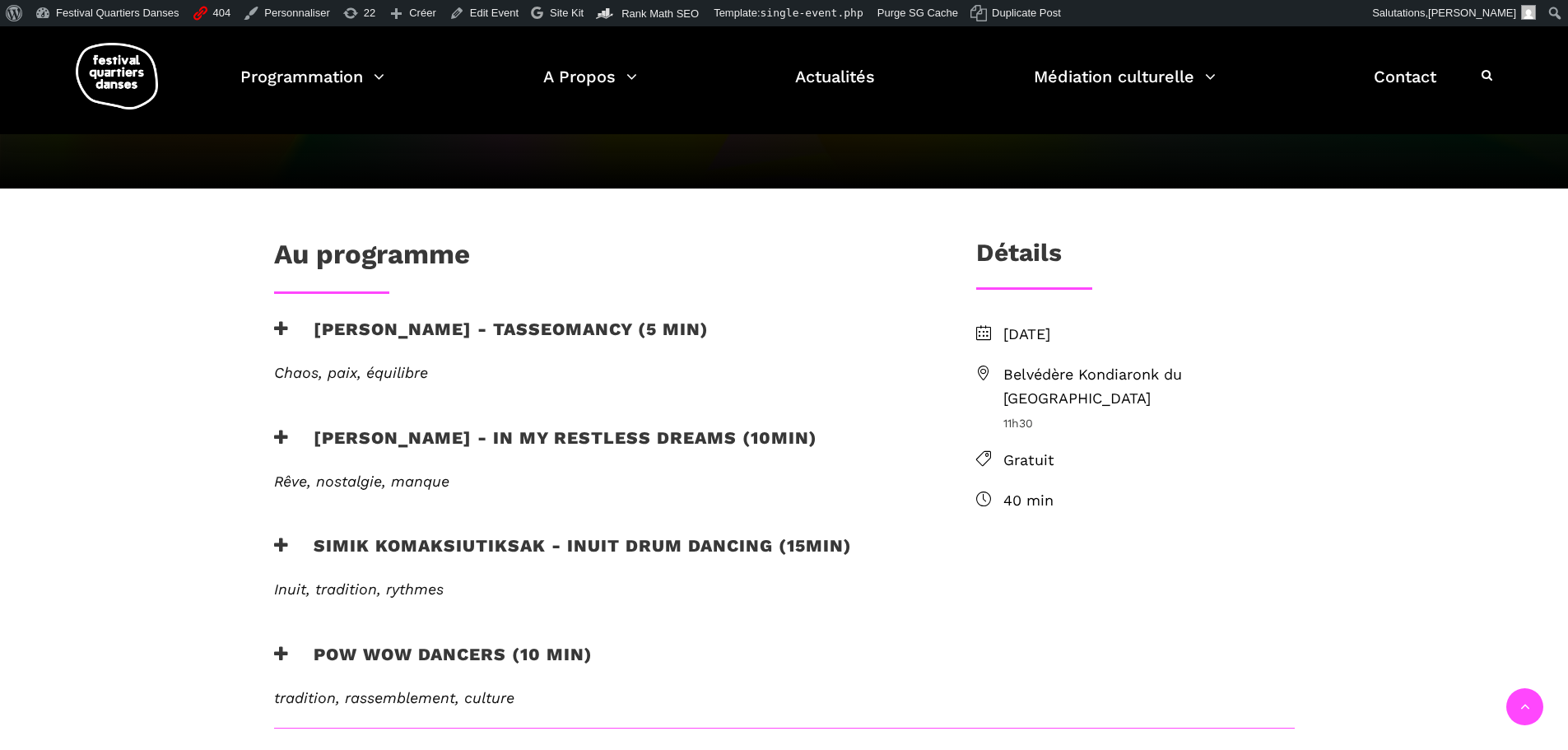
click at [457, 328] on h3 "Marshall Diabo - Tasseomancy (5 min)" at bounding box center [492, 338] width 434 height 41
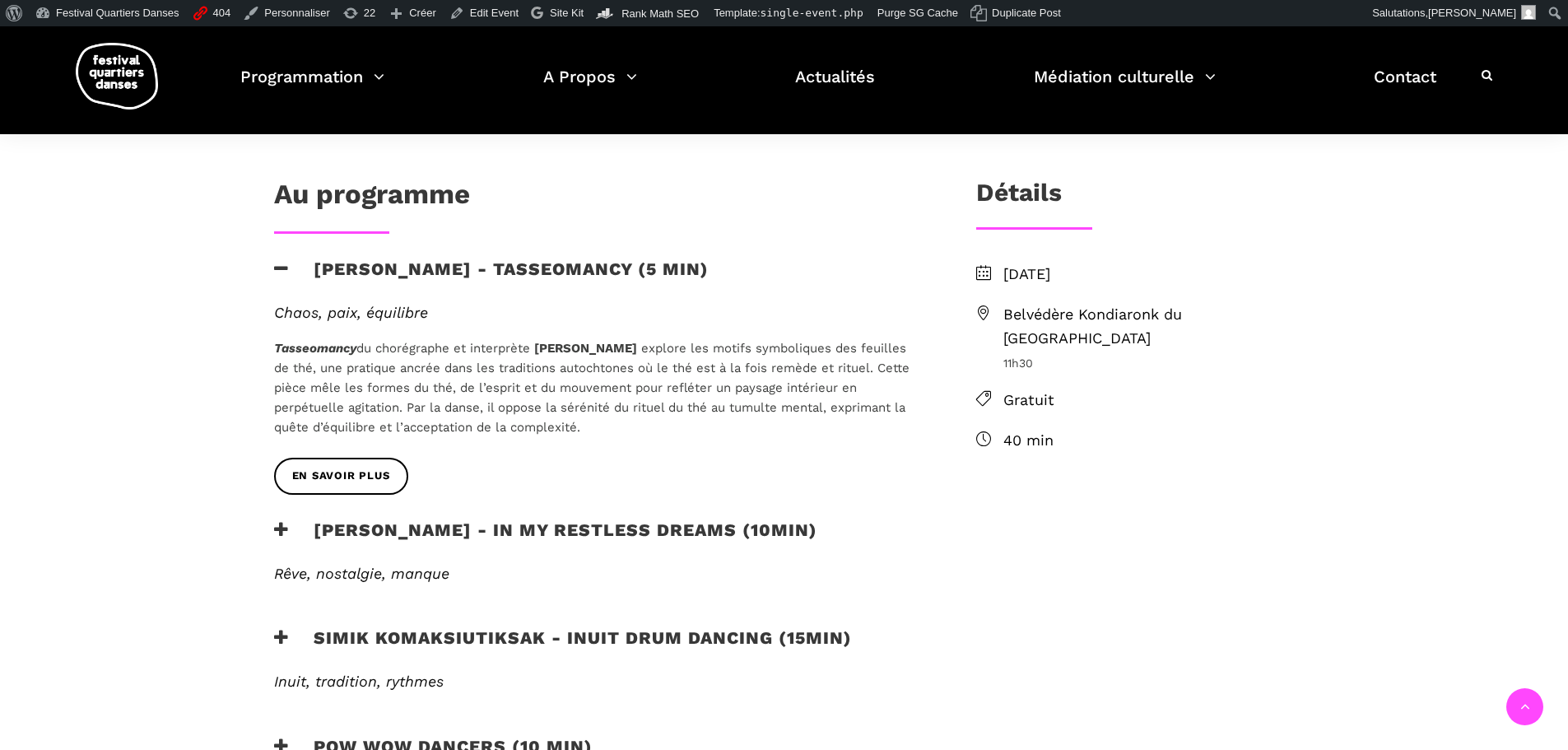
scroll to position [576, 0]
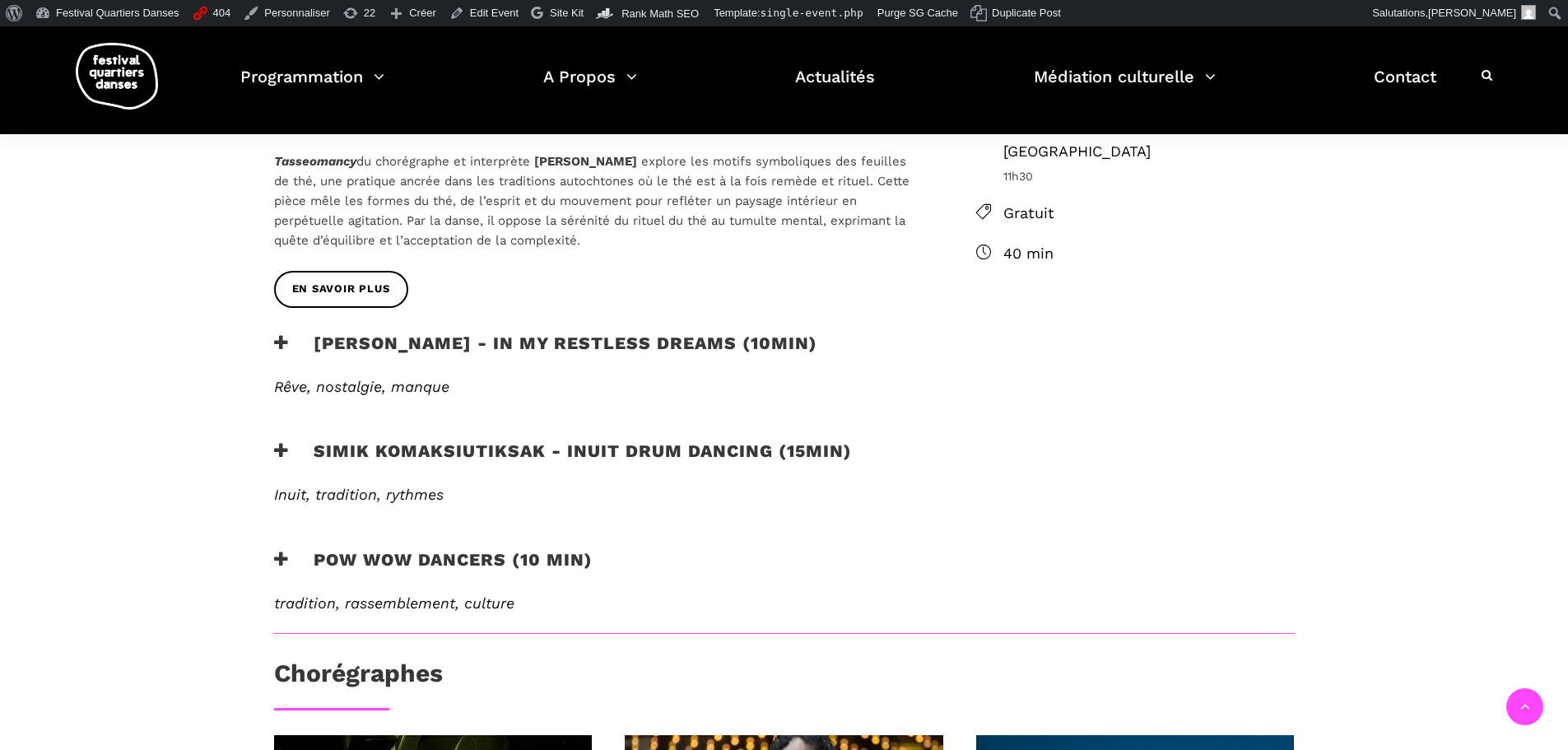
click at [514, 344] on h3 "Ryleigh Mayo - In my restless dreams (10min)" at bounding box center [546, 353] width 544 height 41
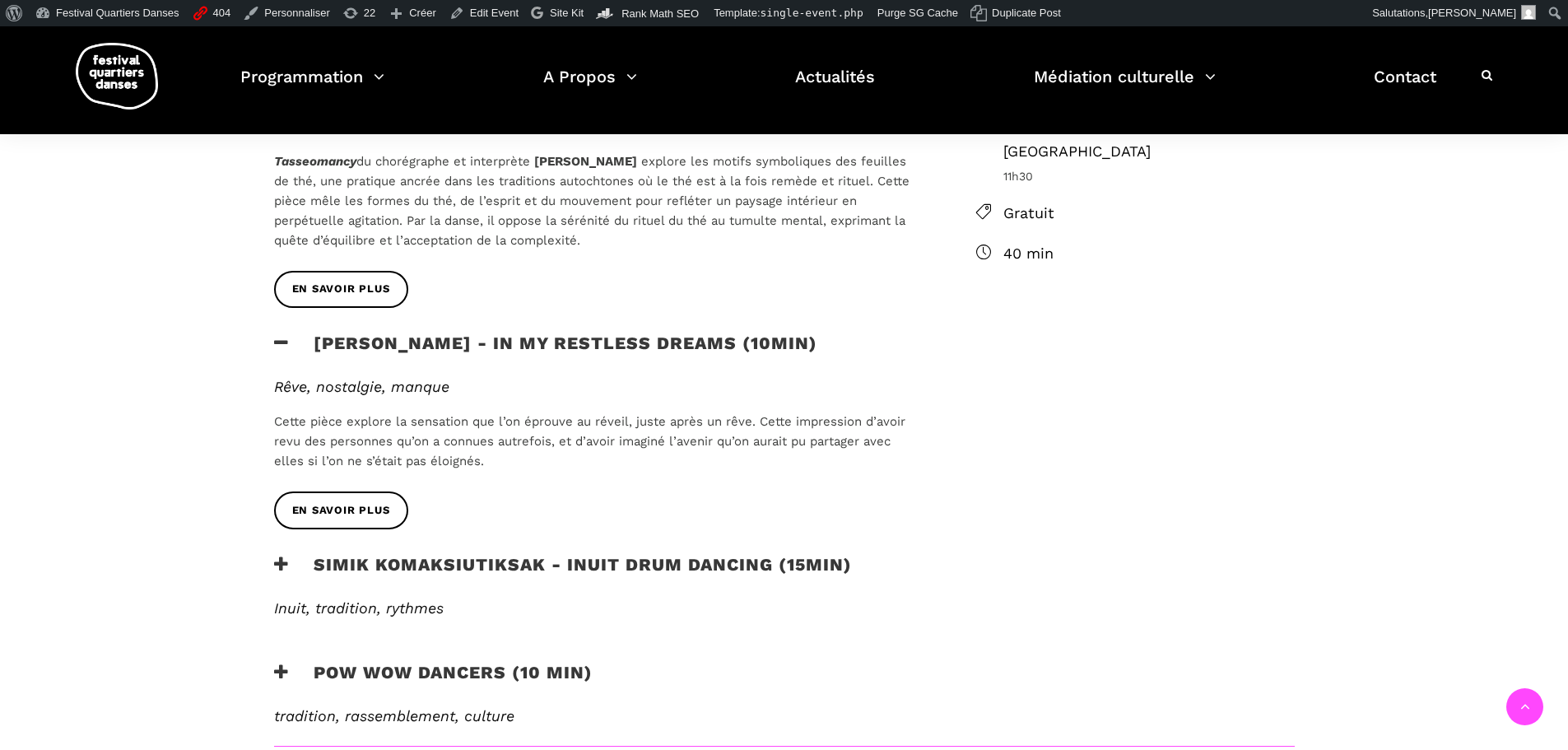
click at [535, 566] on h3 "Simik Komaksiutiksak - Inuit Drum Dancing (15min)" at bounding box center [564, 574] width 578 height 41
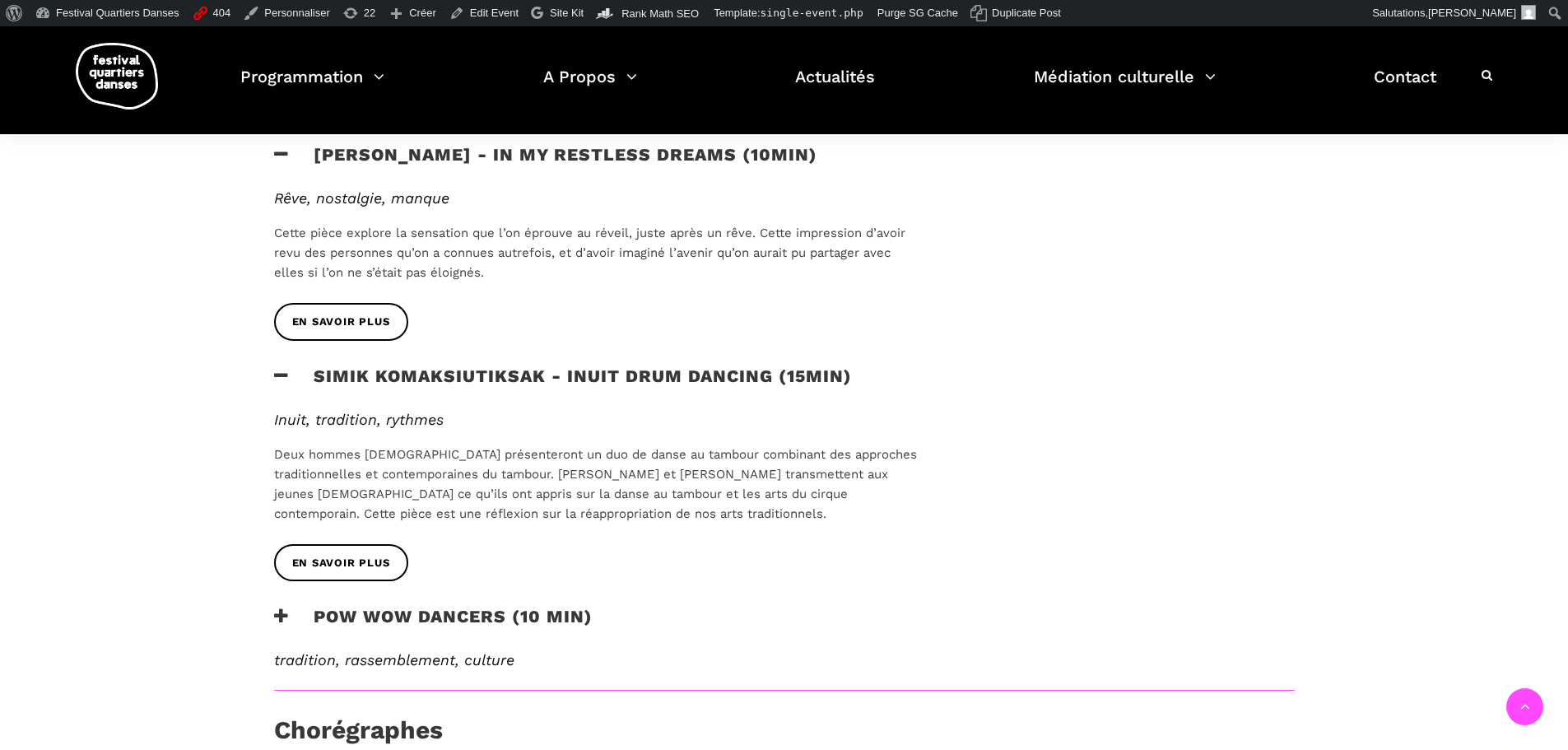
scroll to position [823, 0]
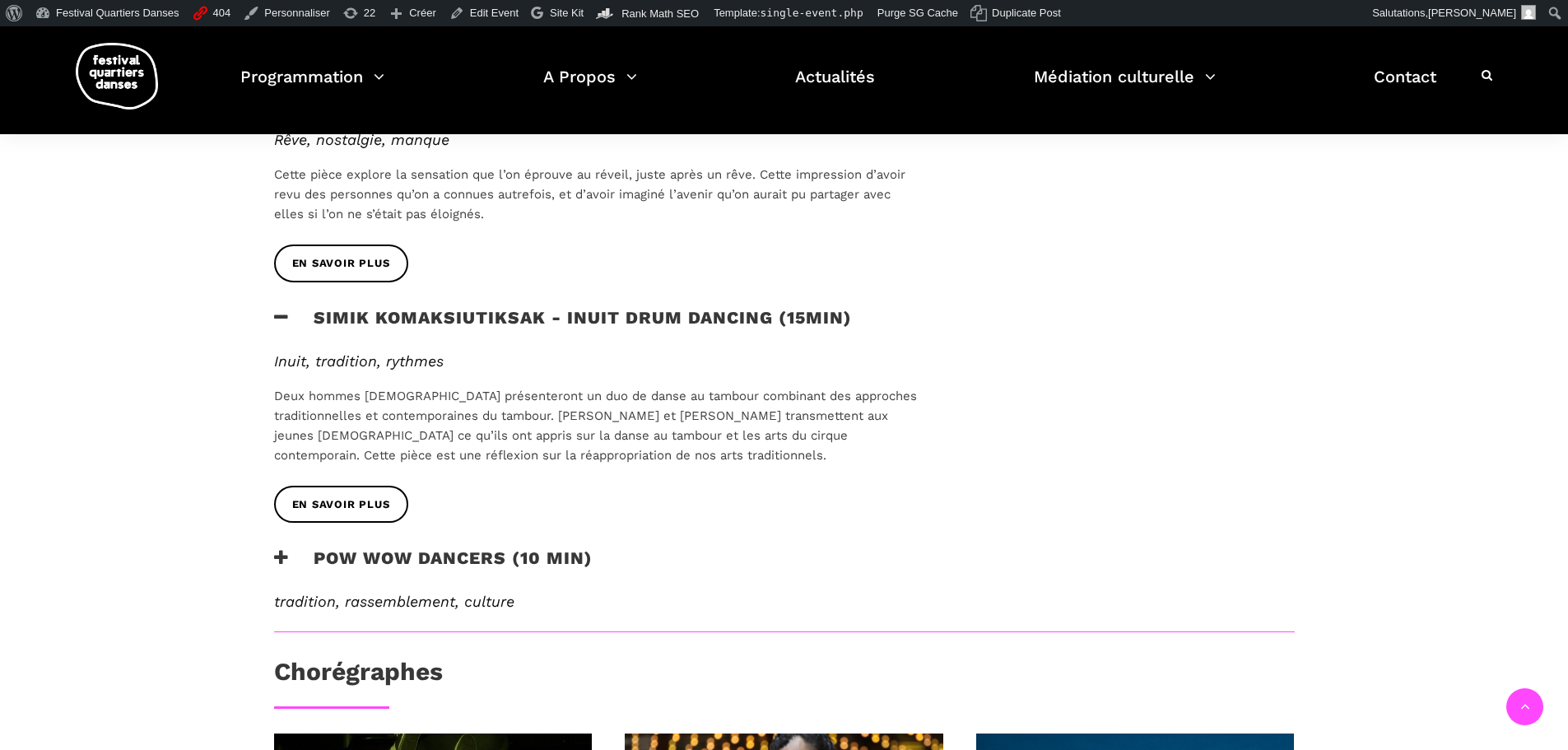
click at [510, 554] on h3 "Pow Wow Dancers (10 min)" at bounding box center [434, 567] width 318 height 41
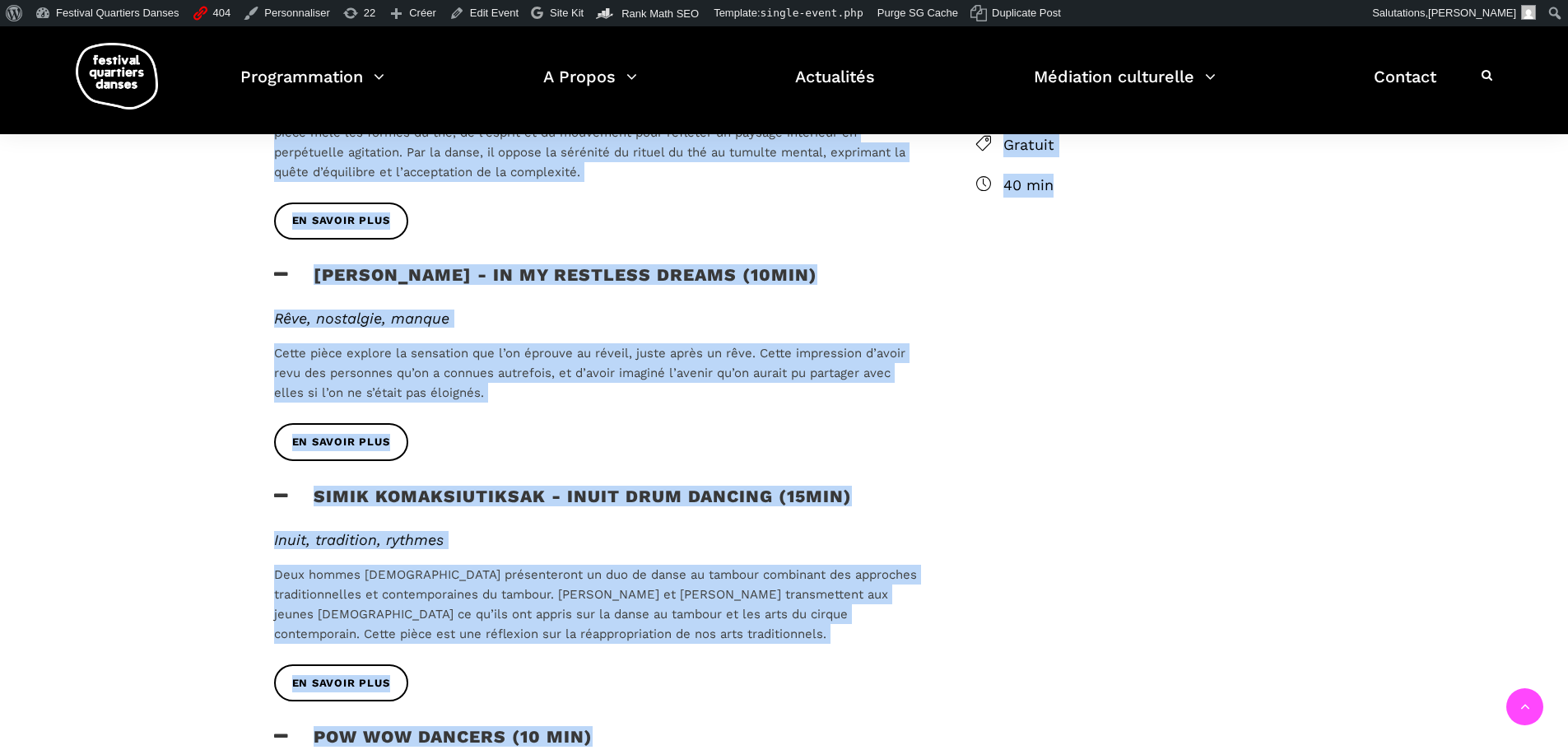
scroll to position [921, 0]
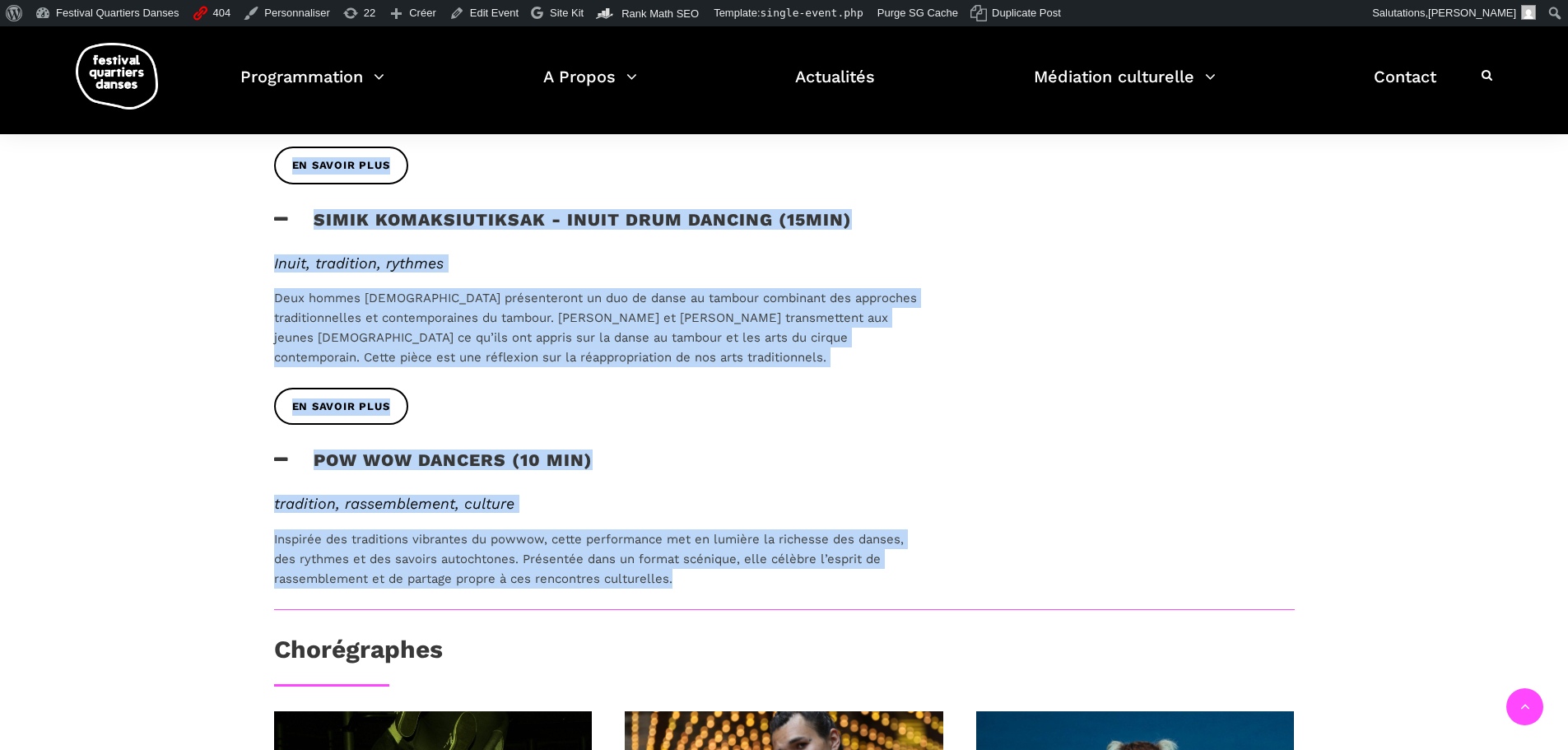
drag, startPoint x: 277, startPoint y: 255, endPoint x: 785, endPoint y: 587, distance: 606.9
click at [785, 587] on div "Au programme Marshall Diabo - Tasseomancy (5 min) Chaos, paix, équilibre Tasseo…" at bounding box center [598, 127] width 682 height 963
copy div "Au programme Marshall Diabo - Tasseomancy (5 min) Chaos, paix, équilibre Tasseo…"
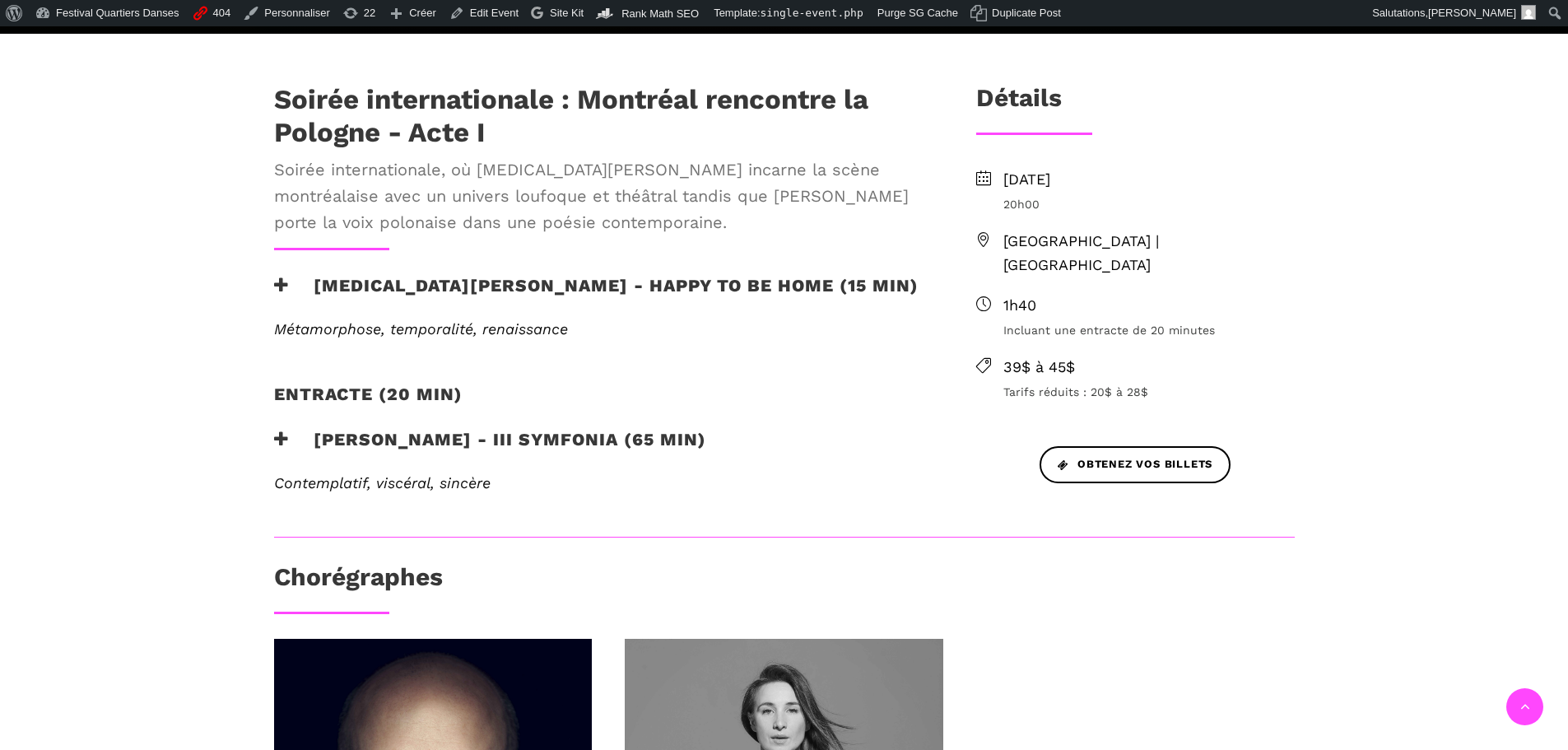
scroll to position [576, 0]
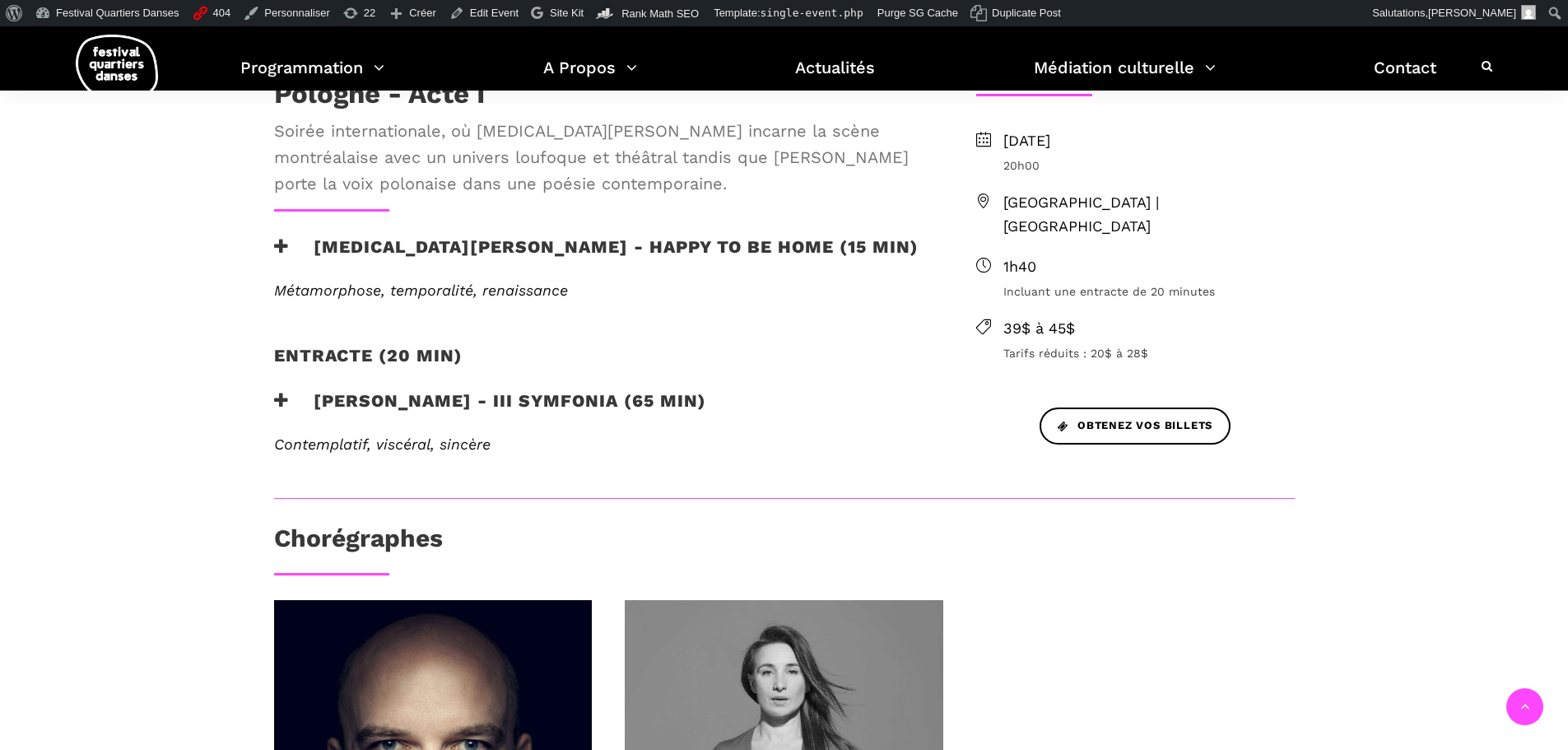
click at [505, 390] on h3 "[PERSON_NAME] - III Symfonia (65 min)" at bounding box center [490, 410] width 432 height 41
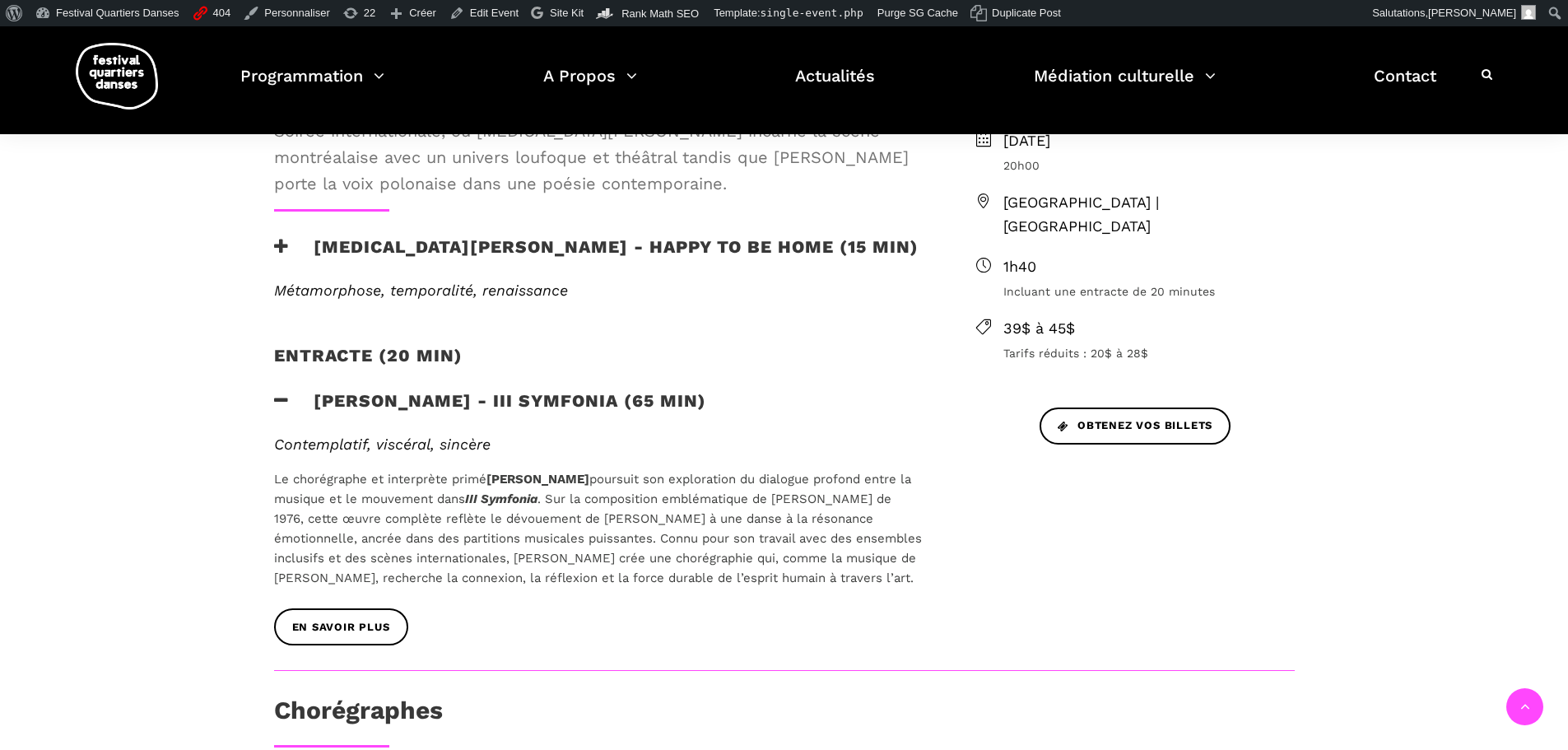
click at [474, 236] on h3 "[MEDICAL_DATA][PERSON_NAME] - Happy to be home (15 min)" at bounding box center [596, 256] width 644 height 41
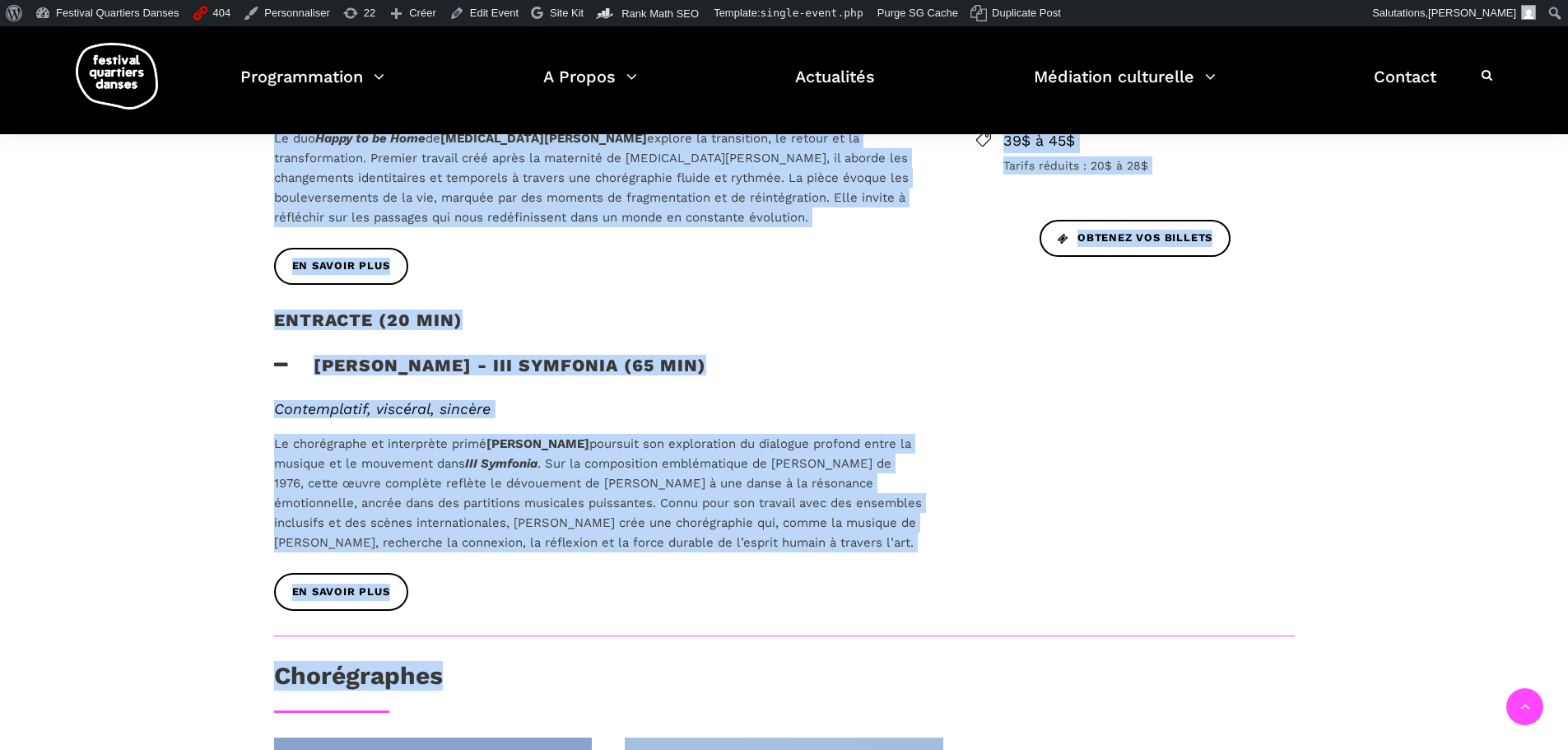
scroll to position [782, 0]
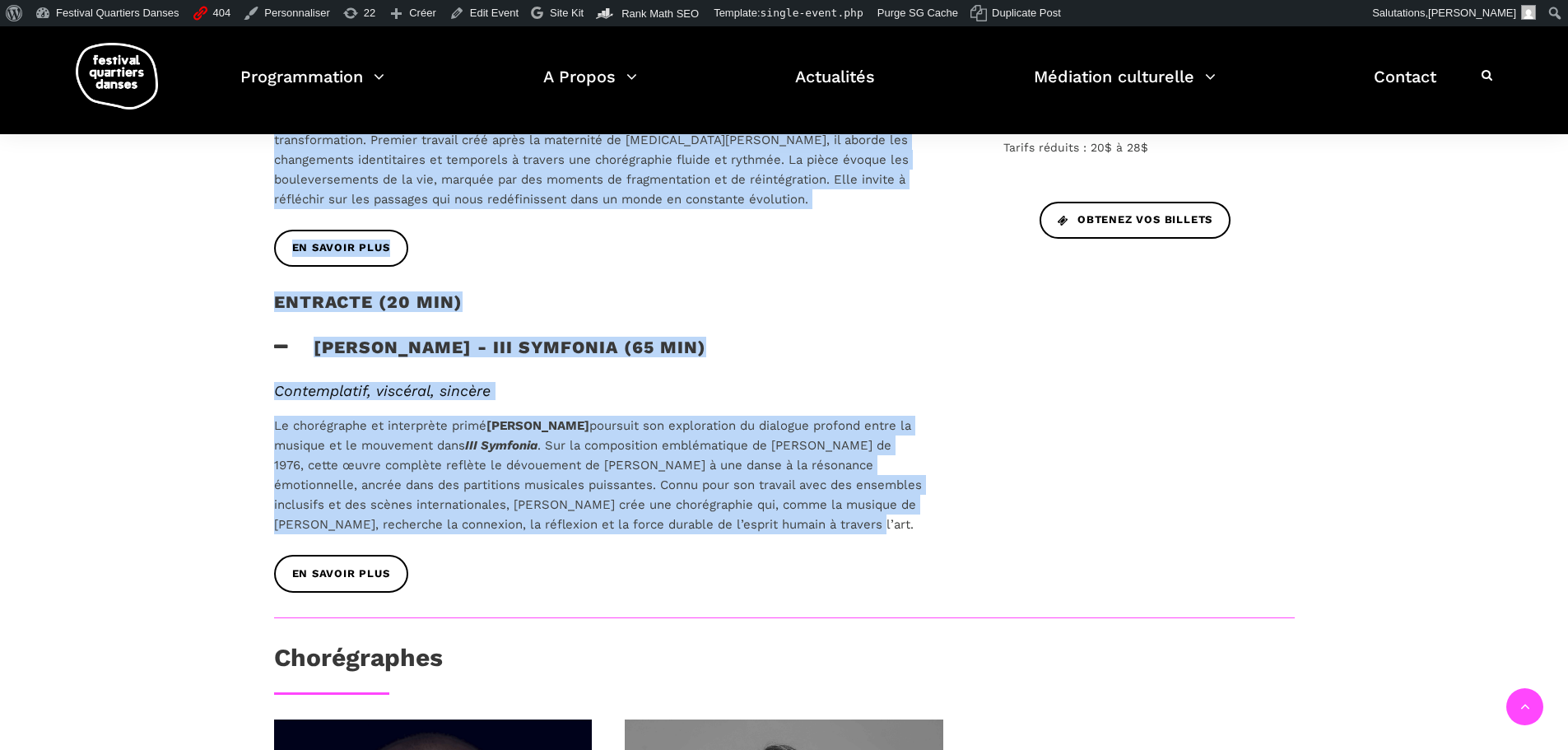
drag, startPoint x: 275, startPoint y: 247, endPoint x: 872, endPoint y: 488, distance: 643.8
click at [872, 488] on div "Soirée internationale : Montréal rencontre la Pologne - Acte I Soirée internati…" at bounding box center [598, 228] width 682 height 779
copy div "Loremi dolorsitametco : Adipisci elitseddo ei Tempori - Utla E Dolore magnaaliq…"
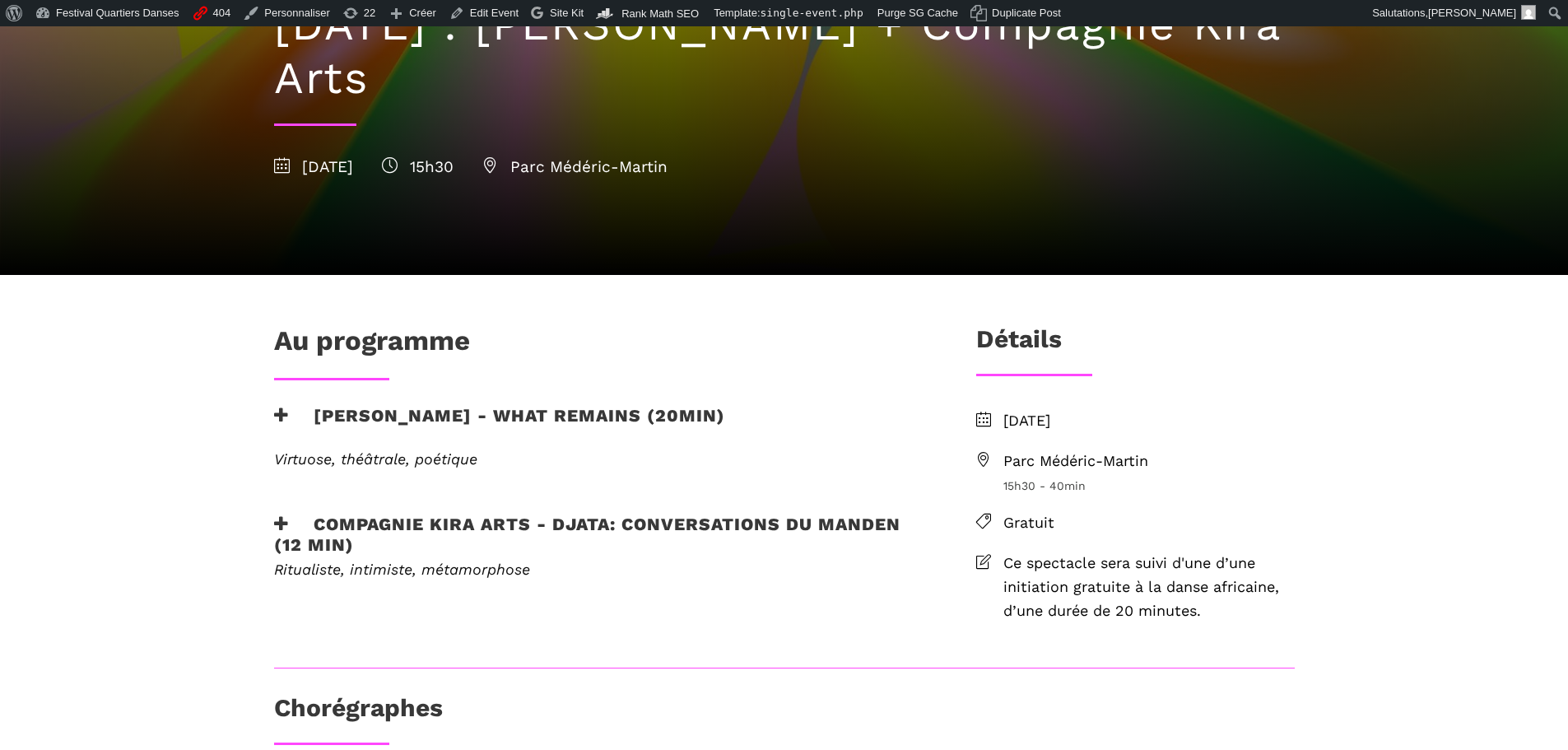
scroll to position [247, 0]
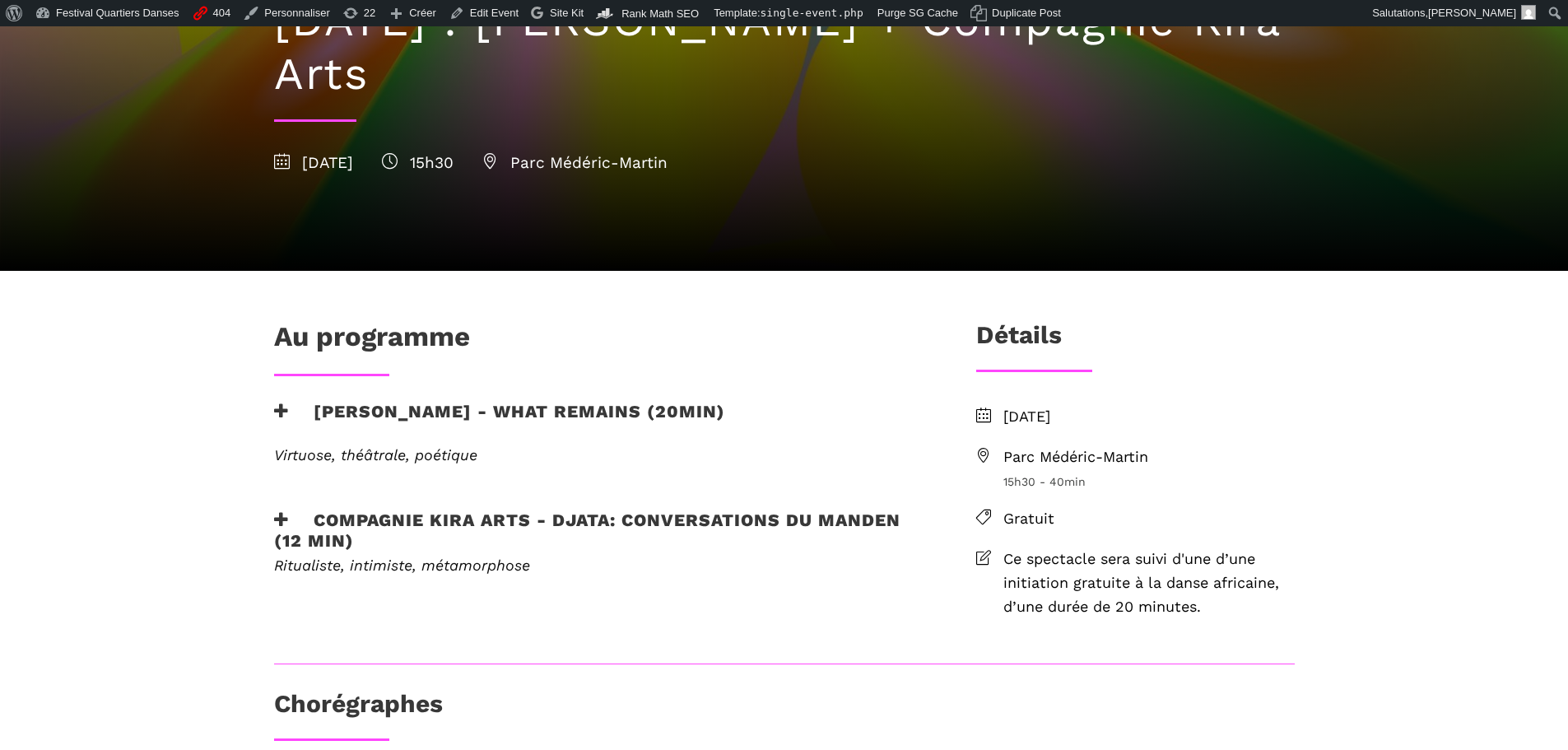
click at [491, 406] on h3 "Charles Brecard - What remains (20min)" at bounding box center [500, 421] width 451 height 41
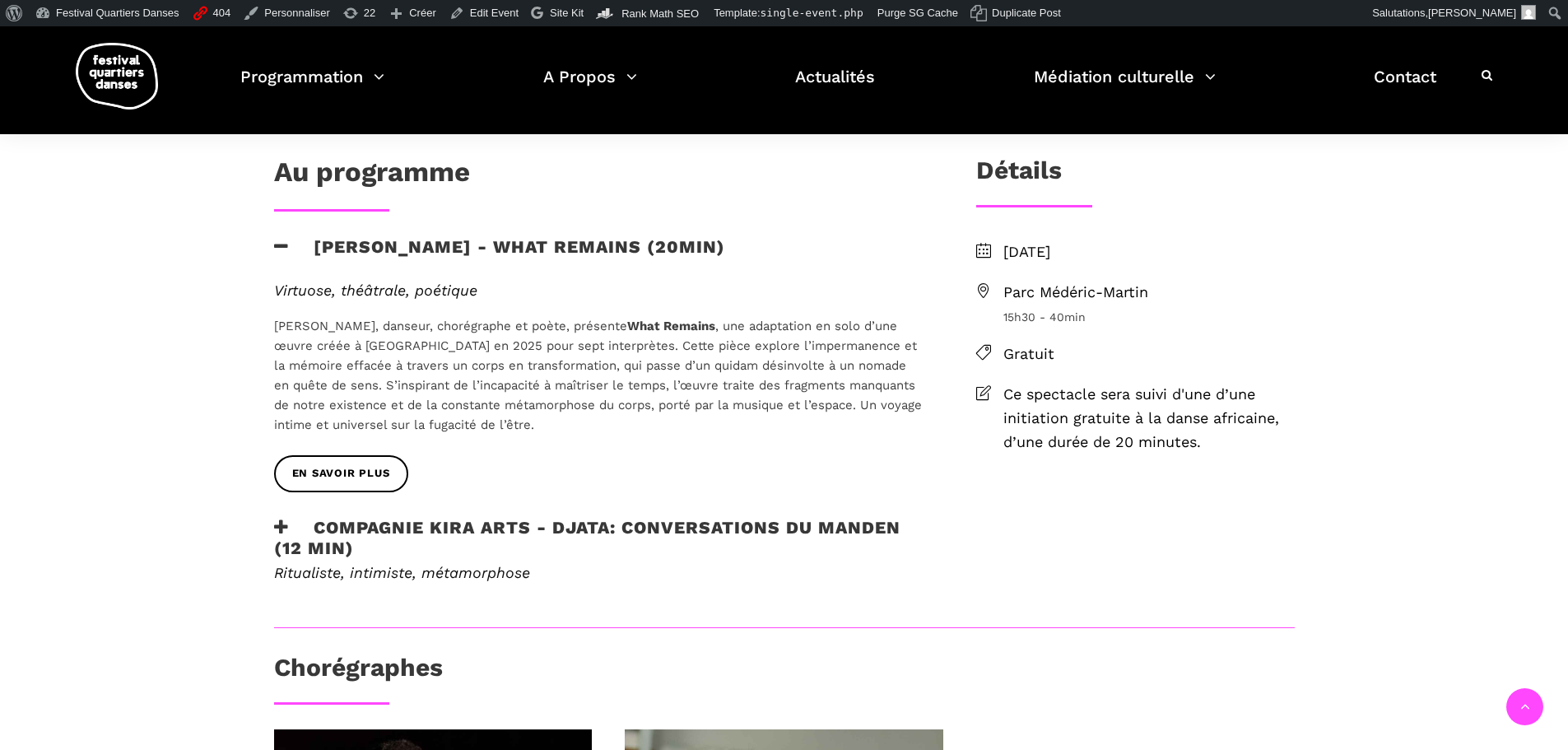
click at [529, 526] on h3 "Compagnie Kira Arts - Djata: Conversations du Manden (12 min)" at bounding box center [598, 537] width 648 height 41
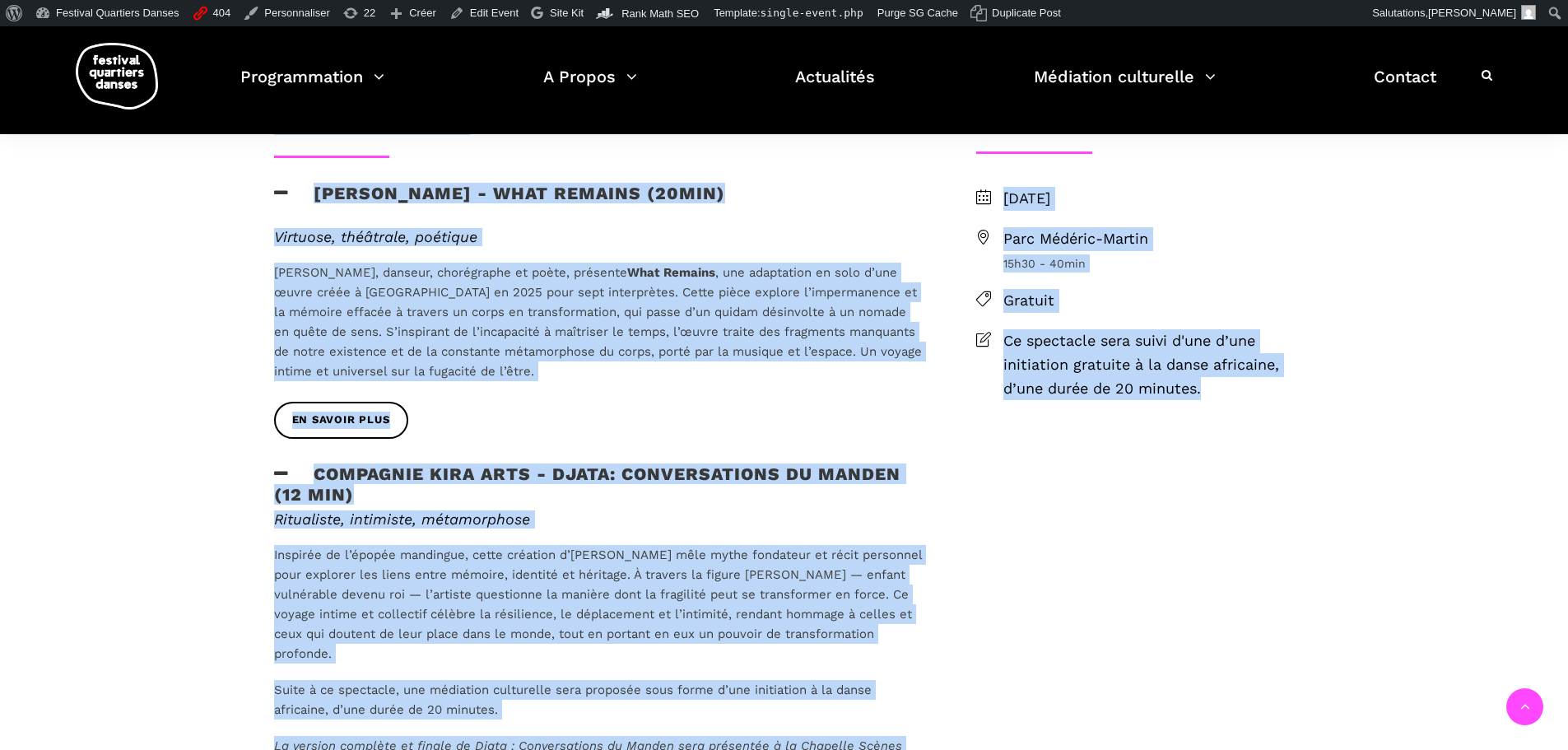
scroll to position [924, 0]
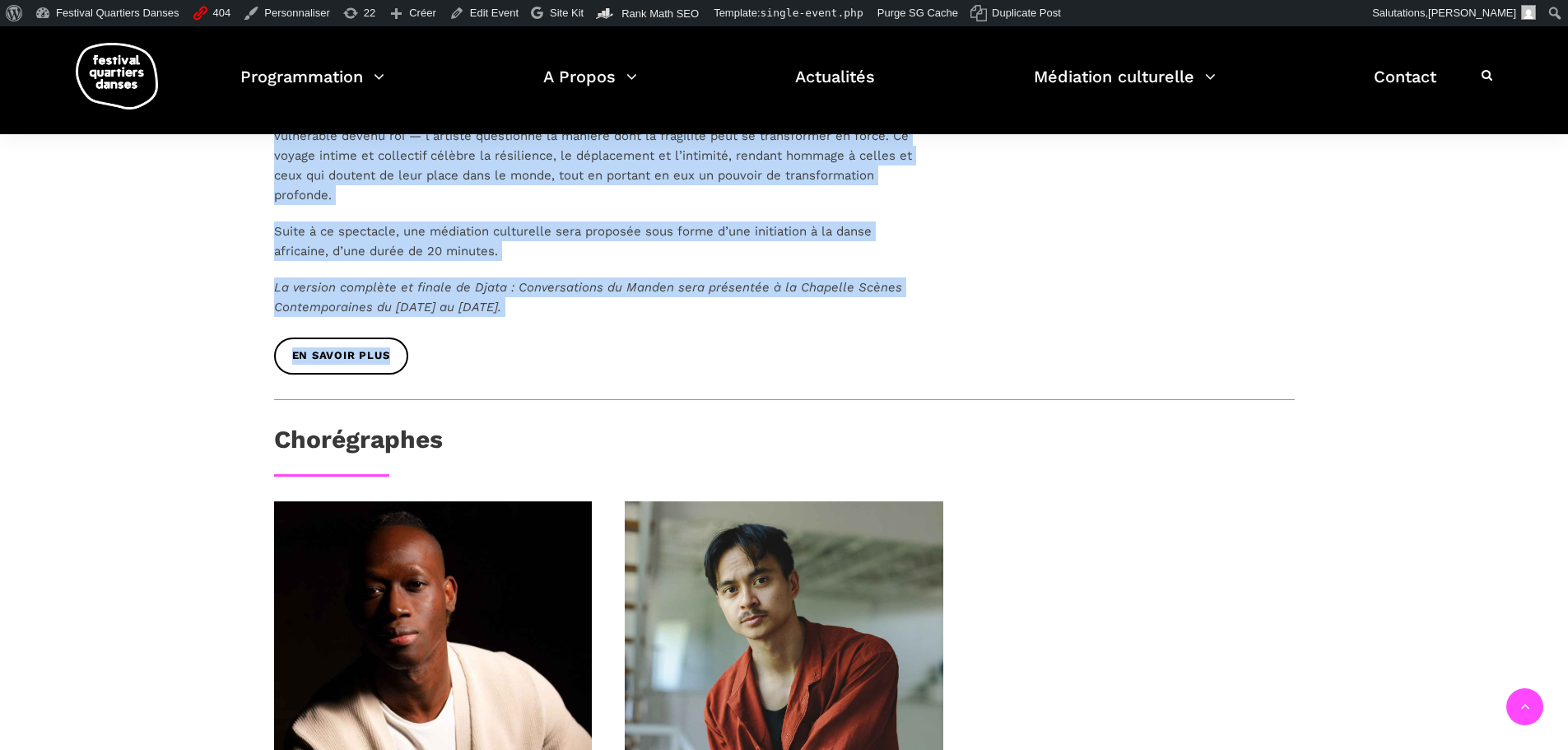
drag, startPoint x: 265, startPoint y: 255, endPoint x: 538, endPoint y: 324, distance: 281.6
click at [538, 324] on div "Au programme Charles Brecard - What remains (20min) Virtuose, théâtrale, poétiq…" at bounding box center [598, 21] width 682 height 755
copy div "Au programme Charles Brecard - What remains (20min) Virtuose, théâtrale, poétiq…"
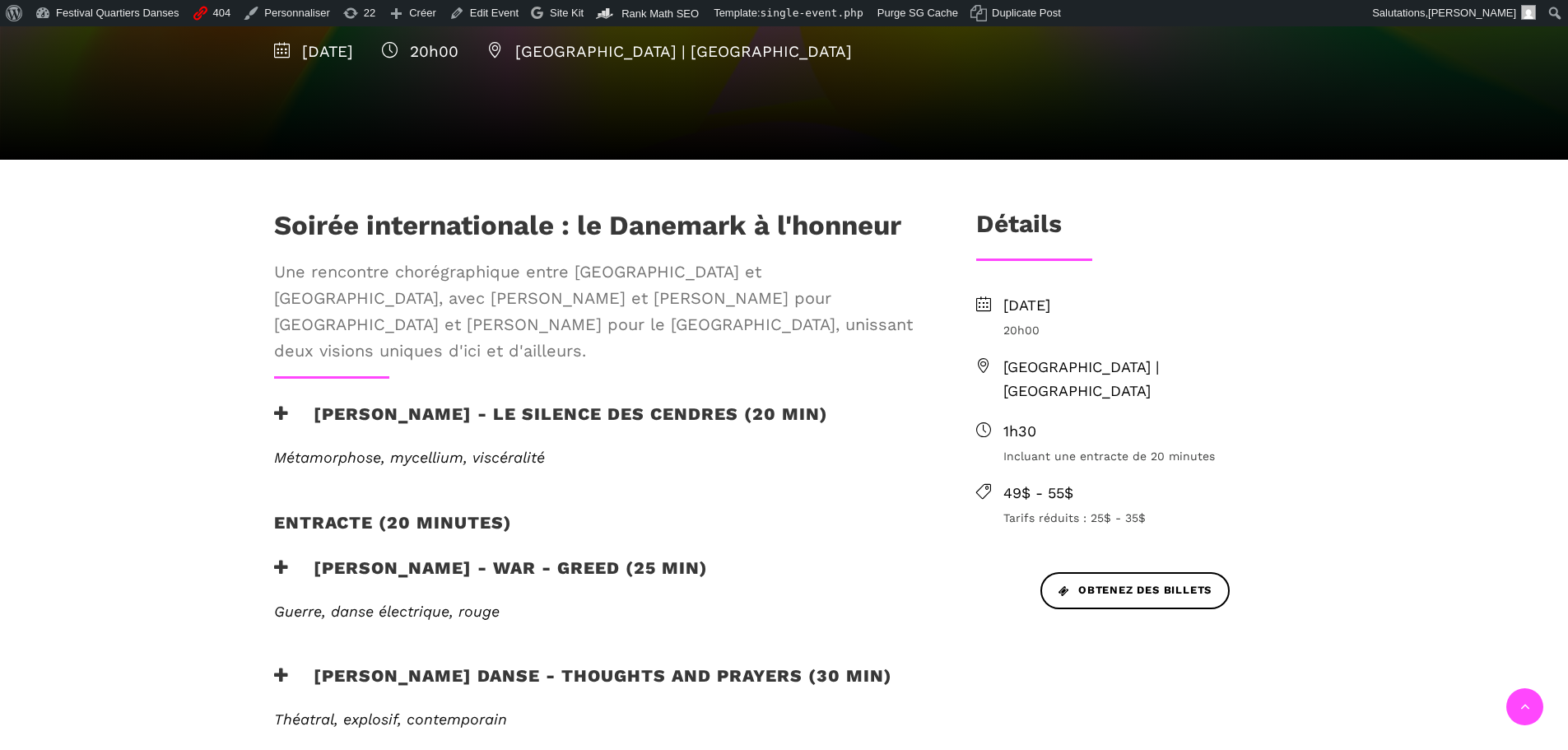
click at [422, 404] on h3 "Charles-Alexis Desgagnés - Le silence des cendres (20 min)" at bounding box center [551, 424] width 554 height 41
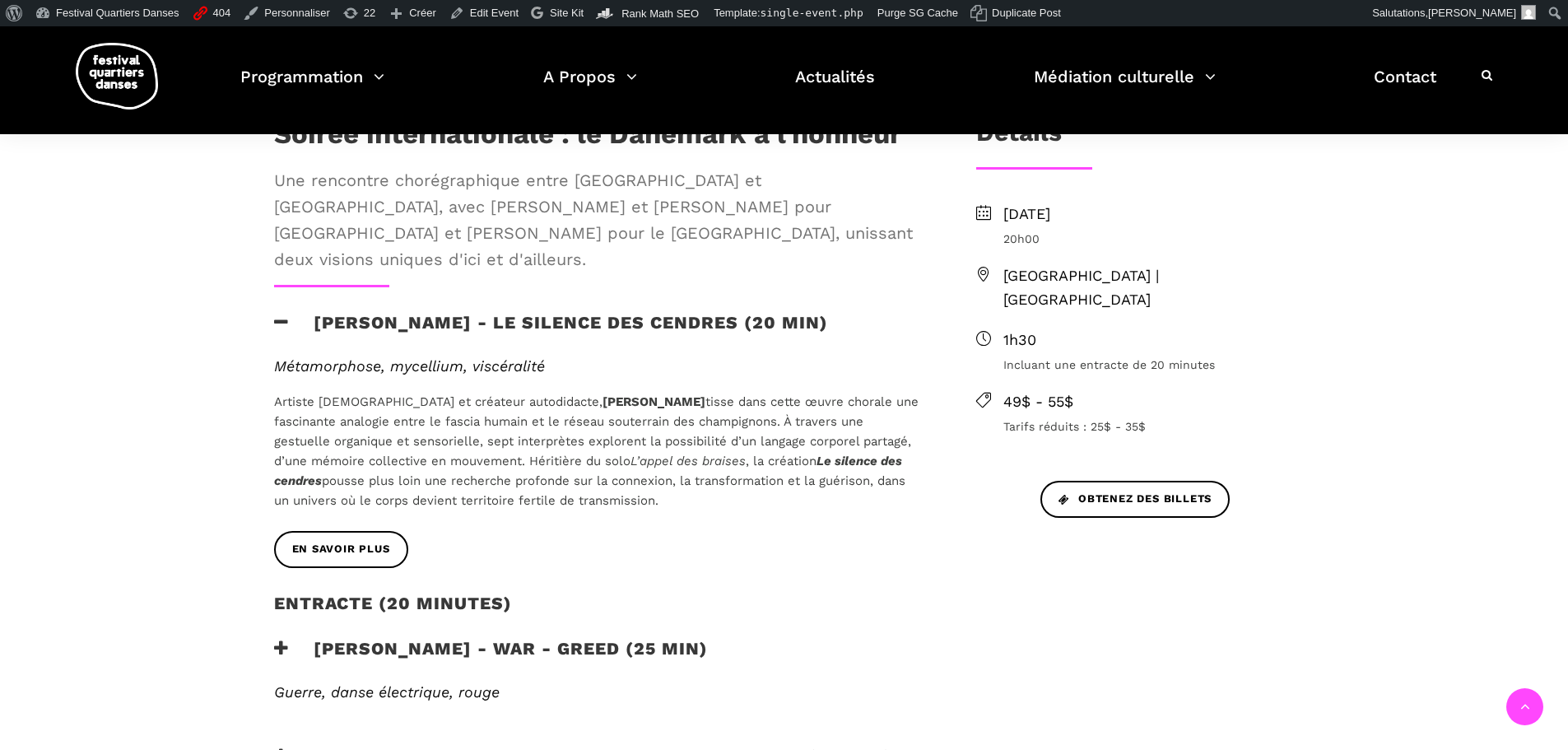
scroll to position [741, 0]
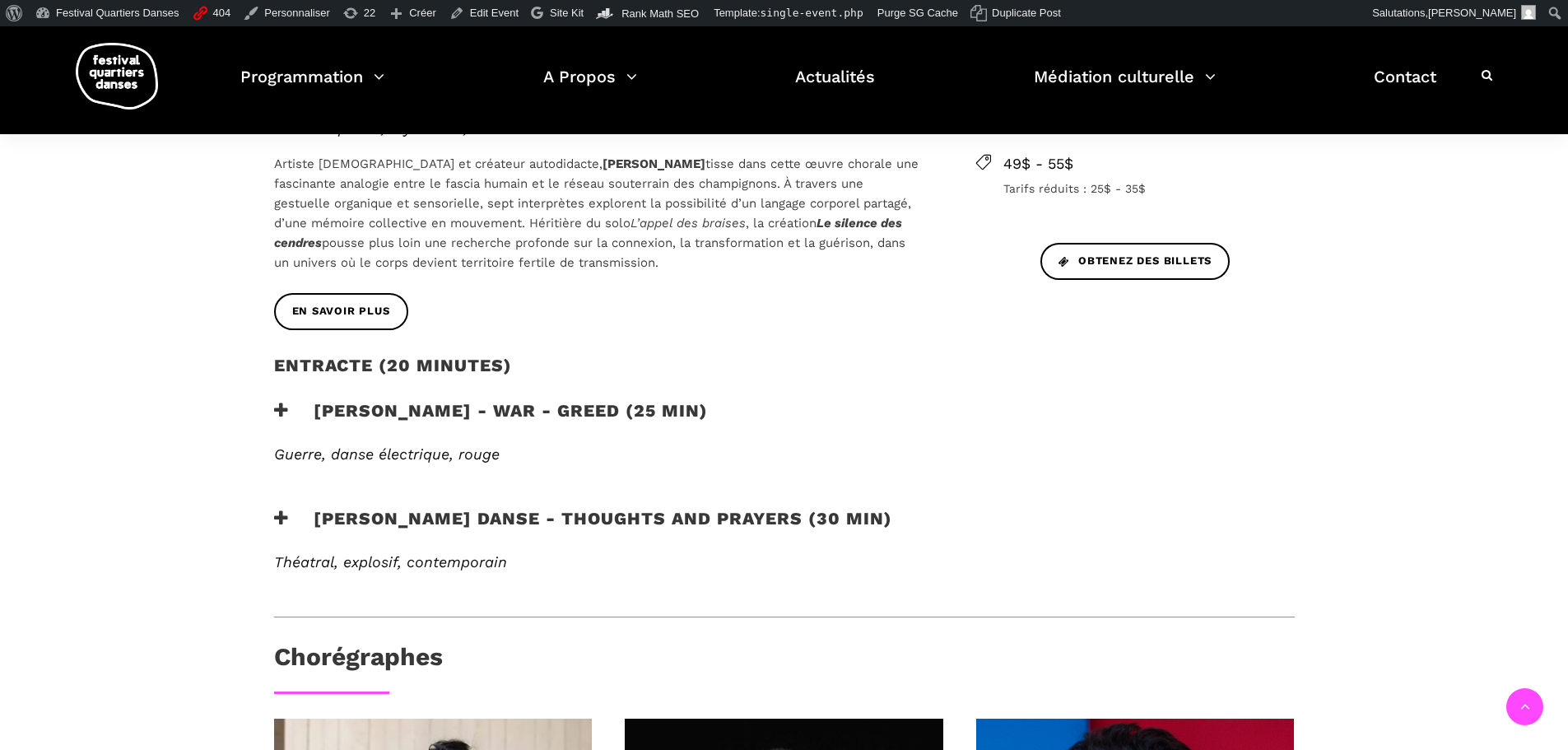
click at [504, 400] on h3 "Lene Boel - WAR - GREED (25 min)" at bounding box center [491, 420] width 434 height 41
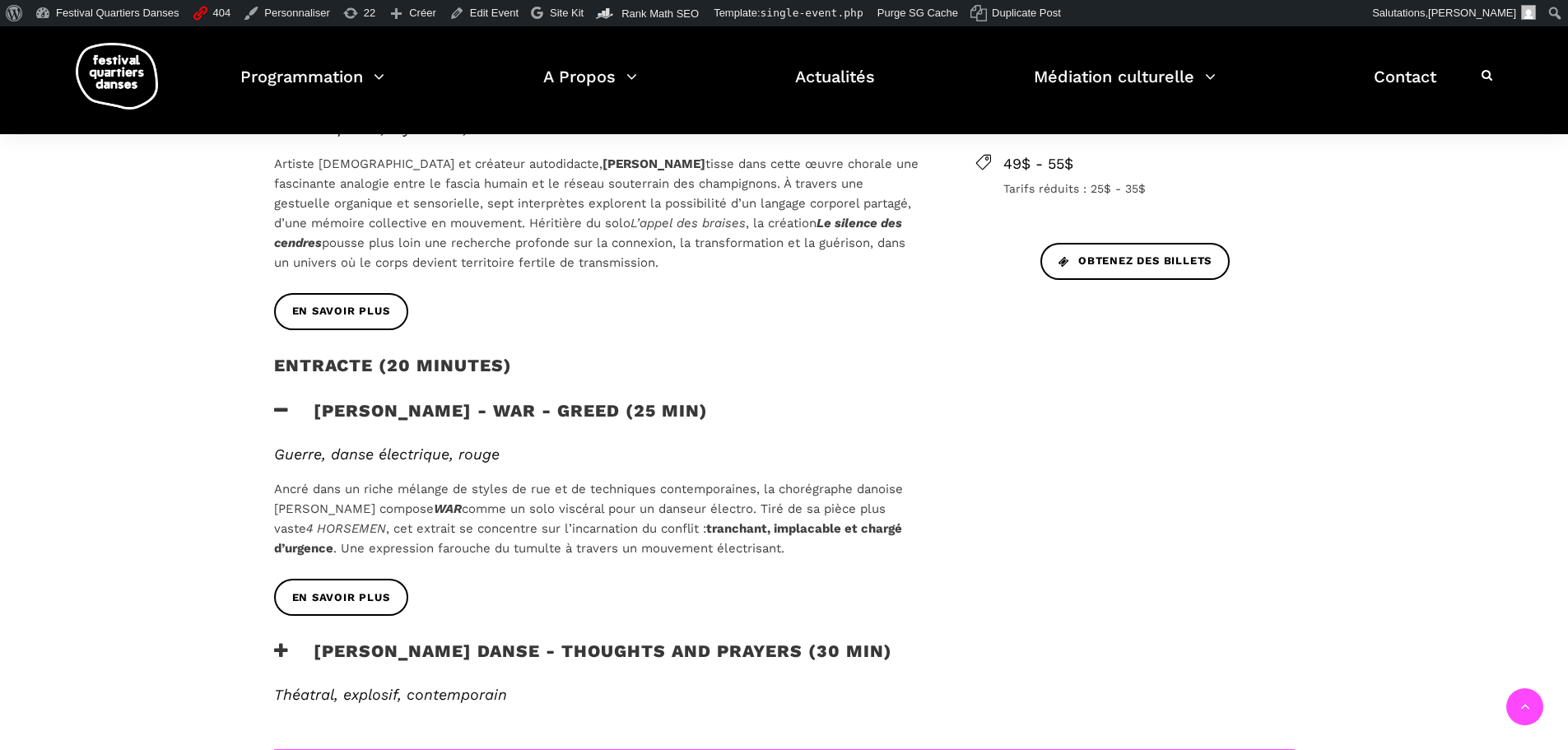
click at [543, 640] on h3 "Skeels Danse - Thoughts and Prayers (30 min)" at bounding box center [584, 660] width 618 height 41
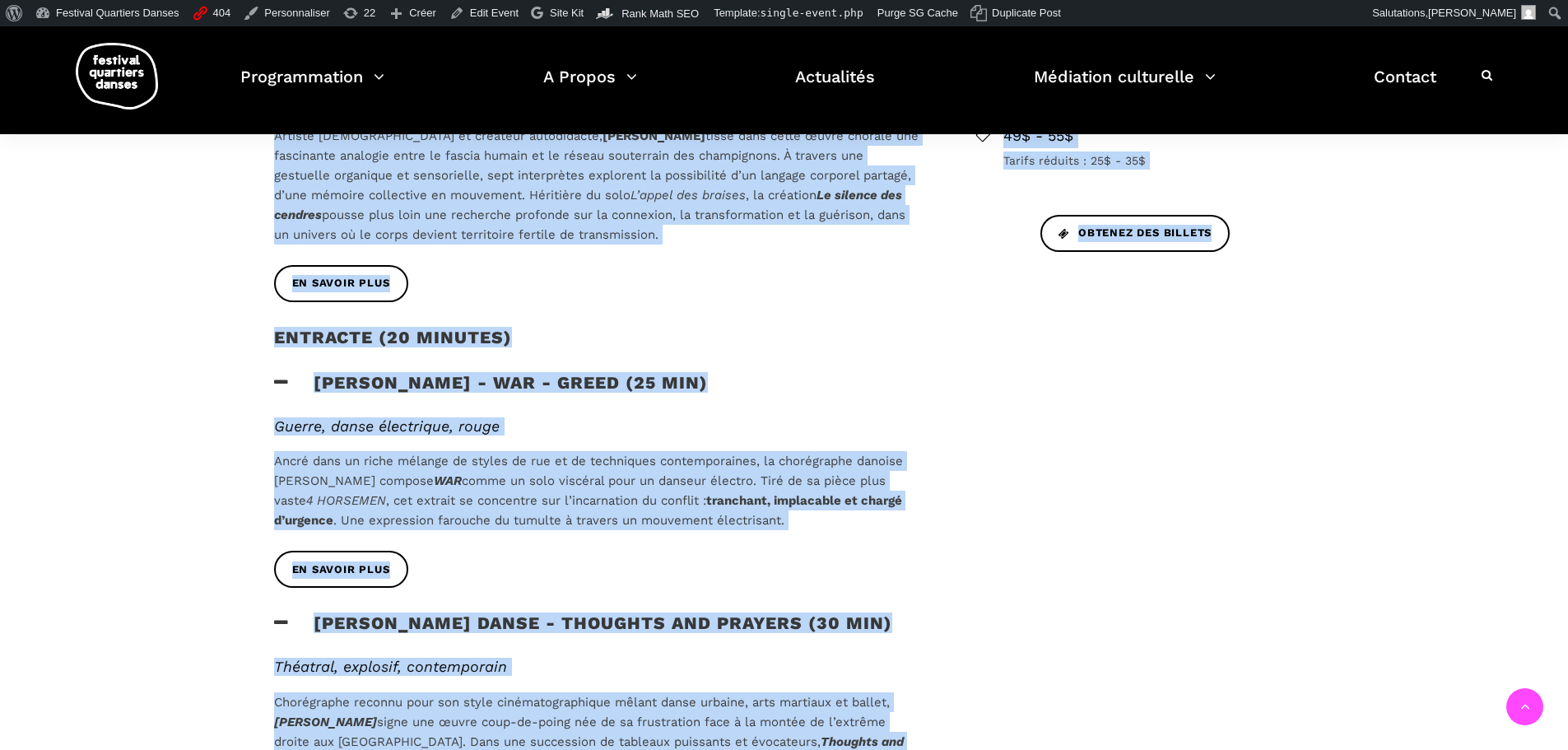
scroll to position [915, 0]
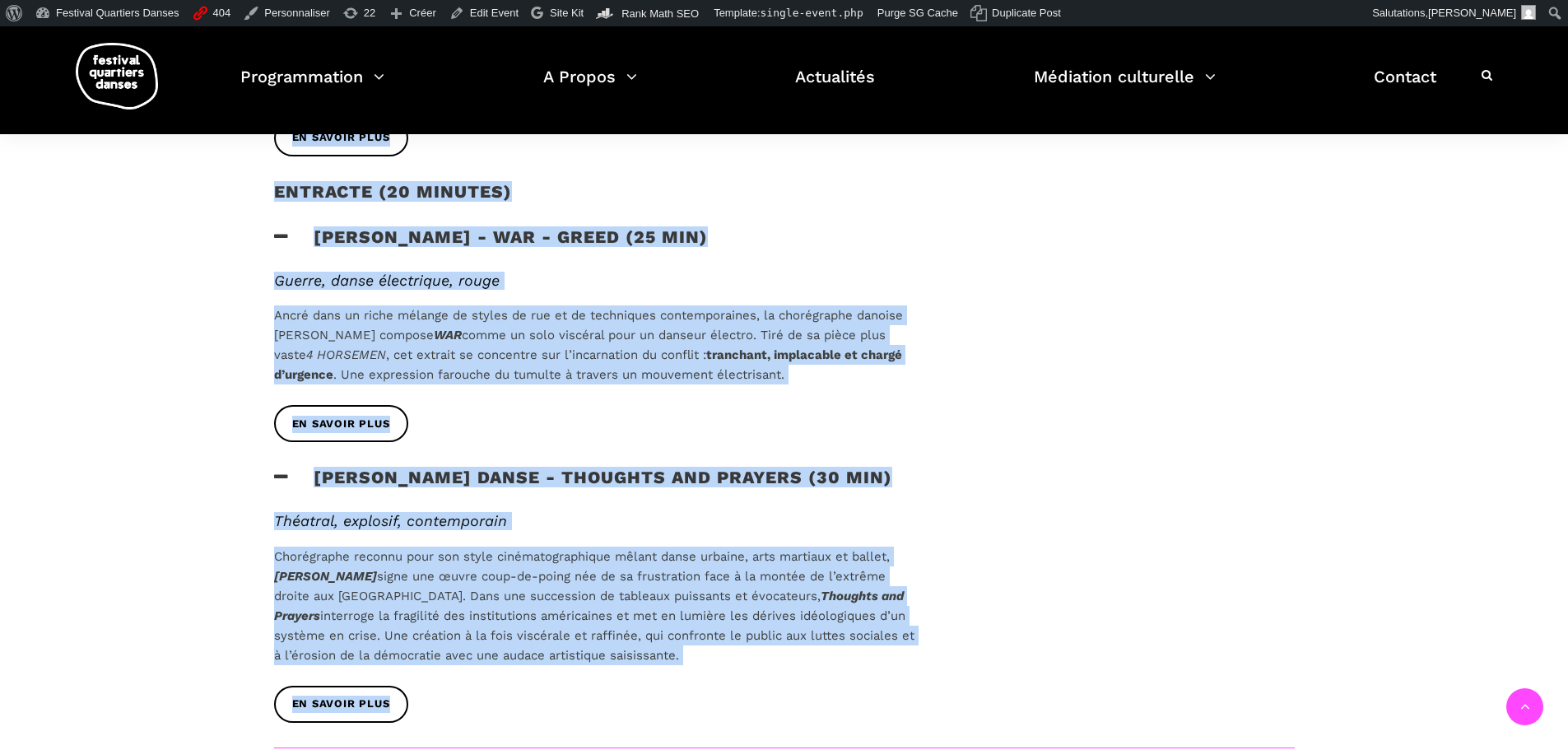
drag, startPoint x: 273, startPoint y: 470, endPoint x: 775, endPoint y: 665, distance: 538.5
click at [775, 665] on div "Soirée internationale : le Danemark à l'honneur Une rencontre chorégraphique en…" at bounding box center [598, 226] width 682 height 1041
copy div "Soirée internationale : le Danemark à l'honneur Une rencontre chorégraphique en…"
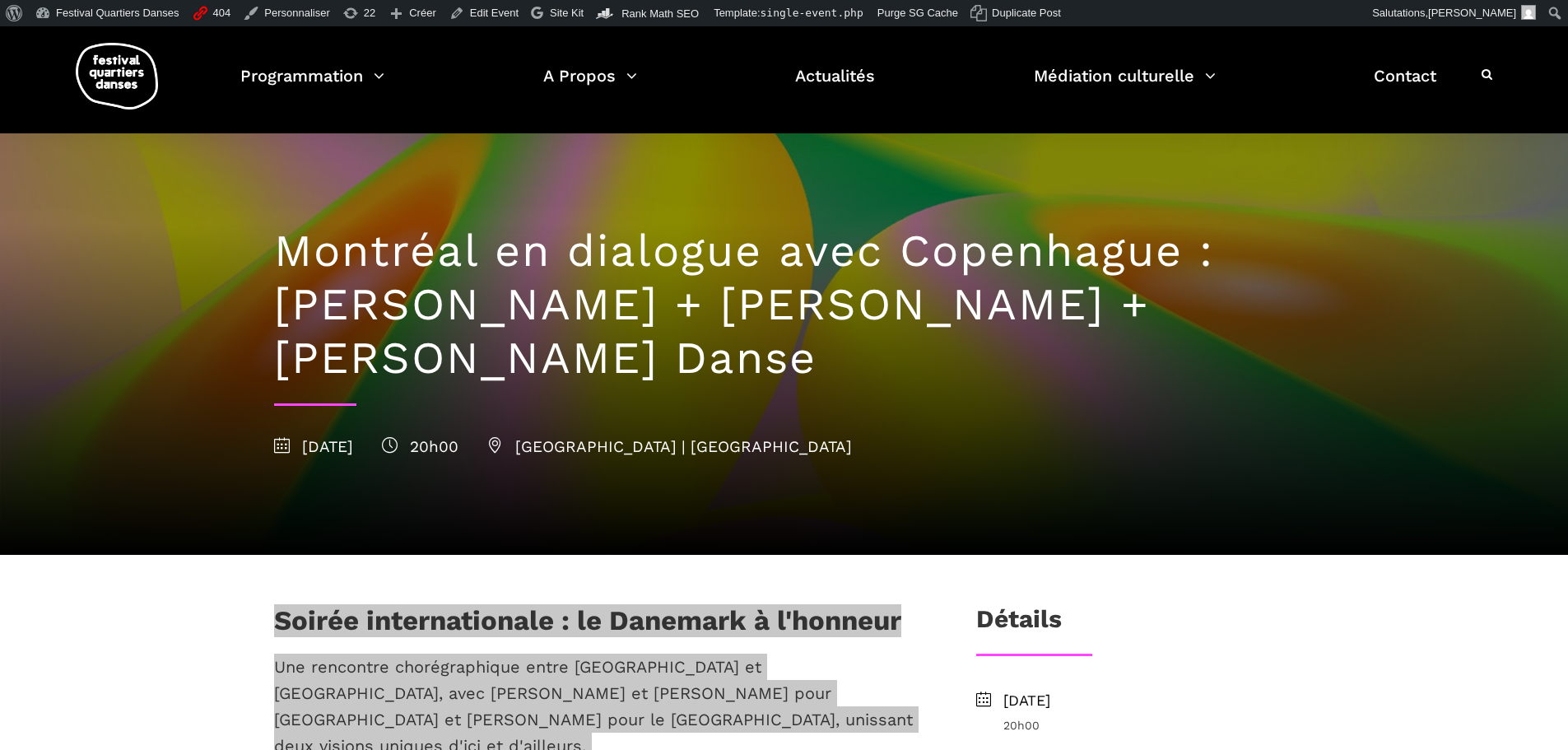
scroll to position [0, 0]
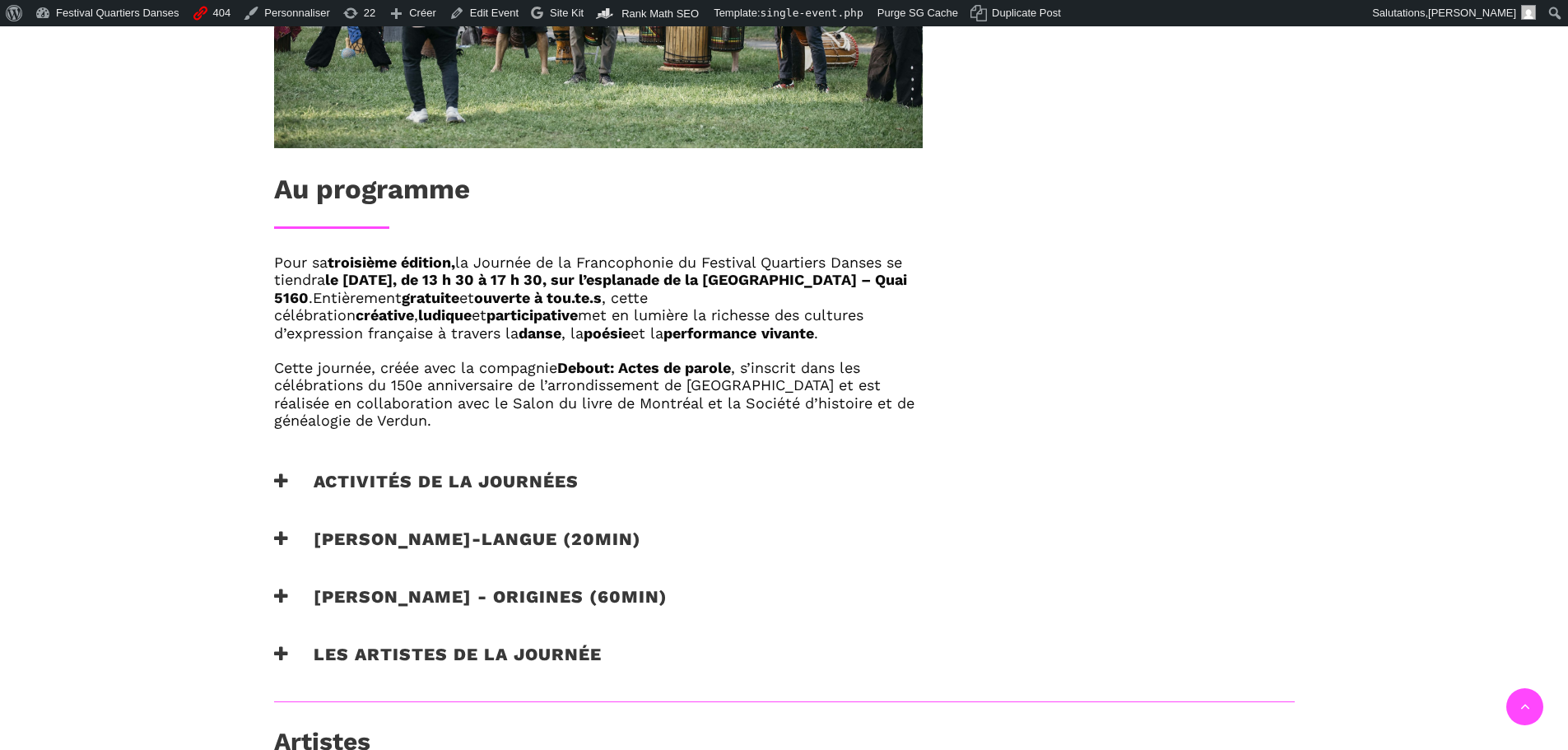
click at [489, 478] on h3 "Activités de la journées" at bounding box center [426, 491] width 305 height 41
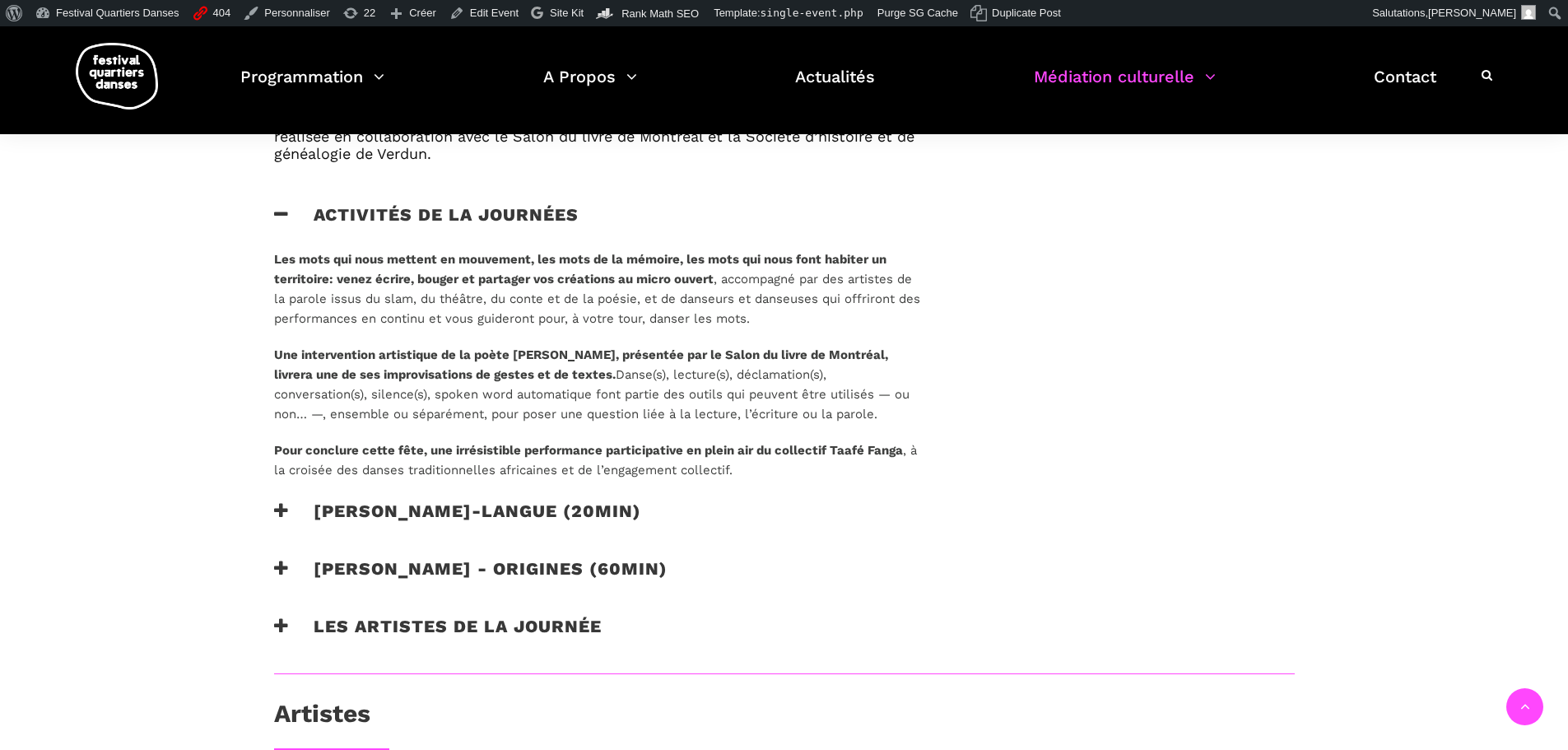
scroll to position [1317, 0]
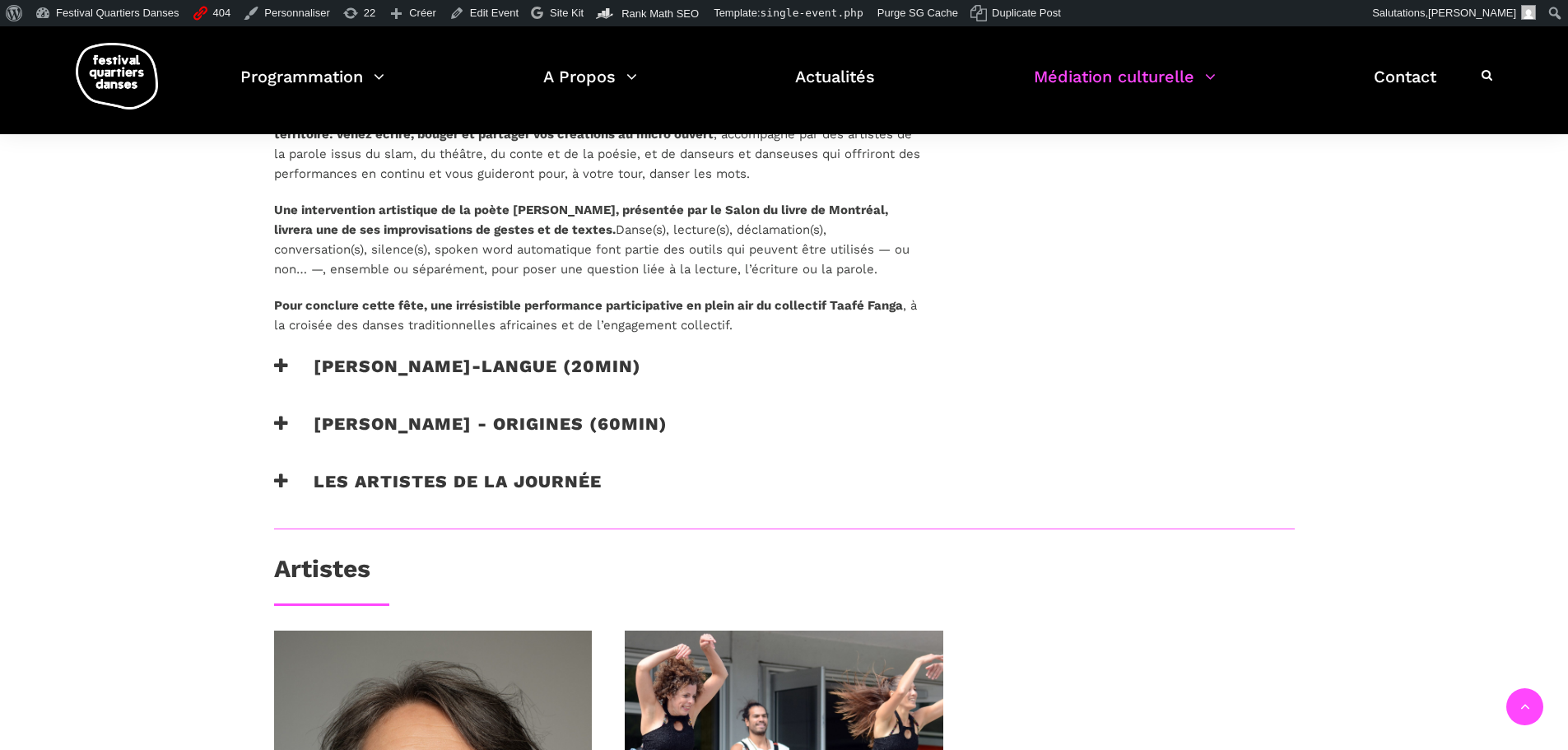
drag, startPoint x: 470, startPoint y: 355, endPoint x: 472, endPoint y: 379, distance: 24.1
click at [470, 355] on h3 "[PERSON_NAME]-langue (20min)" at bounding box center [458, 375] width 367 height 41
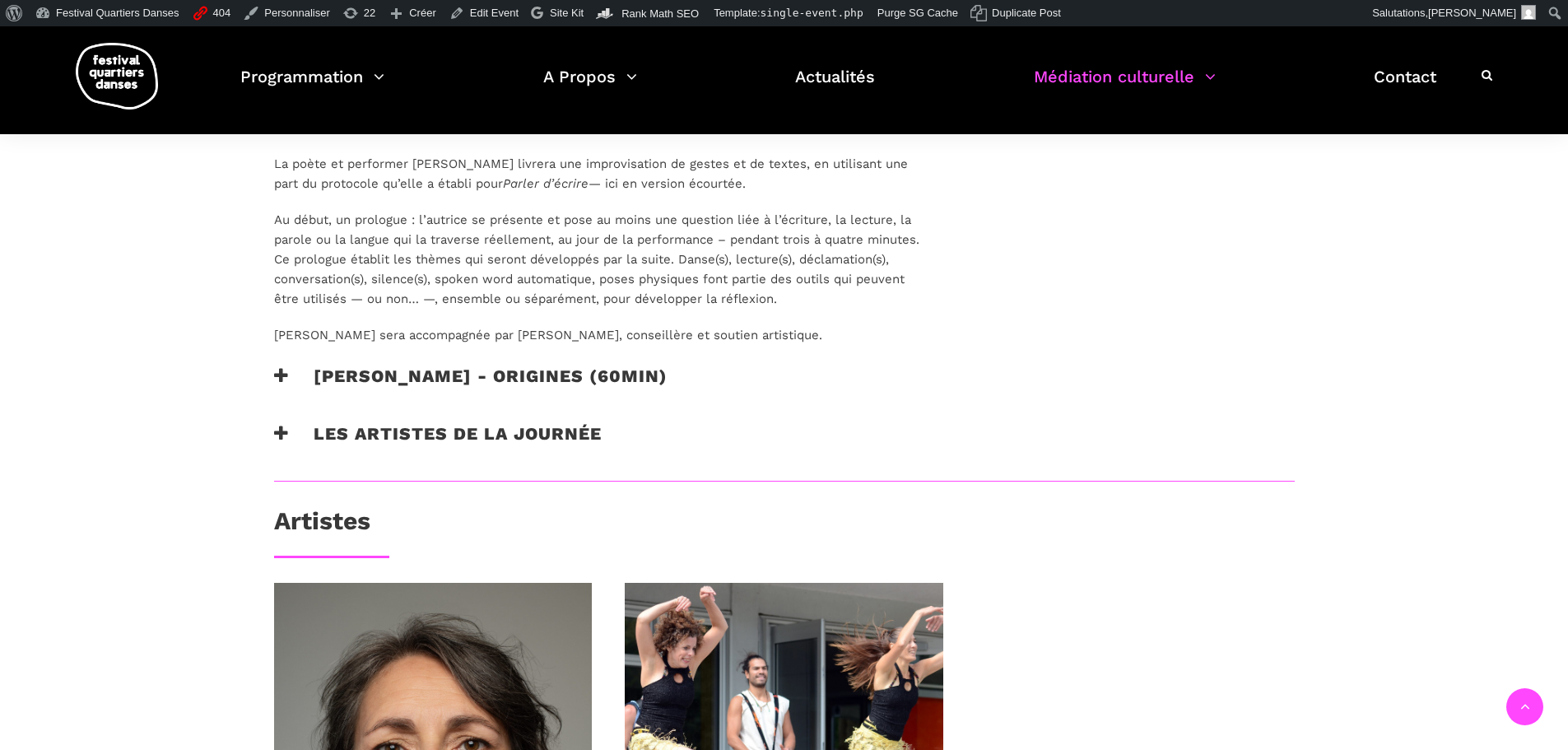
click at [470, 374] on h3 "[PERSON_NAME] - origines (60min)" at bounding box center [471, 385] width 394 height 41
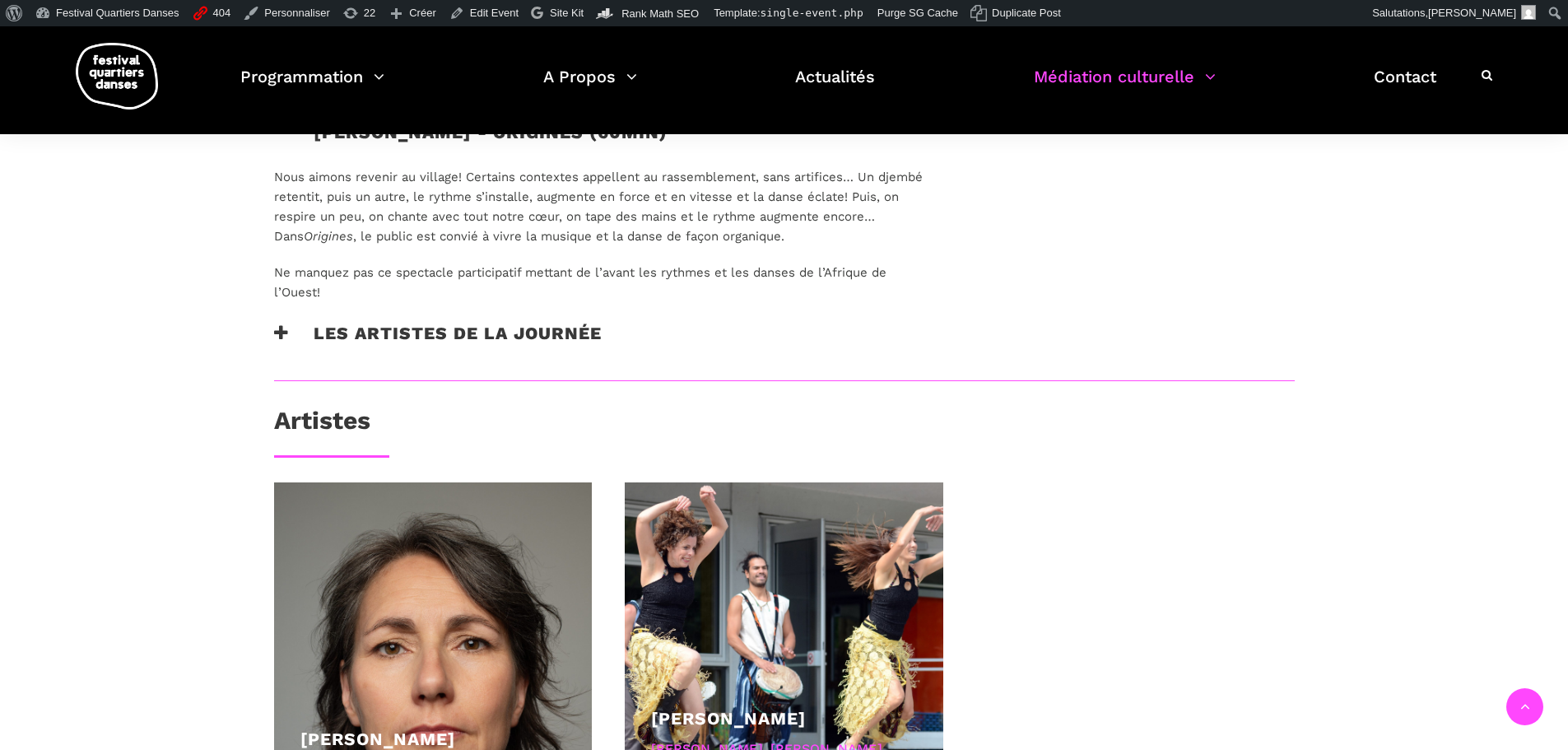
scroll to position [1811, 0]
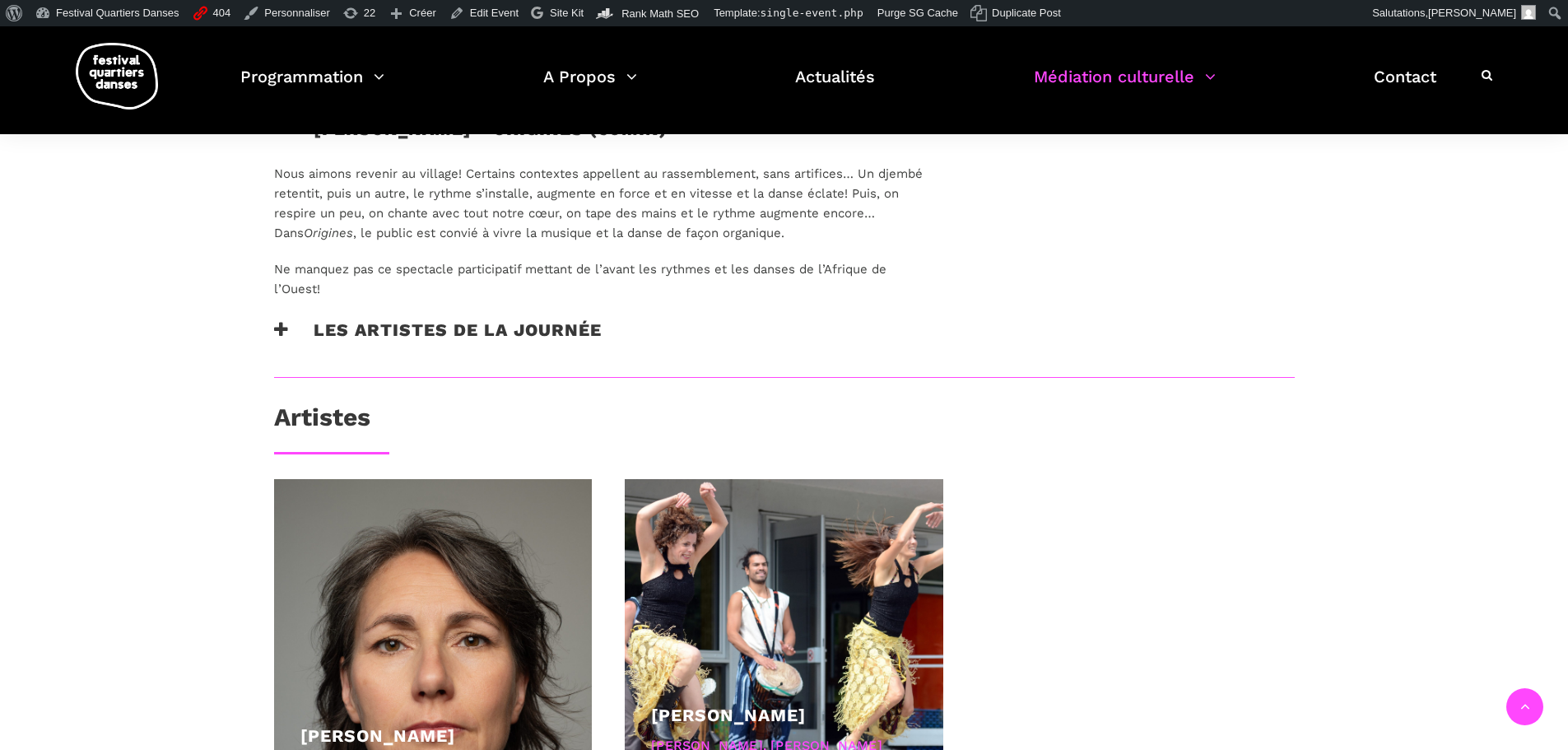
click at [454, 331] on h3 "Les artistes de la journée" at bounding box center [438, 339] width 327 height 41
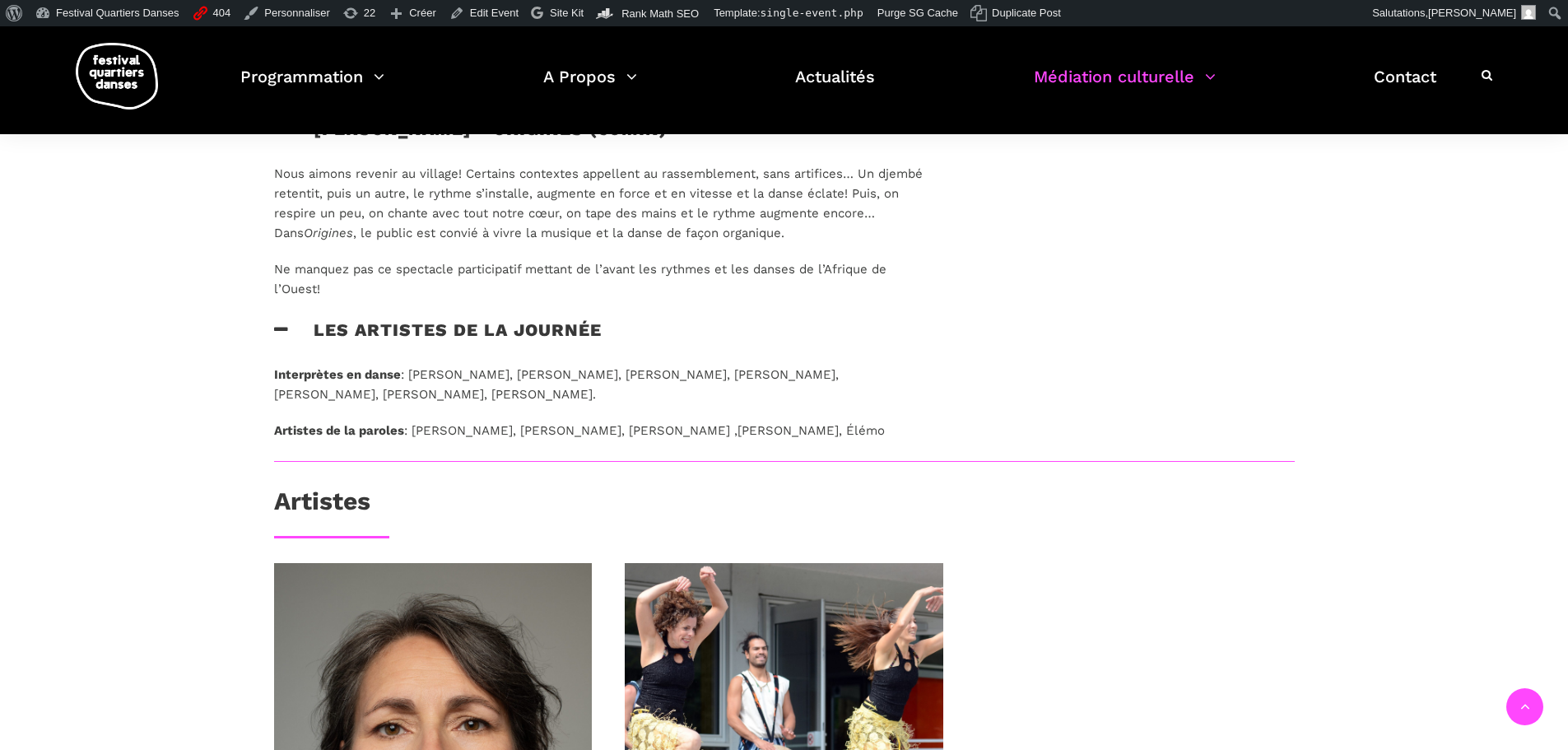
click at [450, 329] on h3 "Les artistes de la journée" at bounding box center [438, 339] width 327 height 41
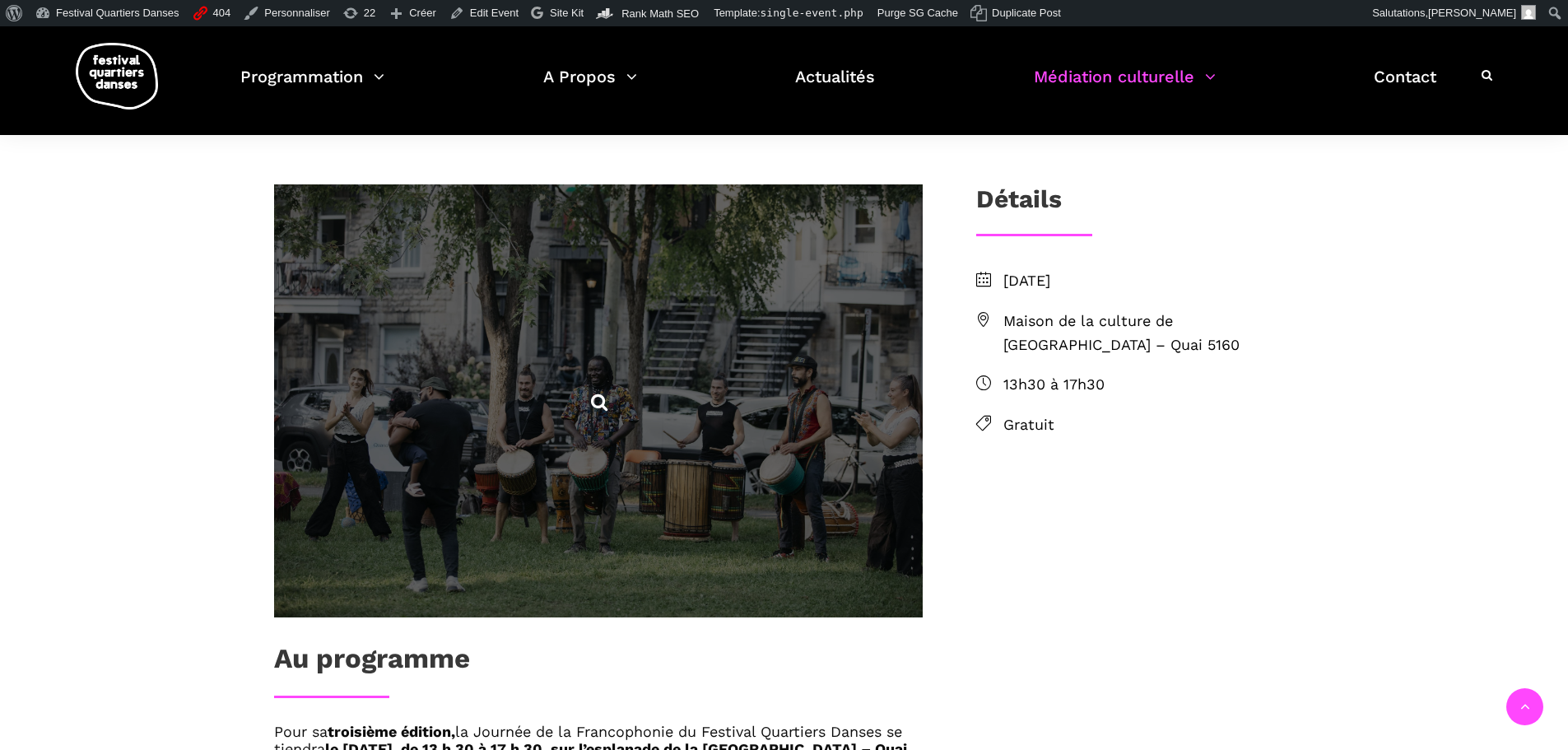
scroll to position [412, 0]
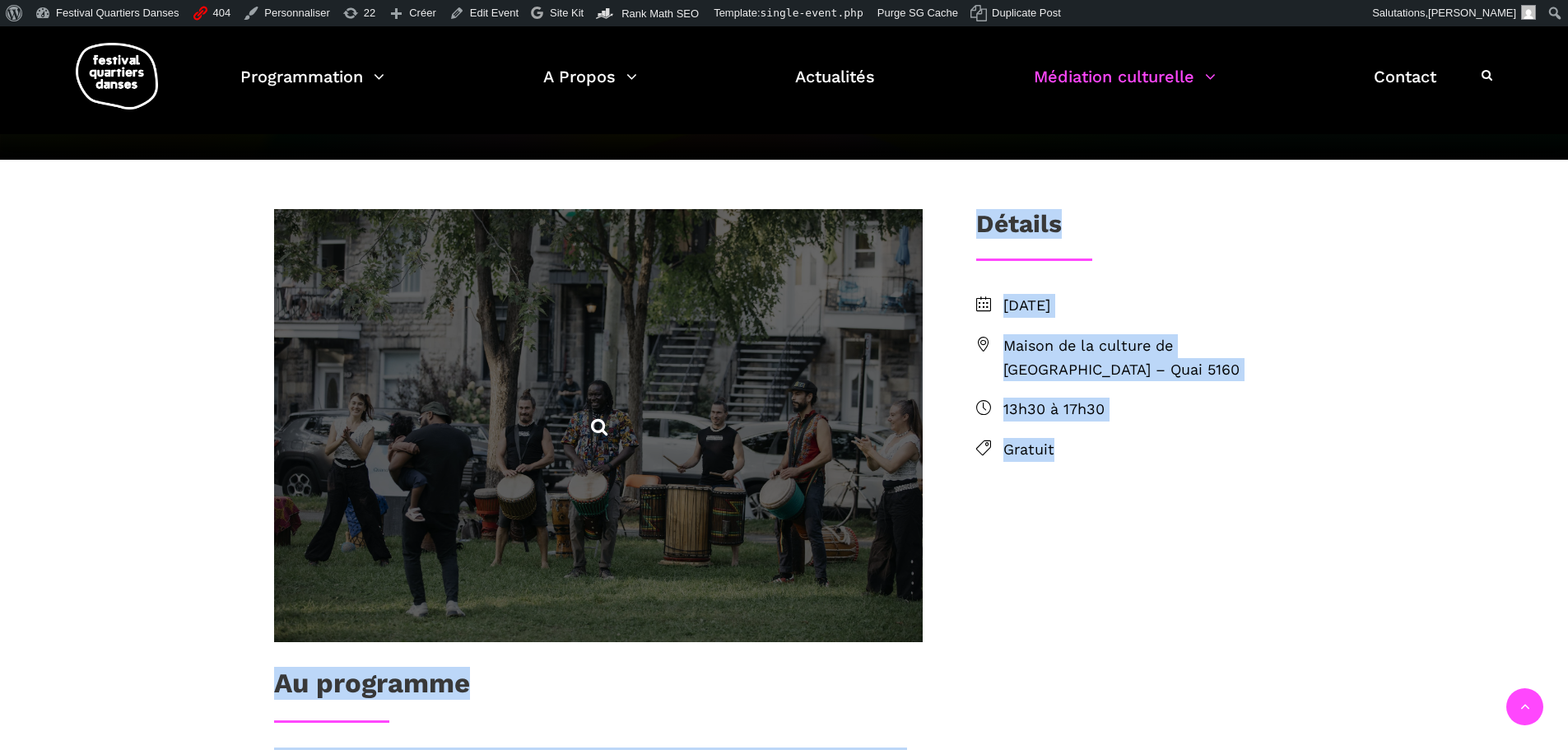
drag, startPoint x: 245, startPoint y: 209, endPoint x: 283, endPoint y: 251, distance: 56.6
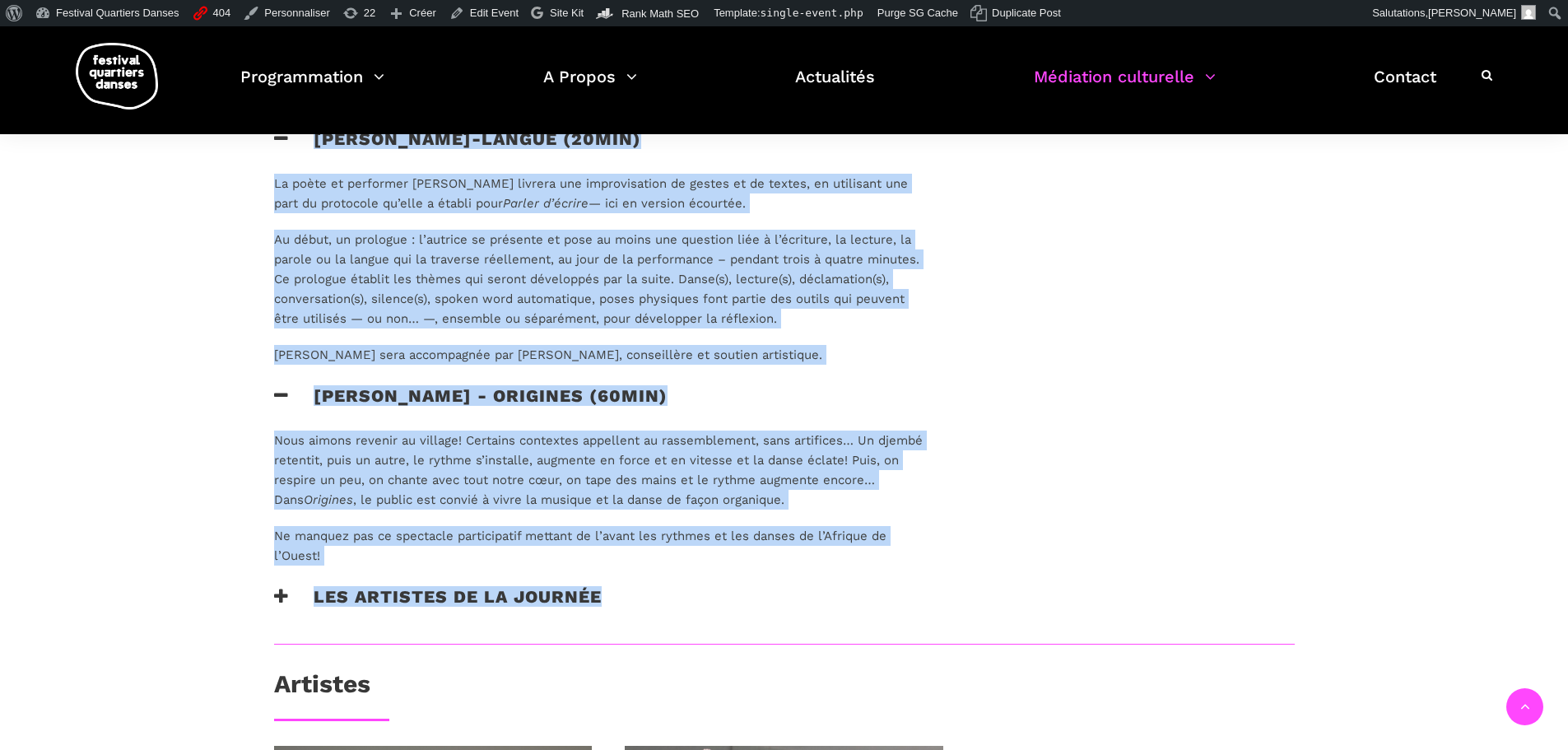
scroll to position [1893, 0]
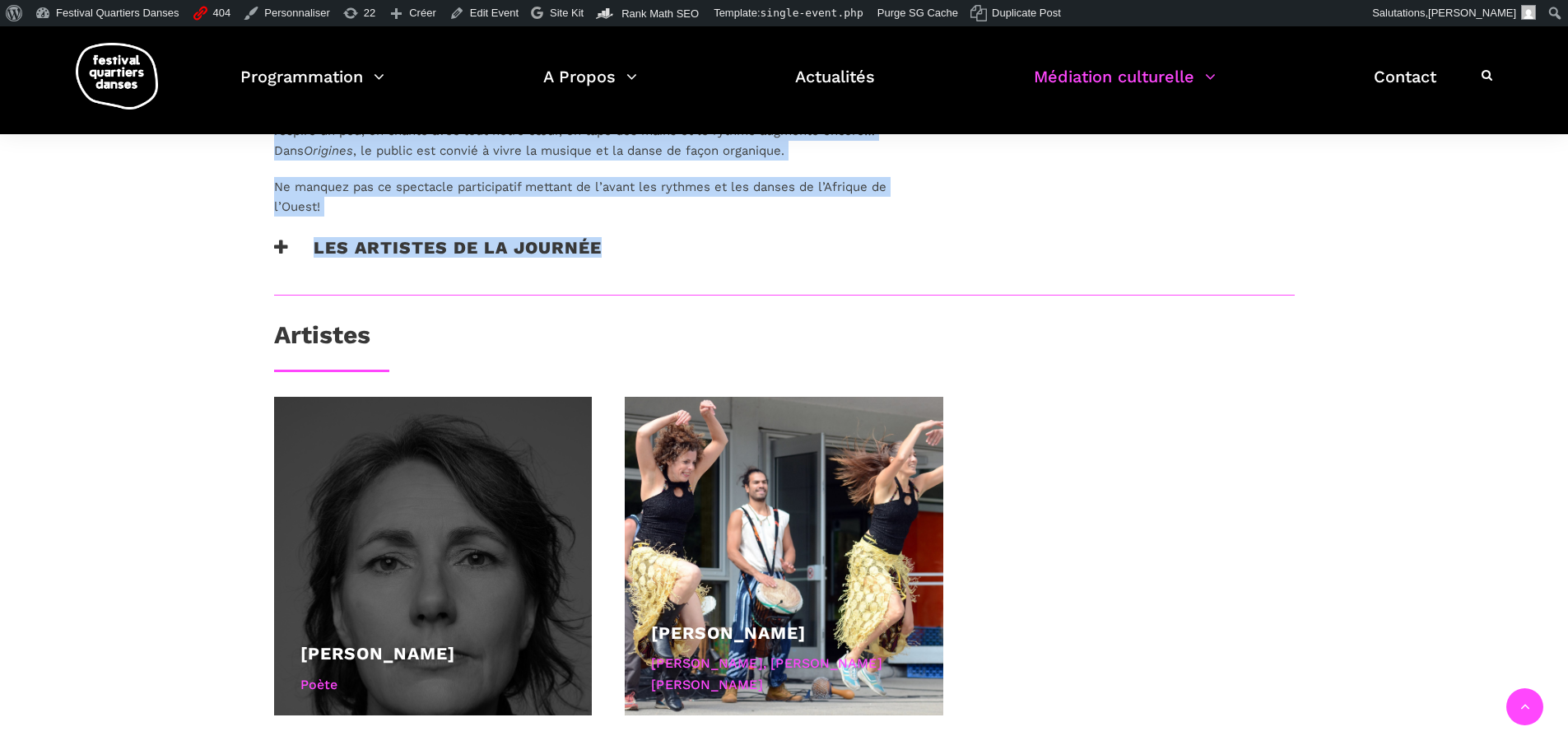
copy div "Lo ipsumdolo Sita co adipiscin elitsed, do Eiusmod te in Utlaboreetdo ma Aliqua…"
